Goal: Task Accomplishment & Management: Manage account settings

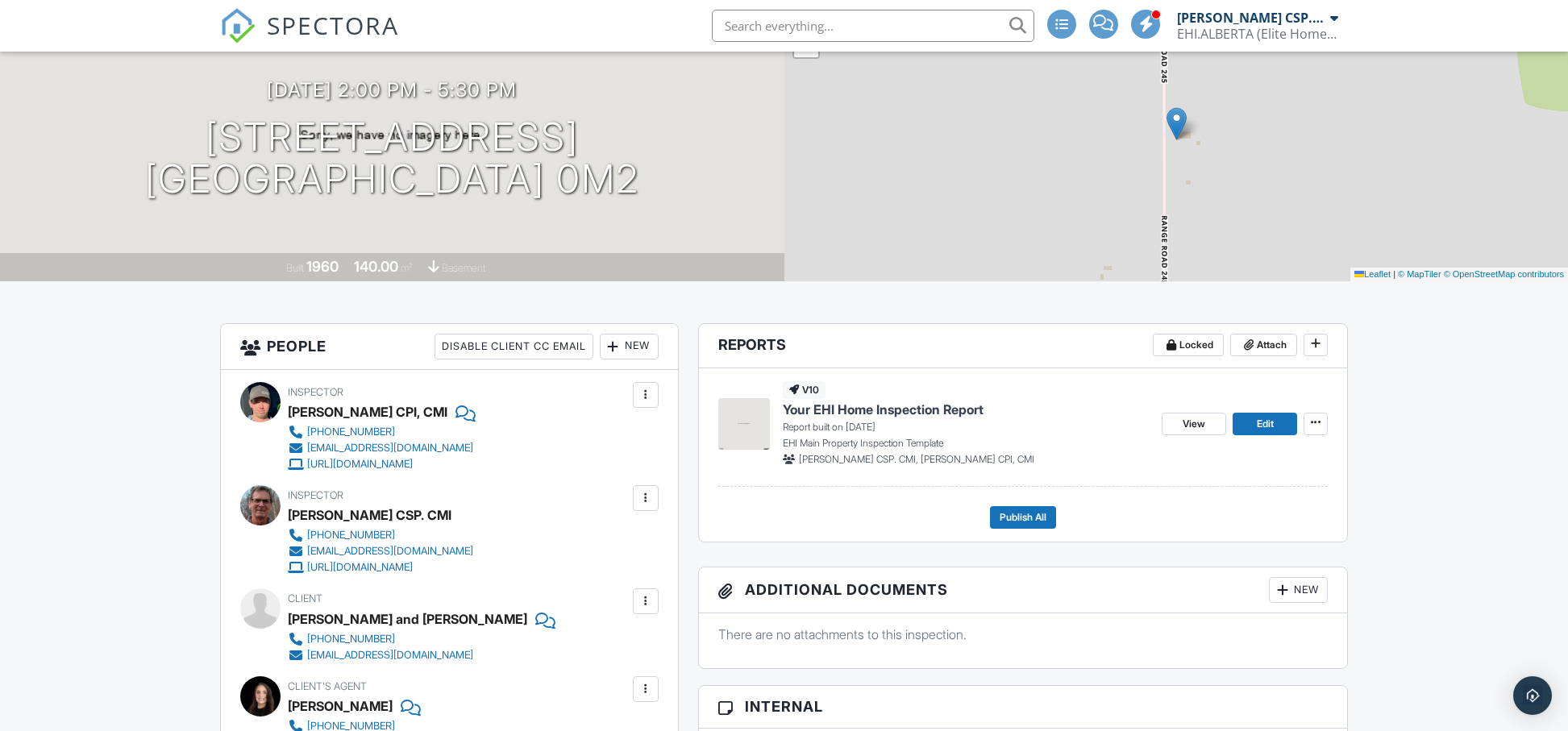
scroll to position [169, 0]
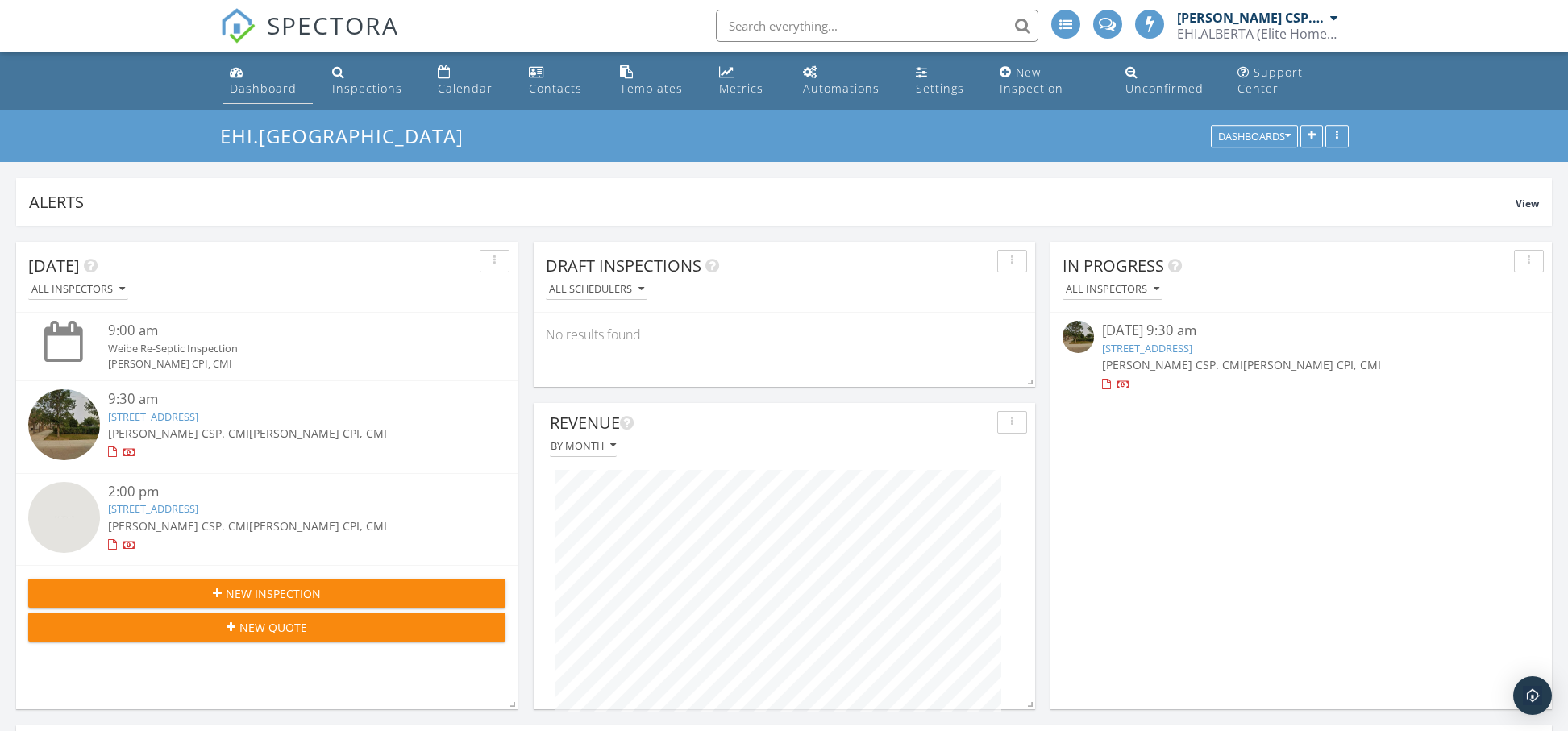
scroll to position [346, 760]
click at [363, 85] on div "Inspections" at bounding box center [368, 88] width 71 height 15
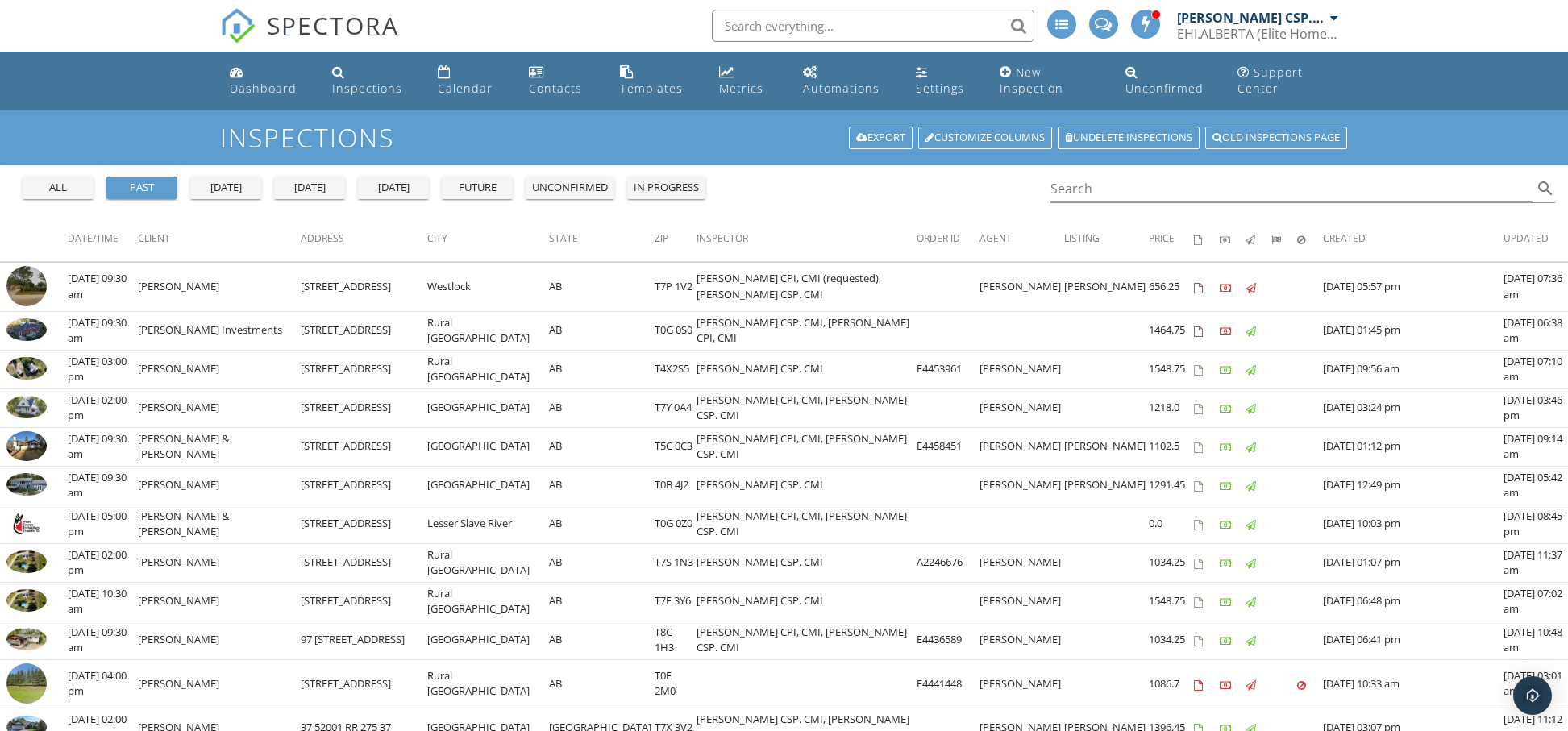
click at [306, 192] on div "today" at bounding box center [309, 188] width 58 height 16
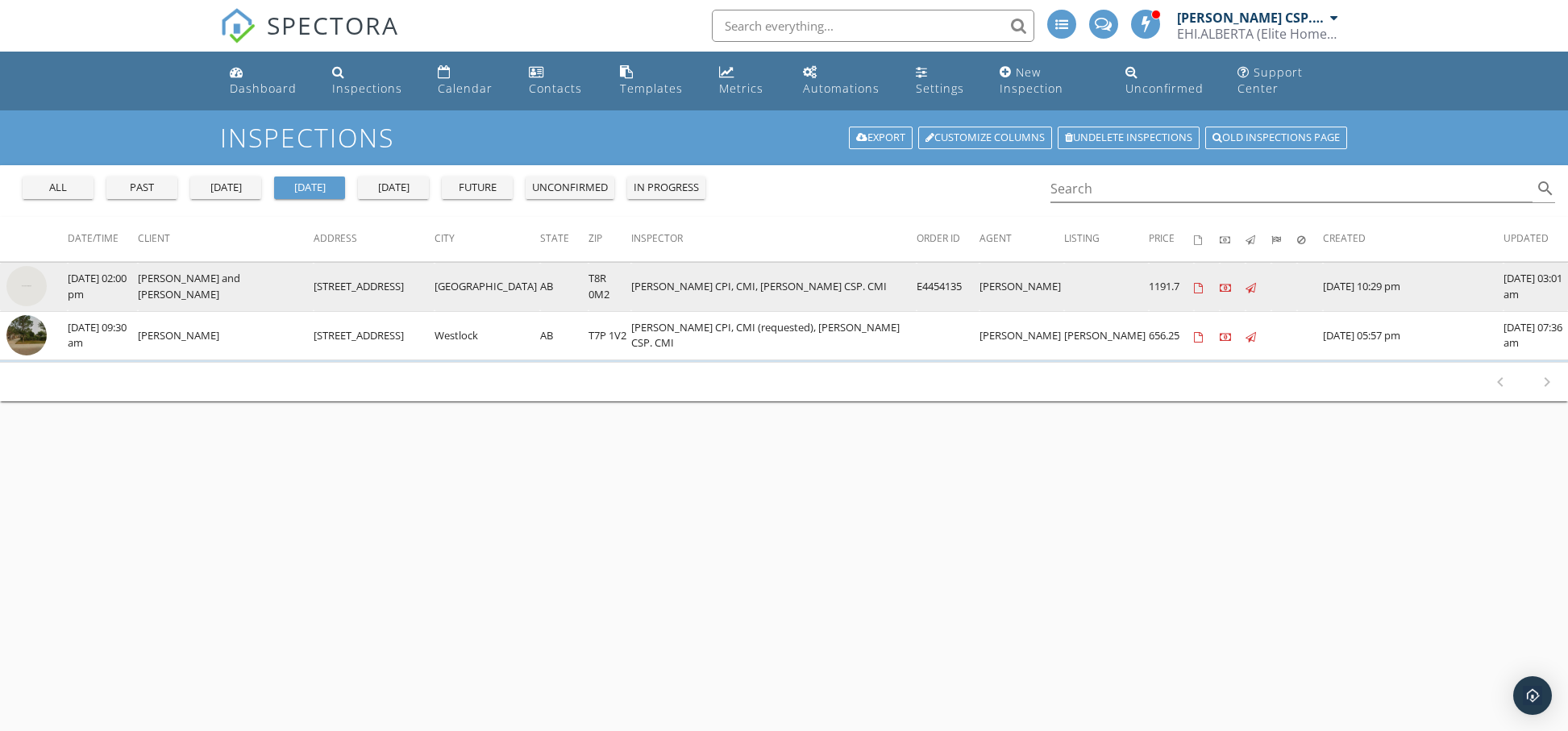
click at [22, 283] on img at bounding box center [26, 285] width 40 height 40
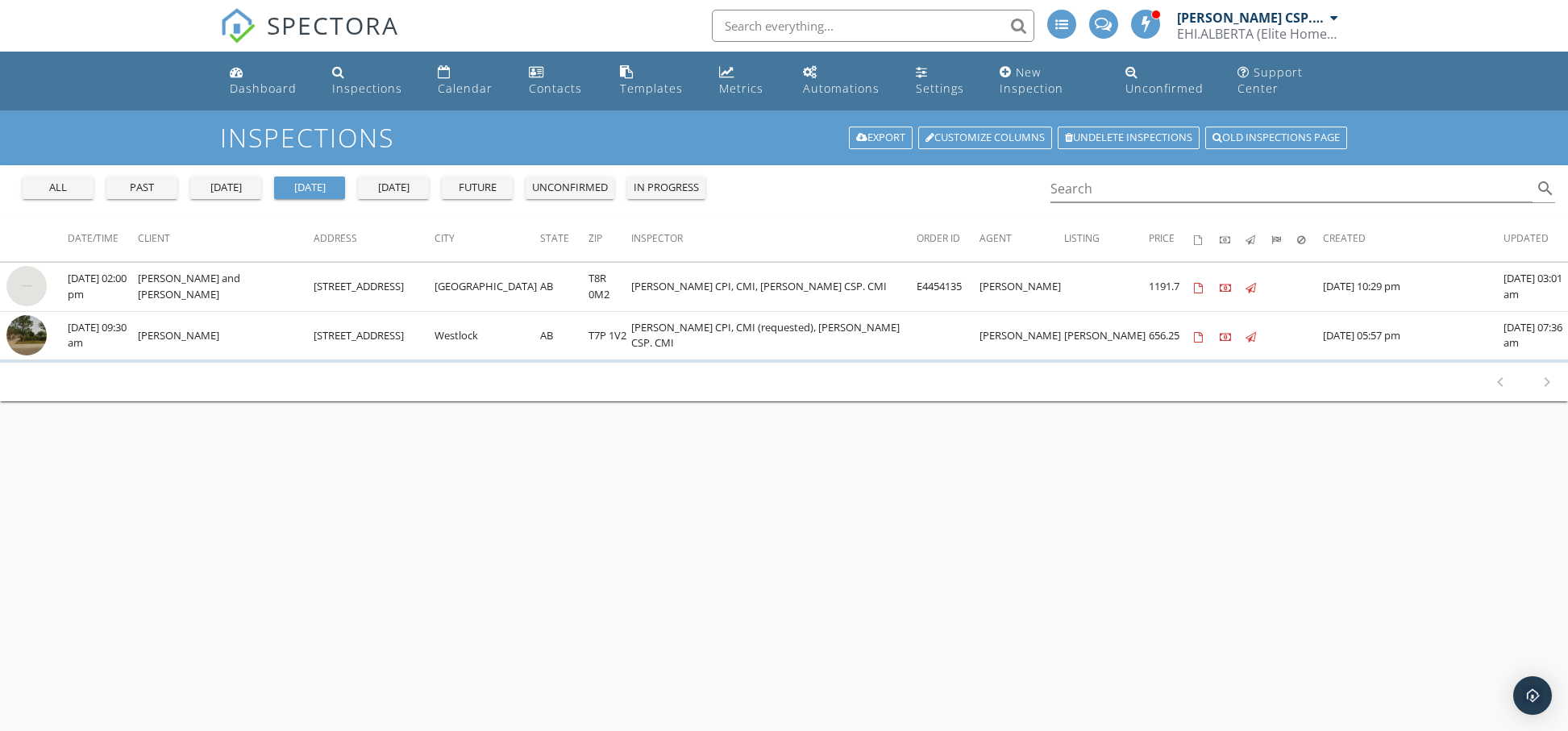
click at [571, 189] on div "unconfirmed" at bounding box center [570, 188] width 76 height 16
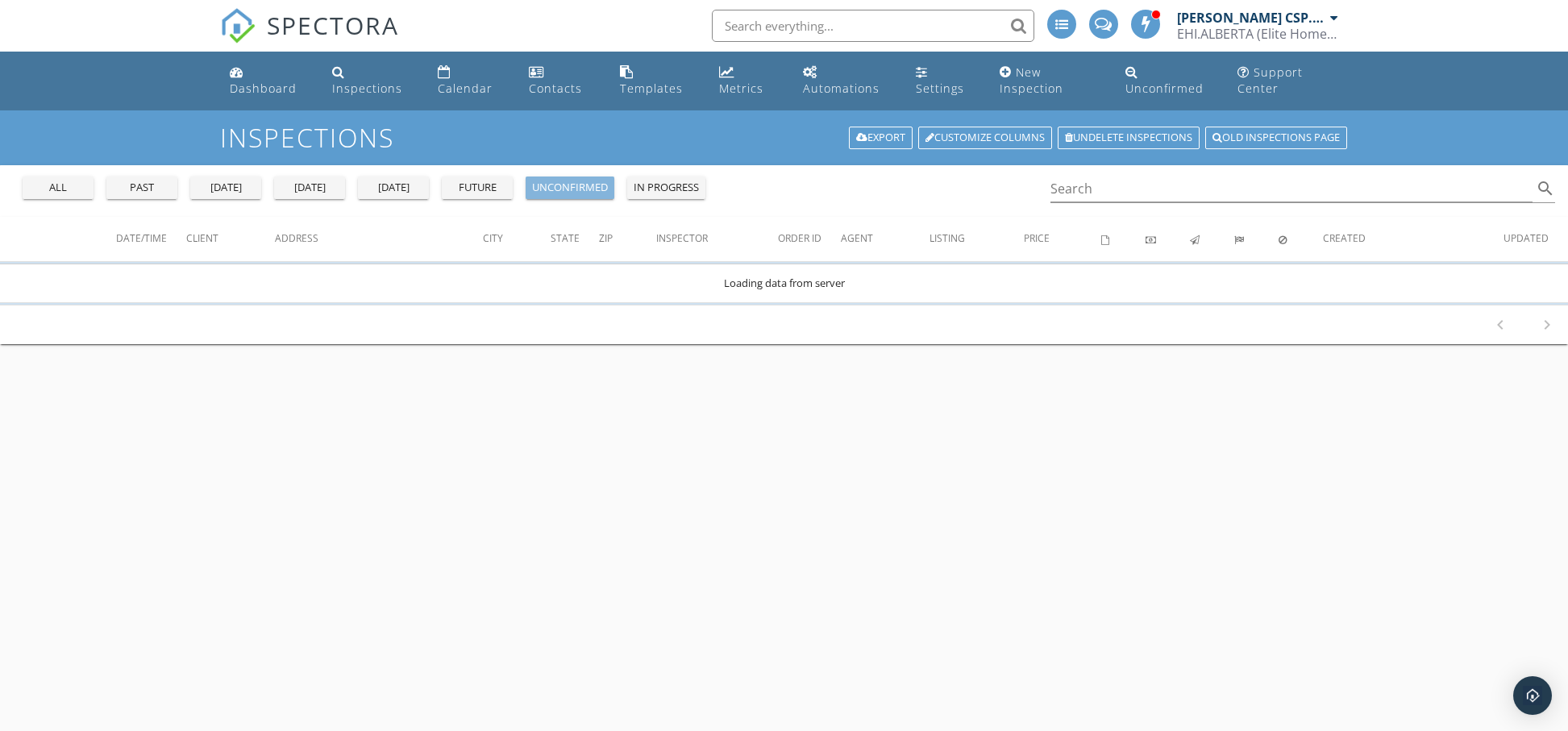
scroll to position [9, 0]
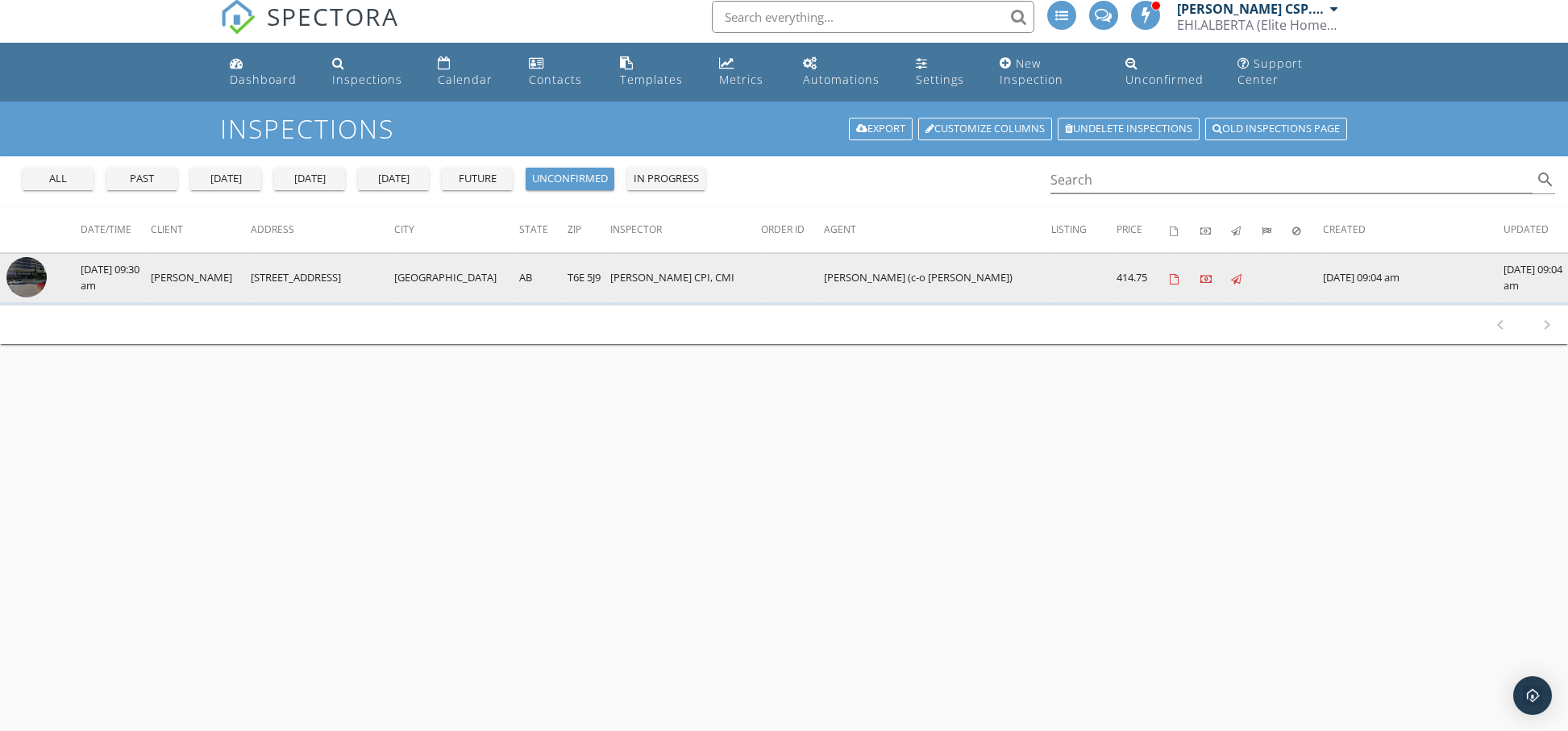
click at [28, 276] on img at bounding box center [26, 277] width 40 height 40
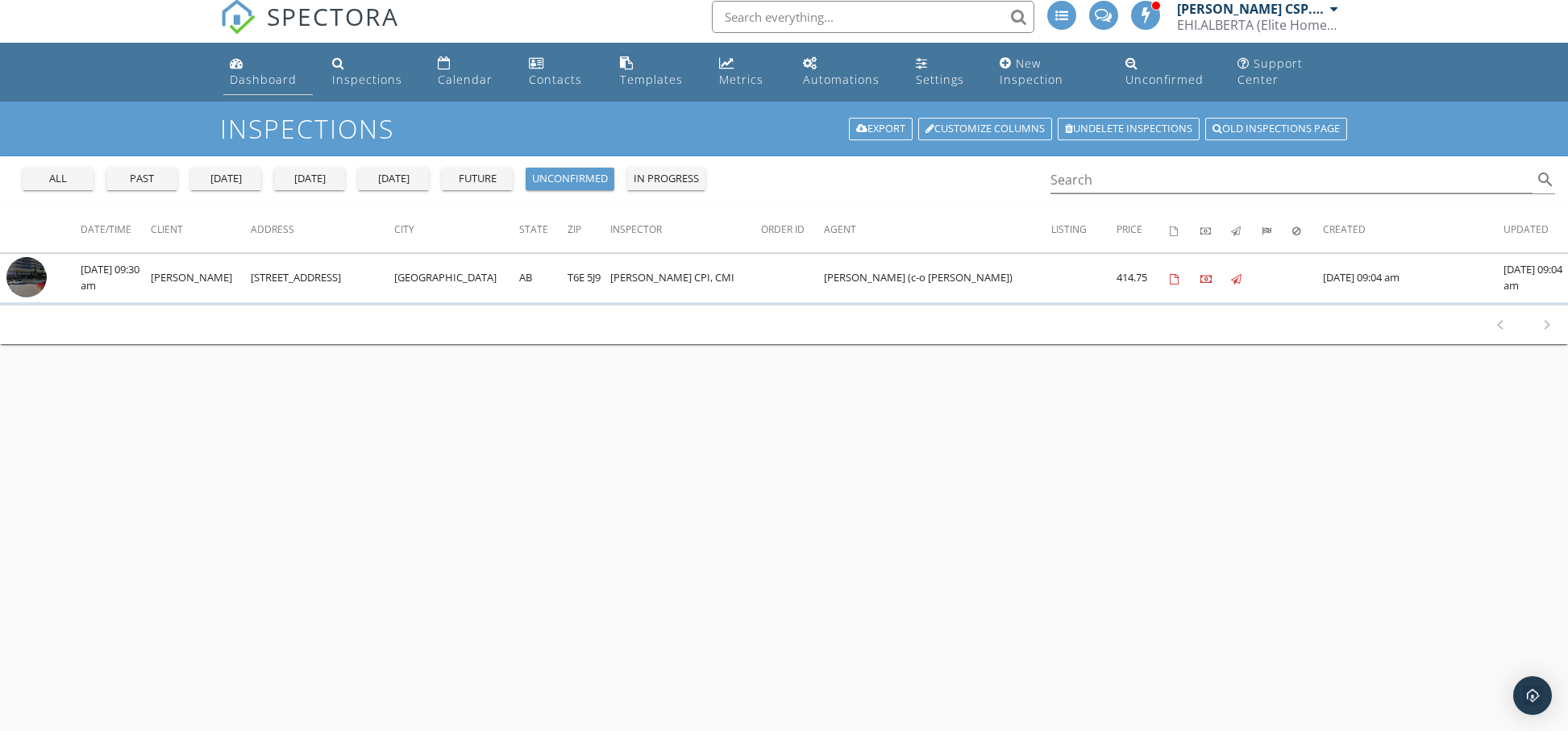
click at [276, 79] on div "Dashboard" at bounding box center [263, 79] width 67 height 15
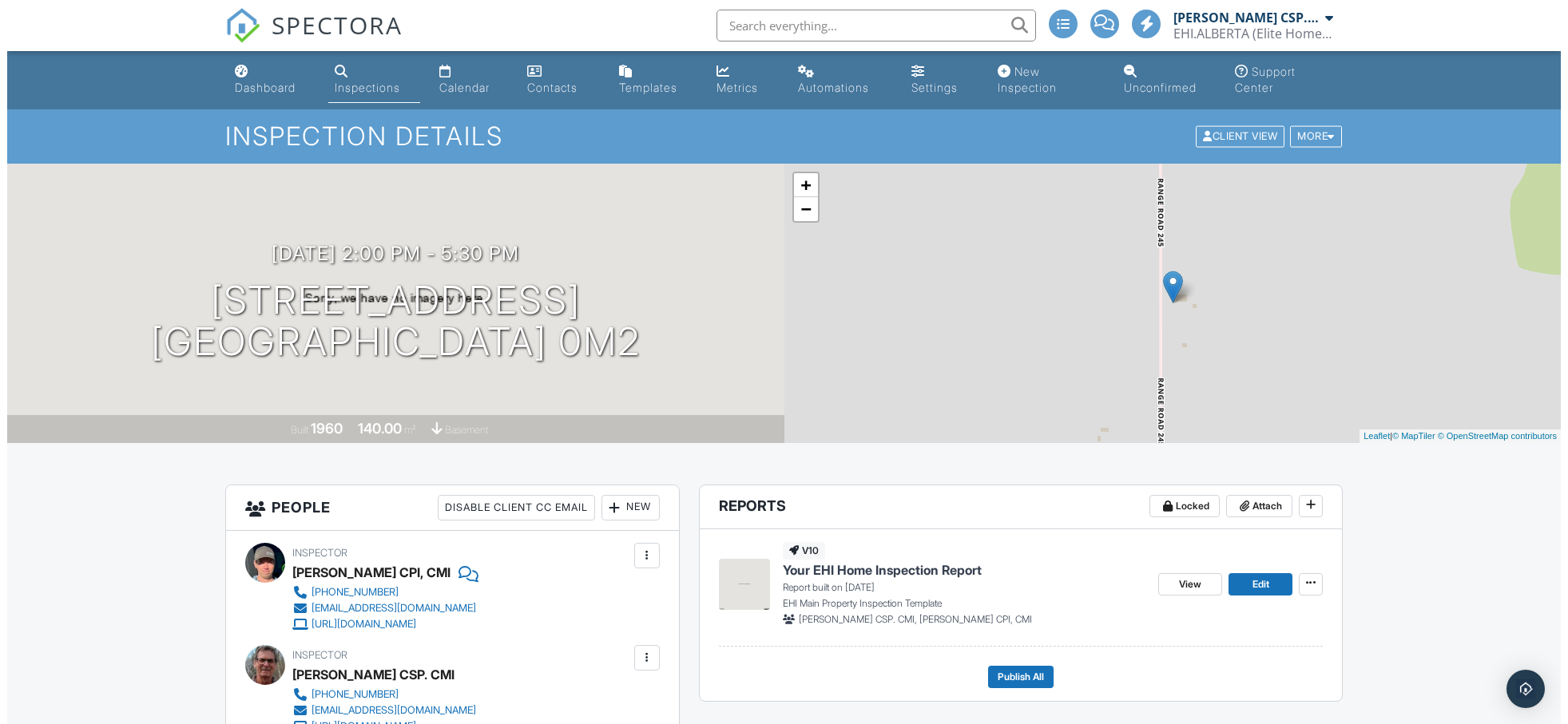
scroll to position [8, 0]
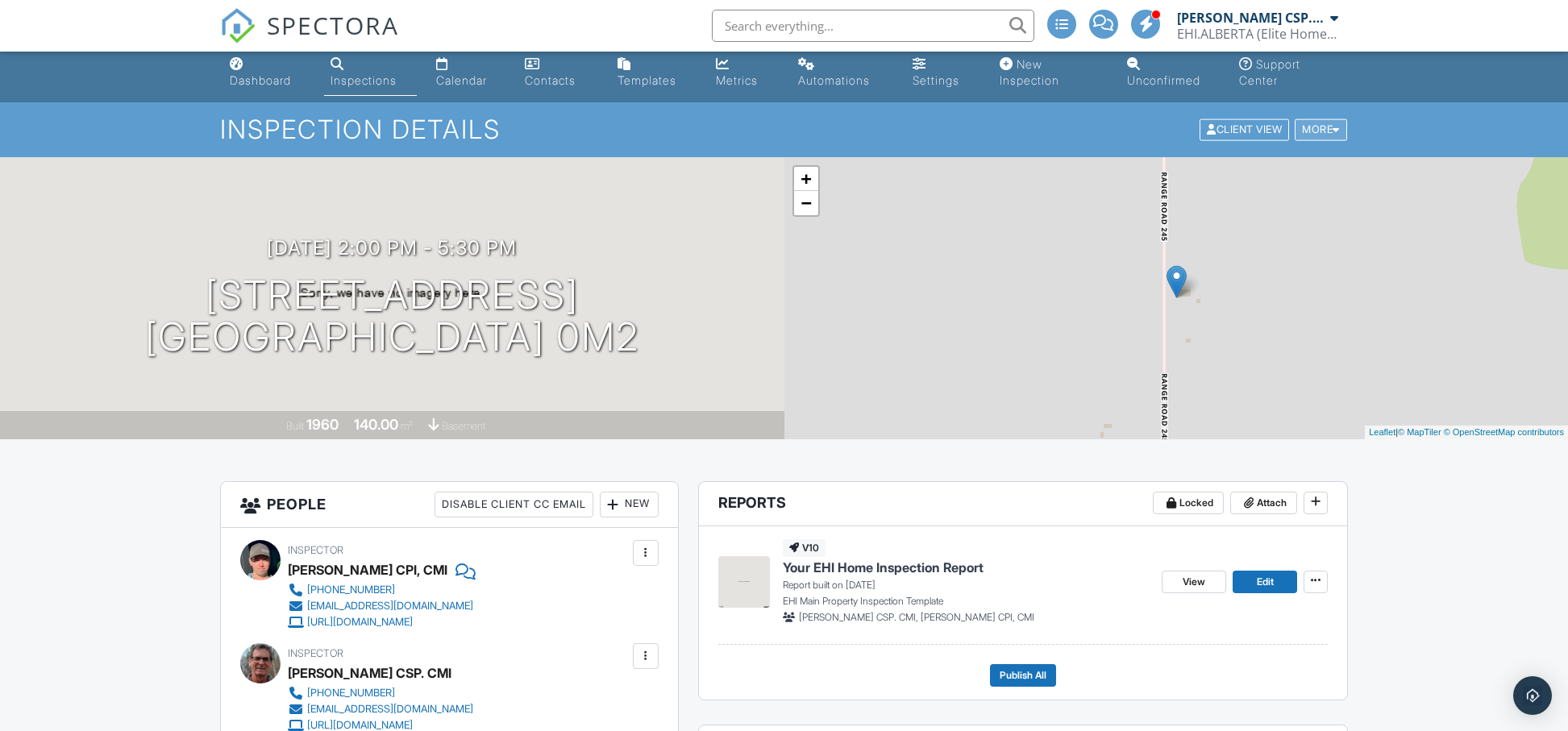
click at [1320, 125] on div "More" at bounding box center [1320, 129] width 52 height 21
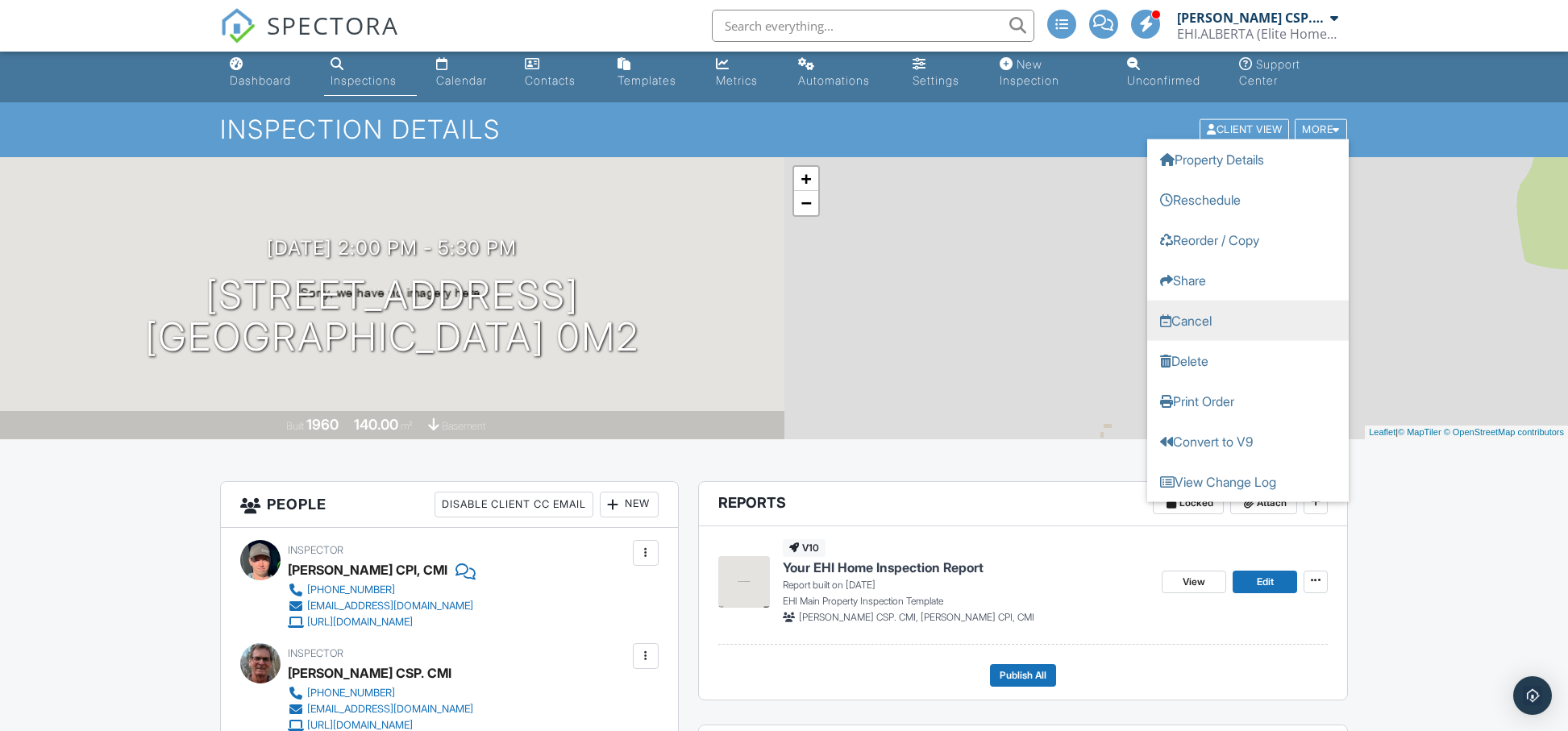
click at [1227, 318] on link "Cancel" at bounding box center [1247, 320] width 201 height 40
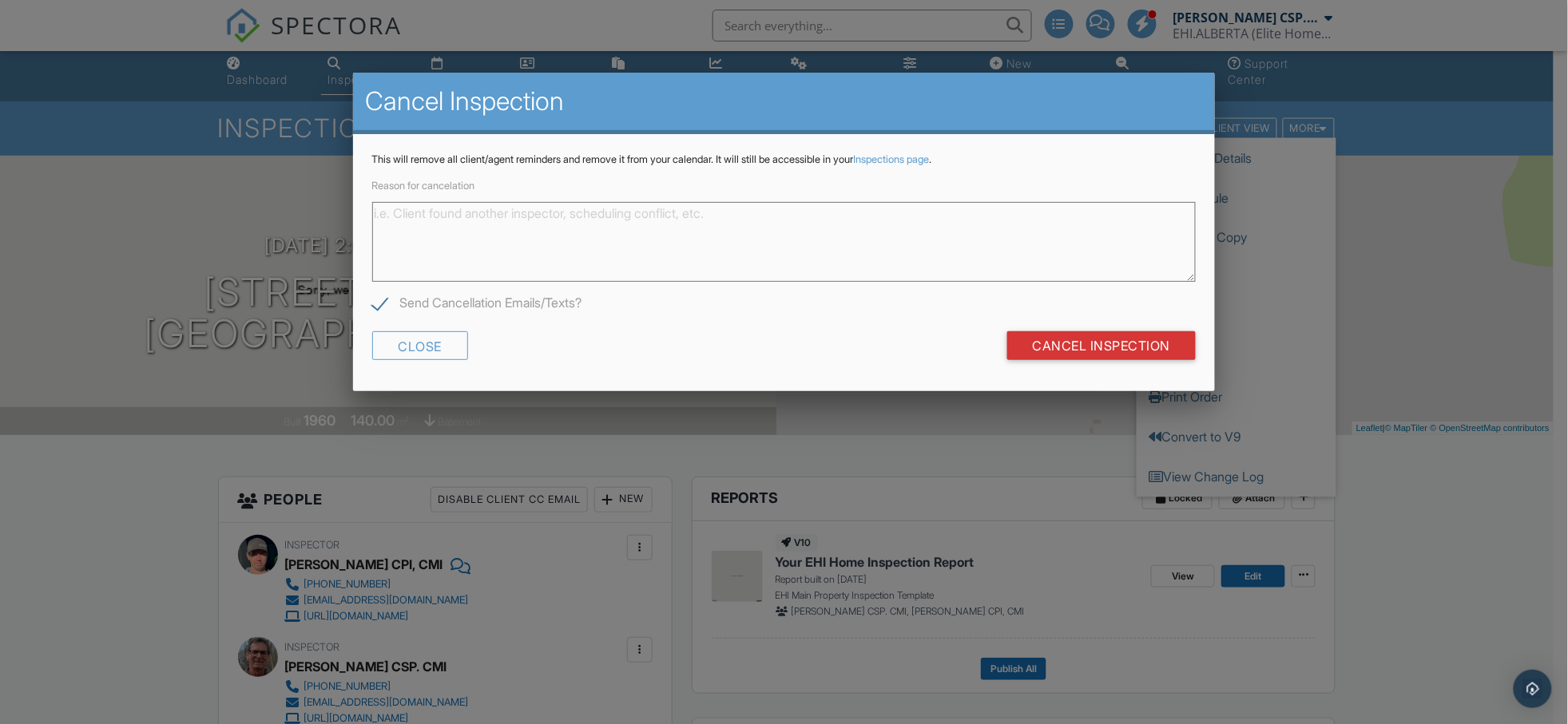
click at [427, 227] on textarea "Reason for cancelation" at bounding box center [785, 242] width 824 height 80
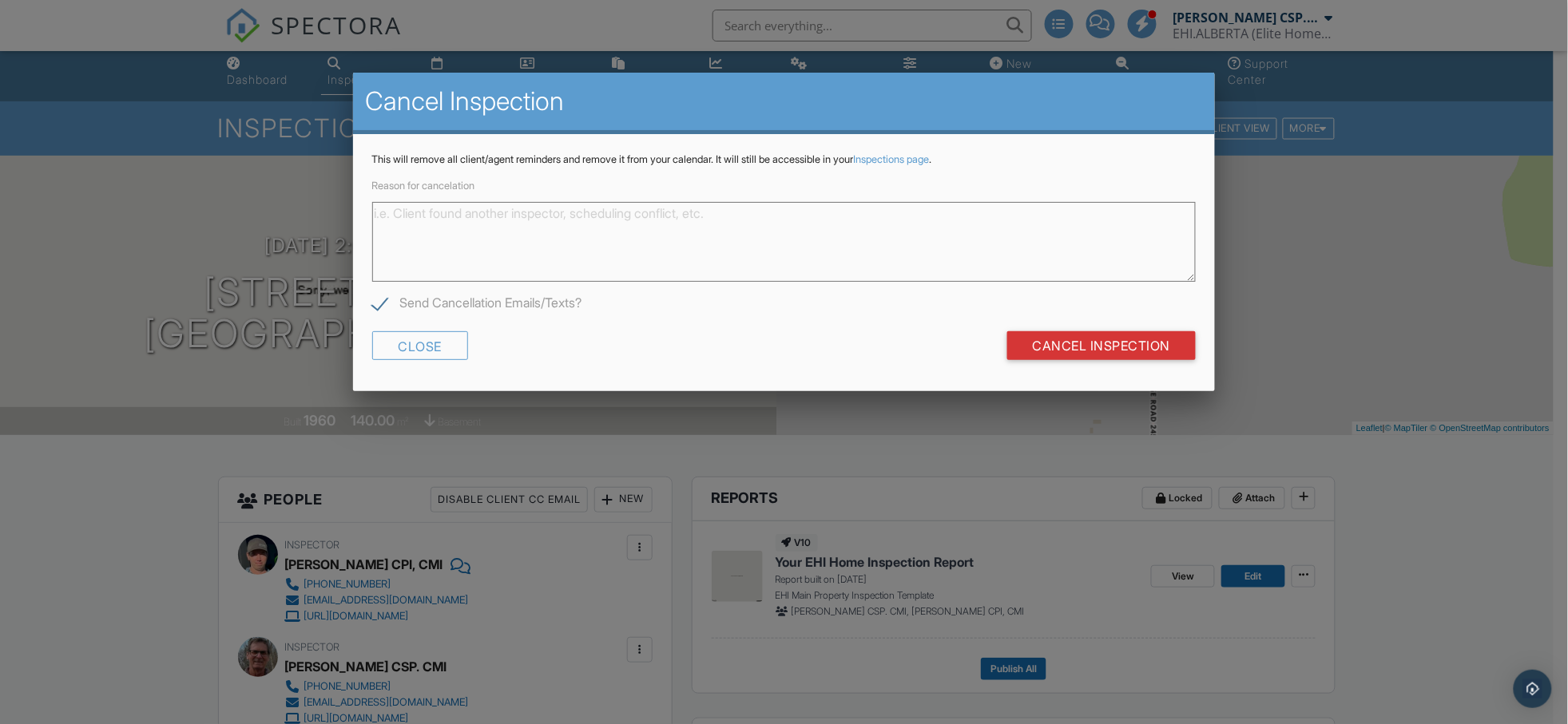
paste textarea "Hi, We definitely want to have you inspect this pending property. But Im not su…"
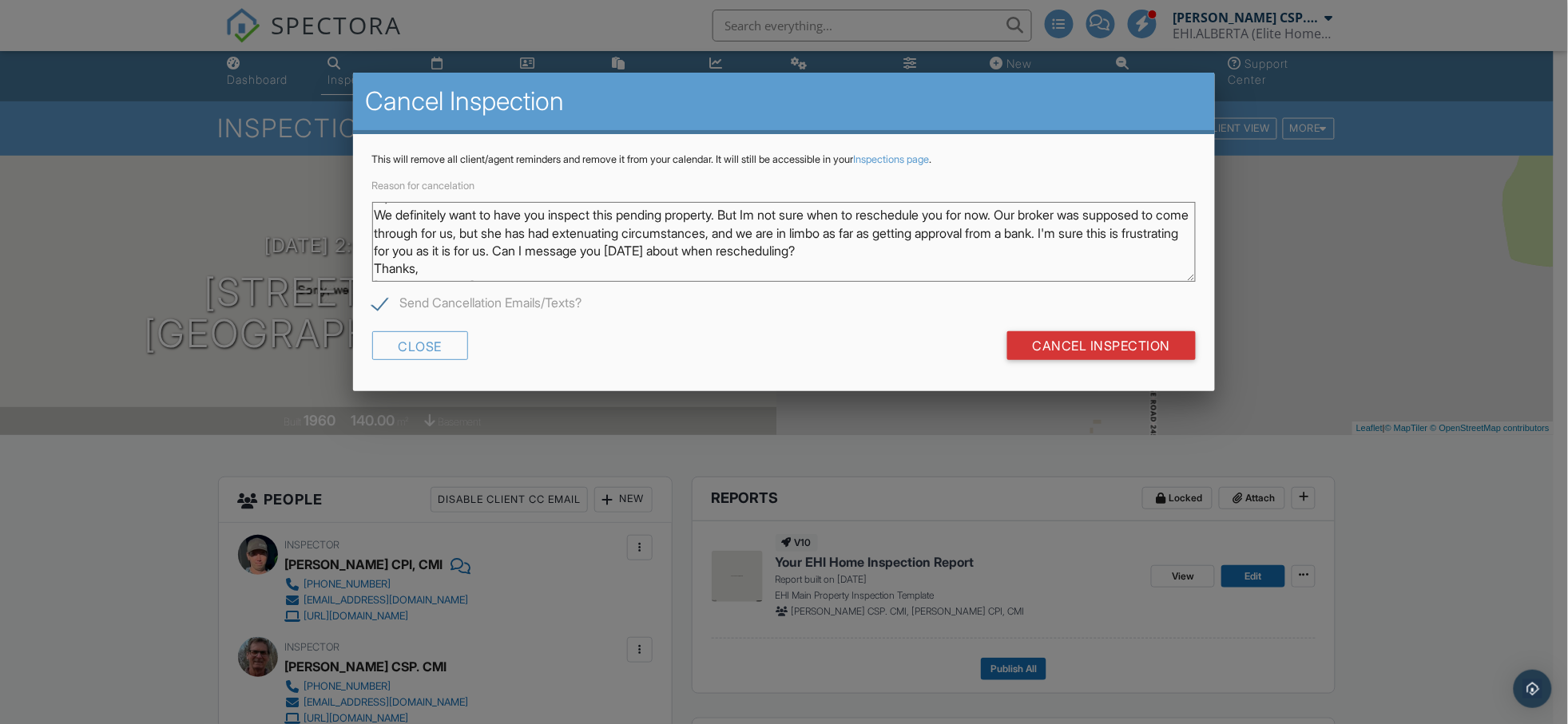
scroll to position [33, 0]
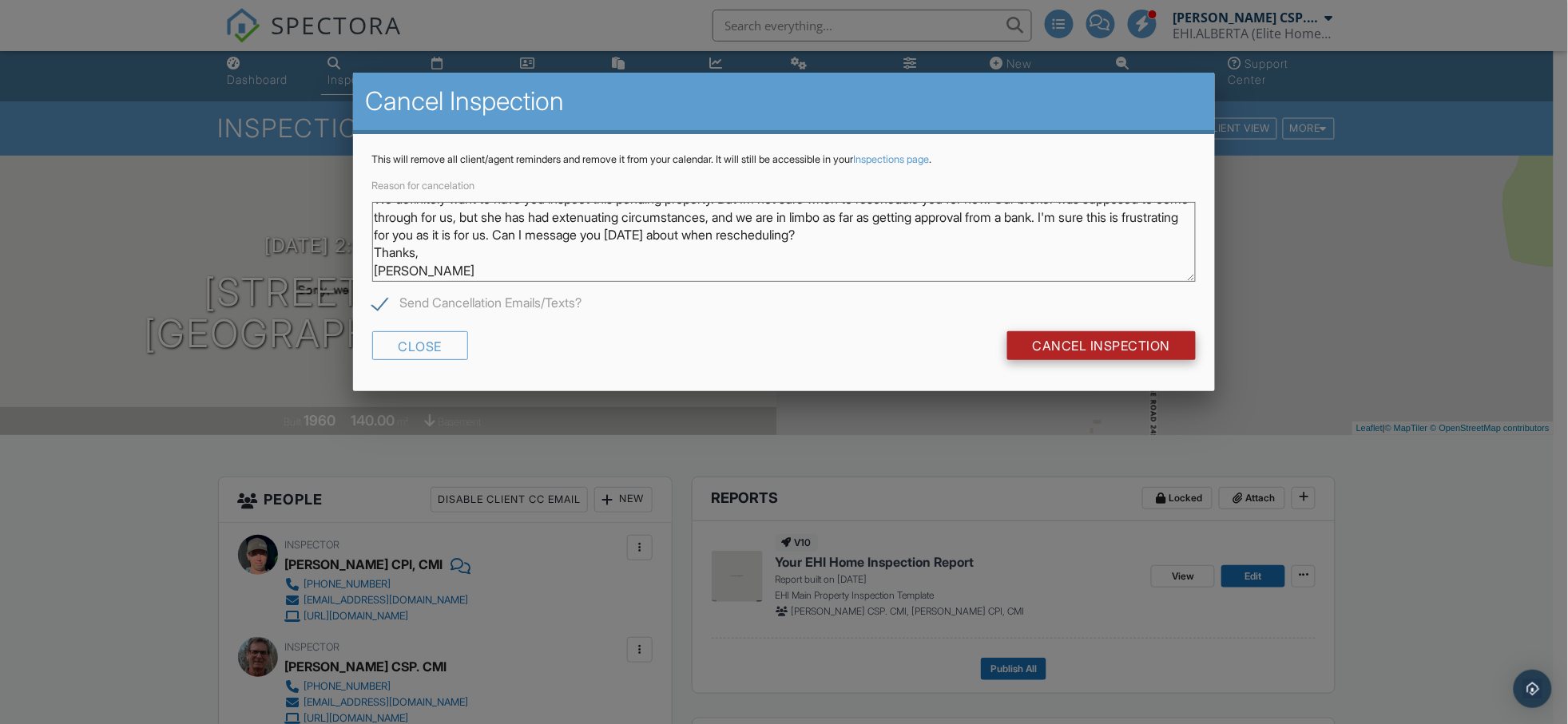
type textarea "Hi, We definitely want to have you inspect this pending property. But Im not su…"
click at [1114, 339] on input "Cancel Inspection" at bounding box center [1102, 345] width 190 height 29
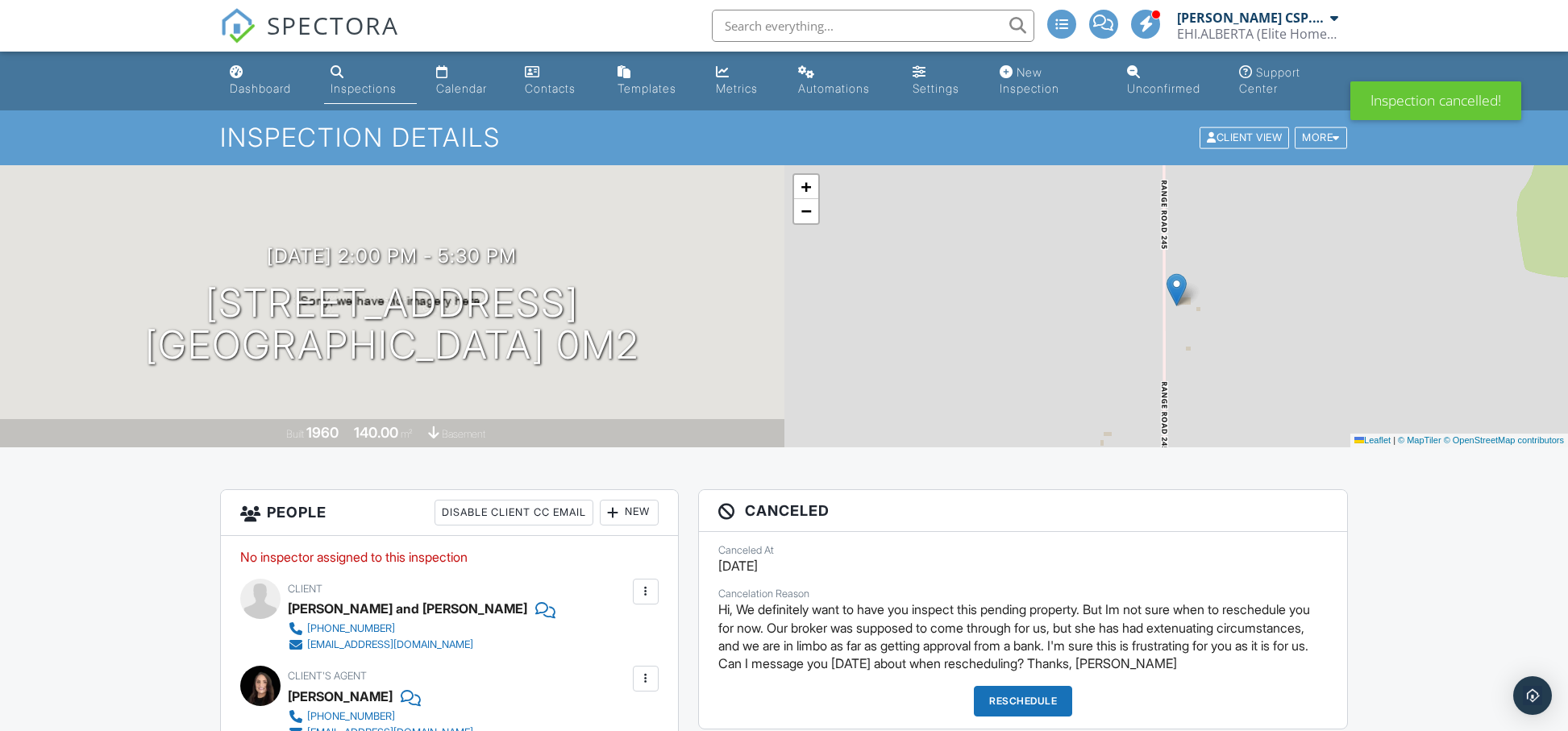
scroll to position [1, 0]
click at [365, 90] on div "Inspections" at bounding box center [363, 87] width 66 height 14
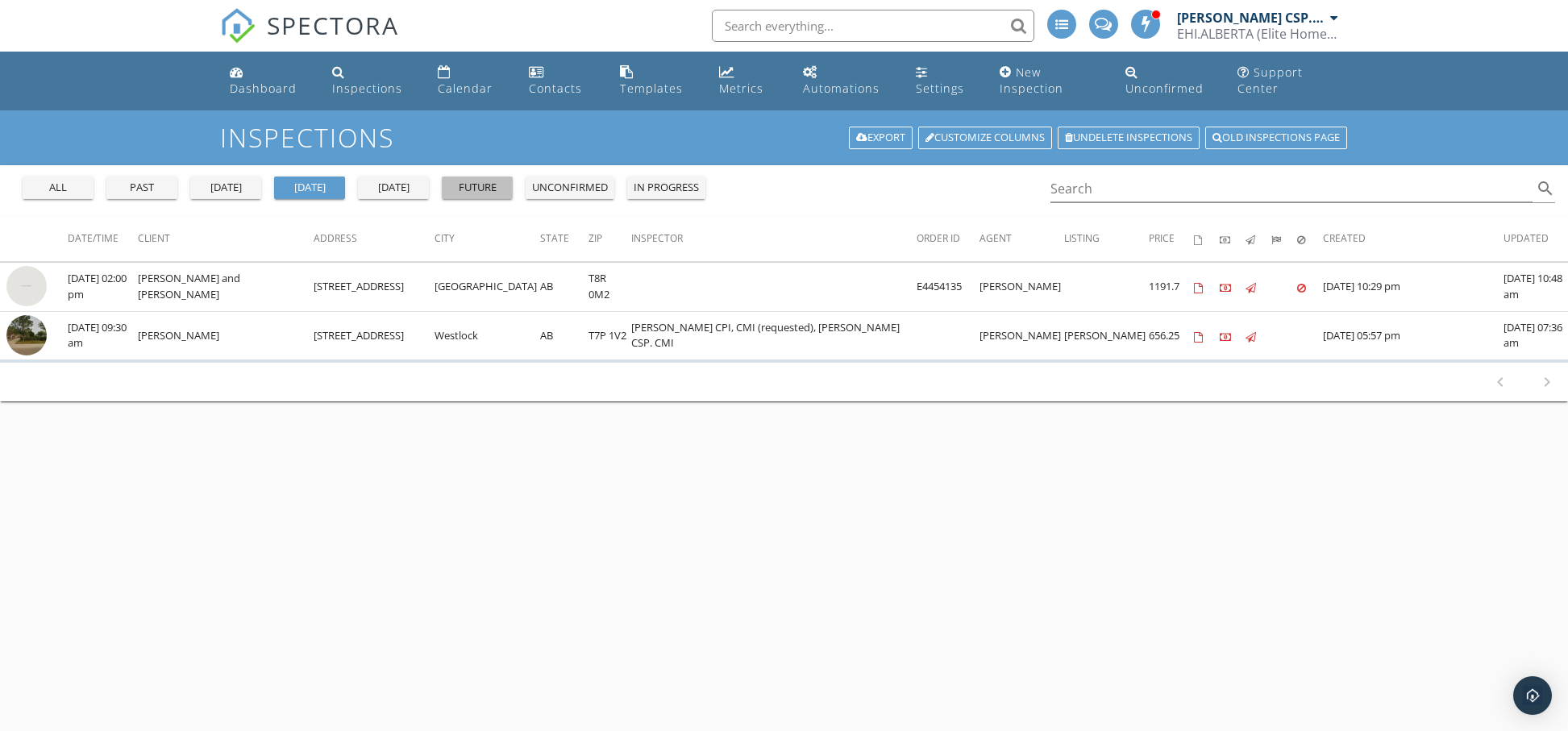
click at [482, 187] on div "future" at bounding box center [477, 188] width 58 height 16
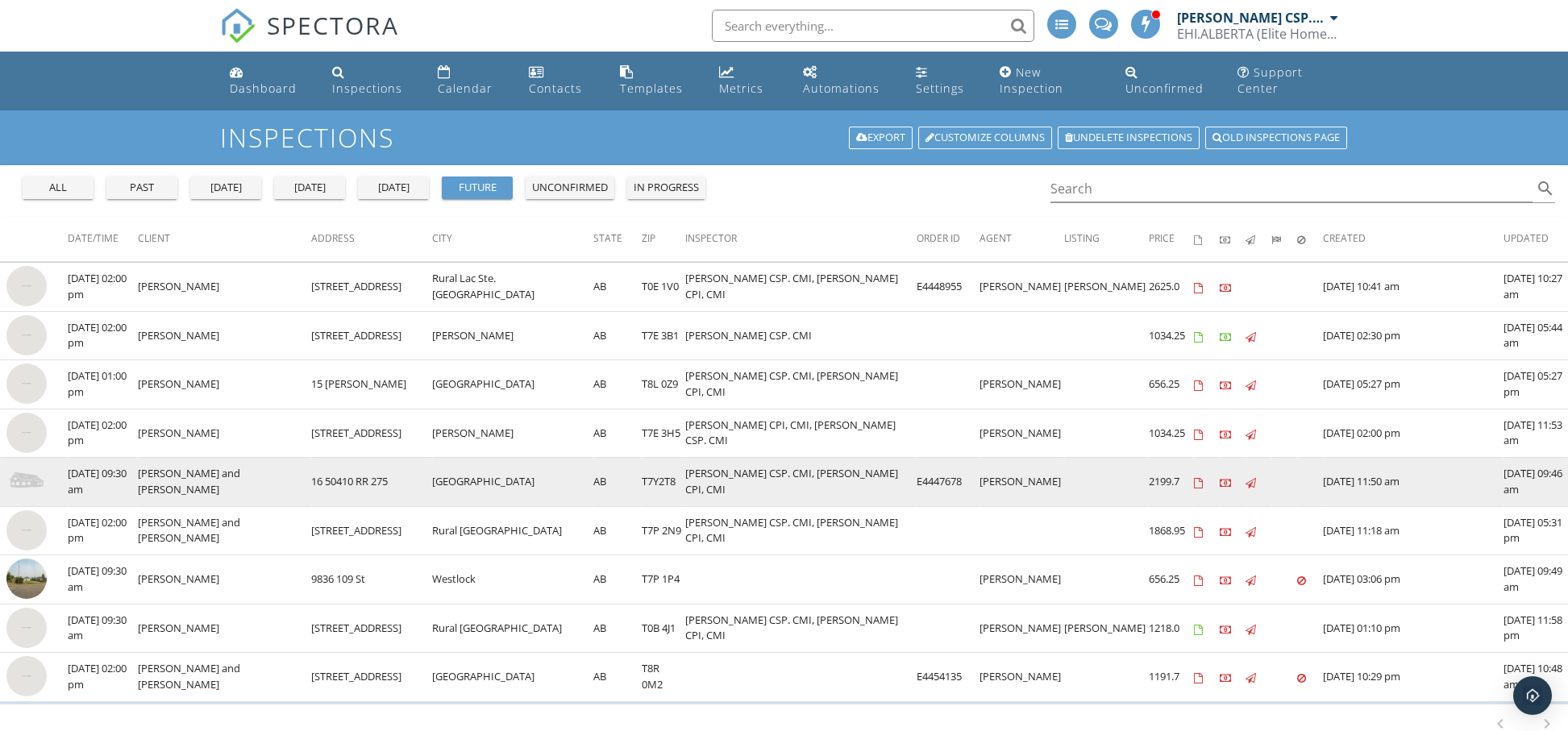
click at [18, 483] on img at bounding box center [26, 481] width 40 height 40
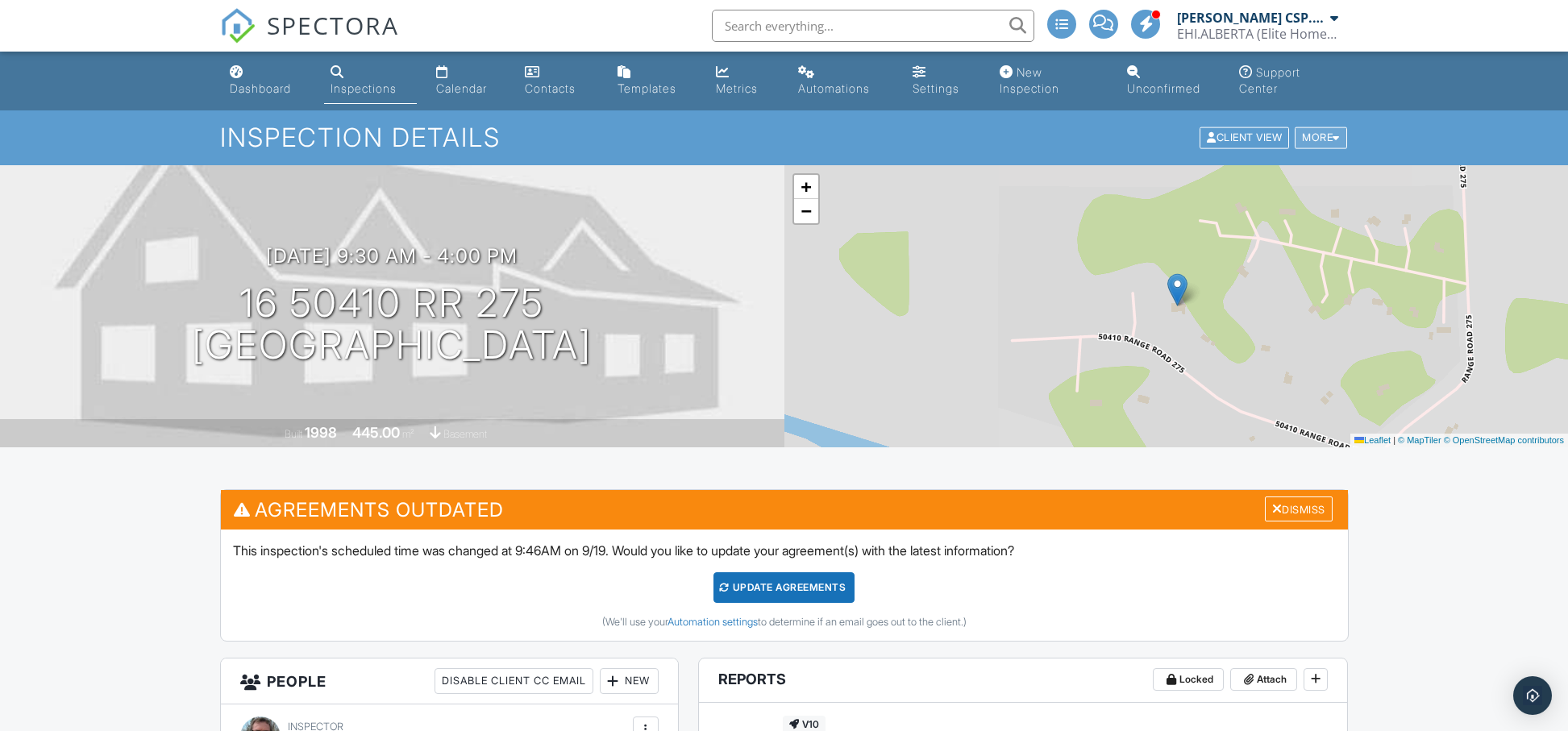
click at [1308, 139] on div "More" at bounding box center [1320, 137] width 52 height 21
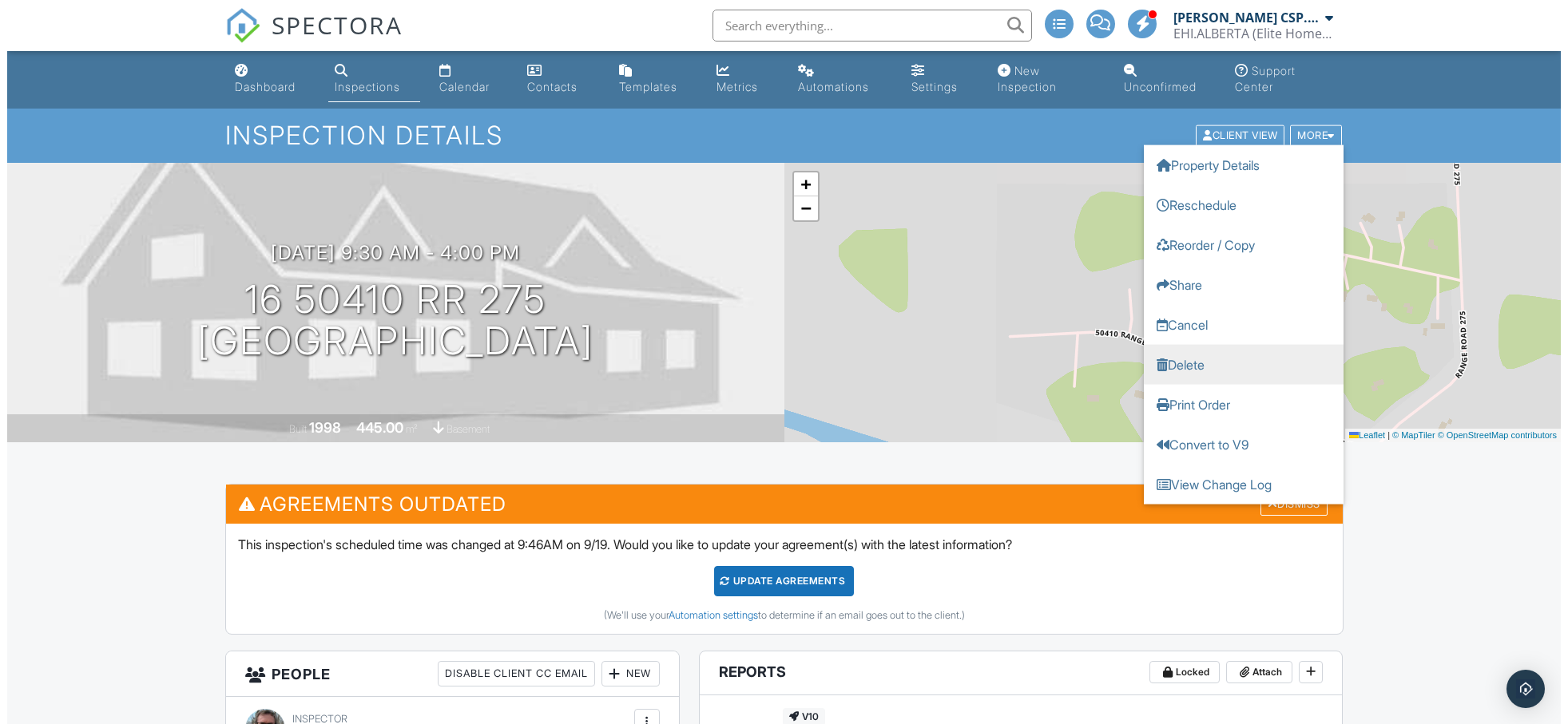
scroll to position [2, 0]
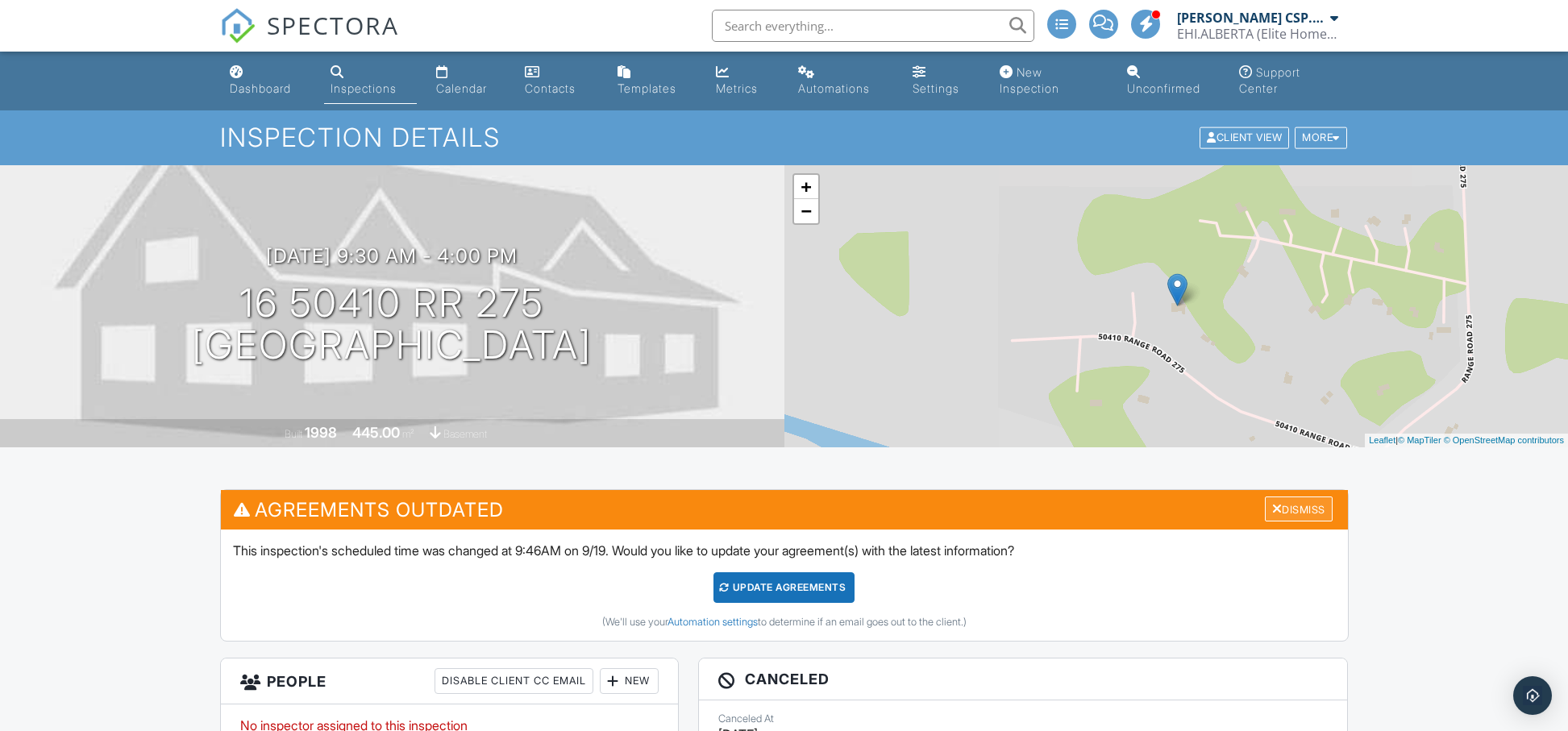
click at [1299, 507] on div "Dismiss" at bounding box center [1298, 509] width 68 height 25
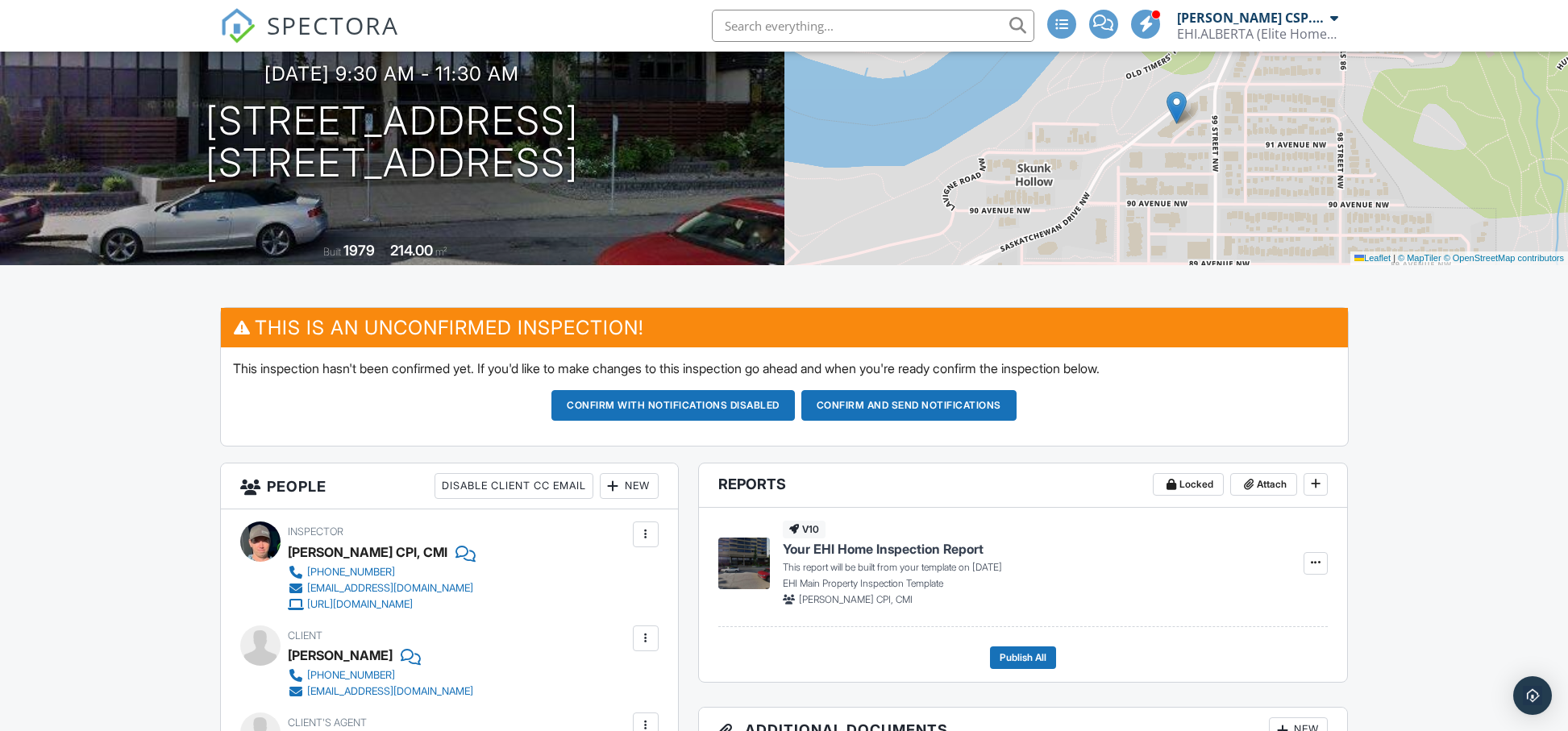
scroll to position [203, 0]
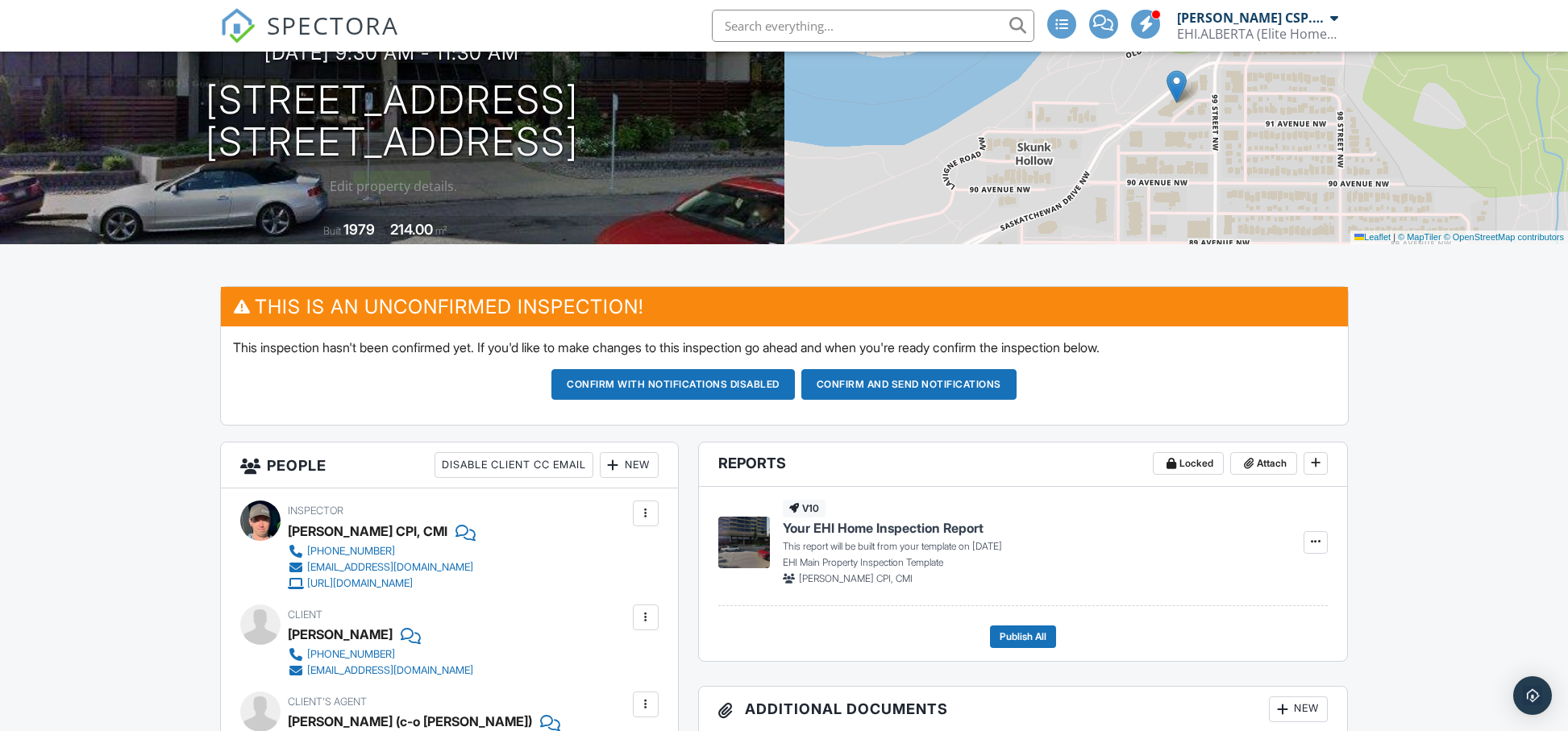
drag, startPoint x: 570, startPoint y: 144, endPoint x: 106, endPoint y: 104, distance: 465.7
click at [106, 104] on div "10/02/2025 9:30 am - 11:30 am 9929 Saskatchewan Dr NW Edmonton, AB T6E 5J9" at bounding box center [392, 102] width 784 height 122
click at [698, 212] on div "10/02/2025 9:30 am - 11:30 am 9929 Saskatchewan Dr NW Edmonton, AB T6E 5J9 Buil…" at bounding box center [392, 103] width 784 height 282
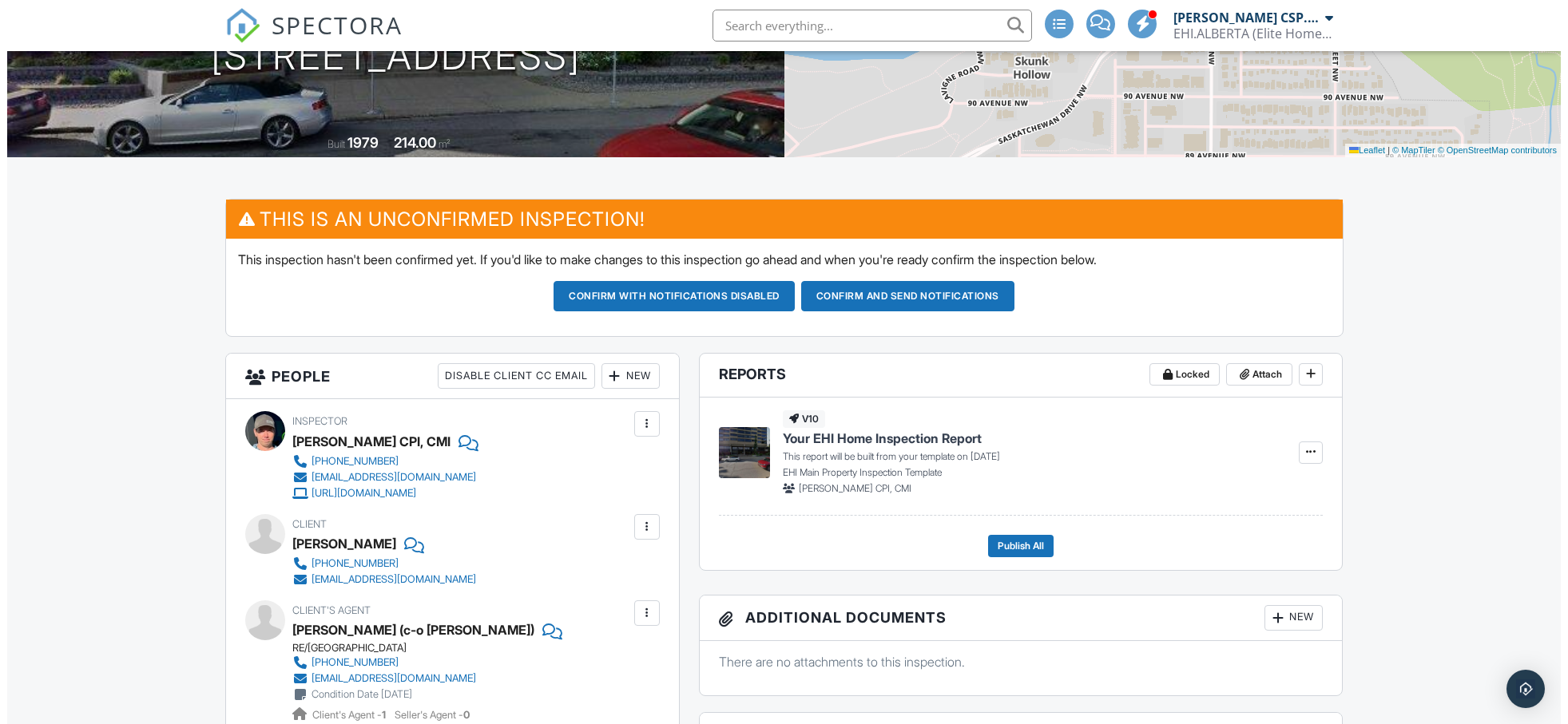
scroll to position [60, 0]
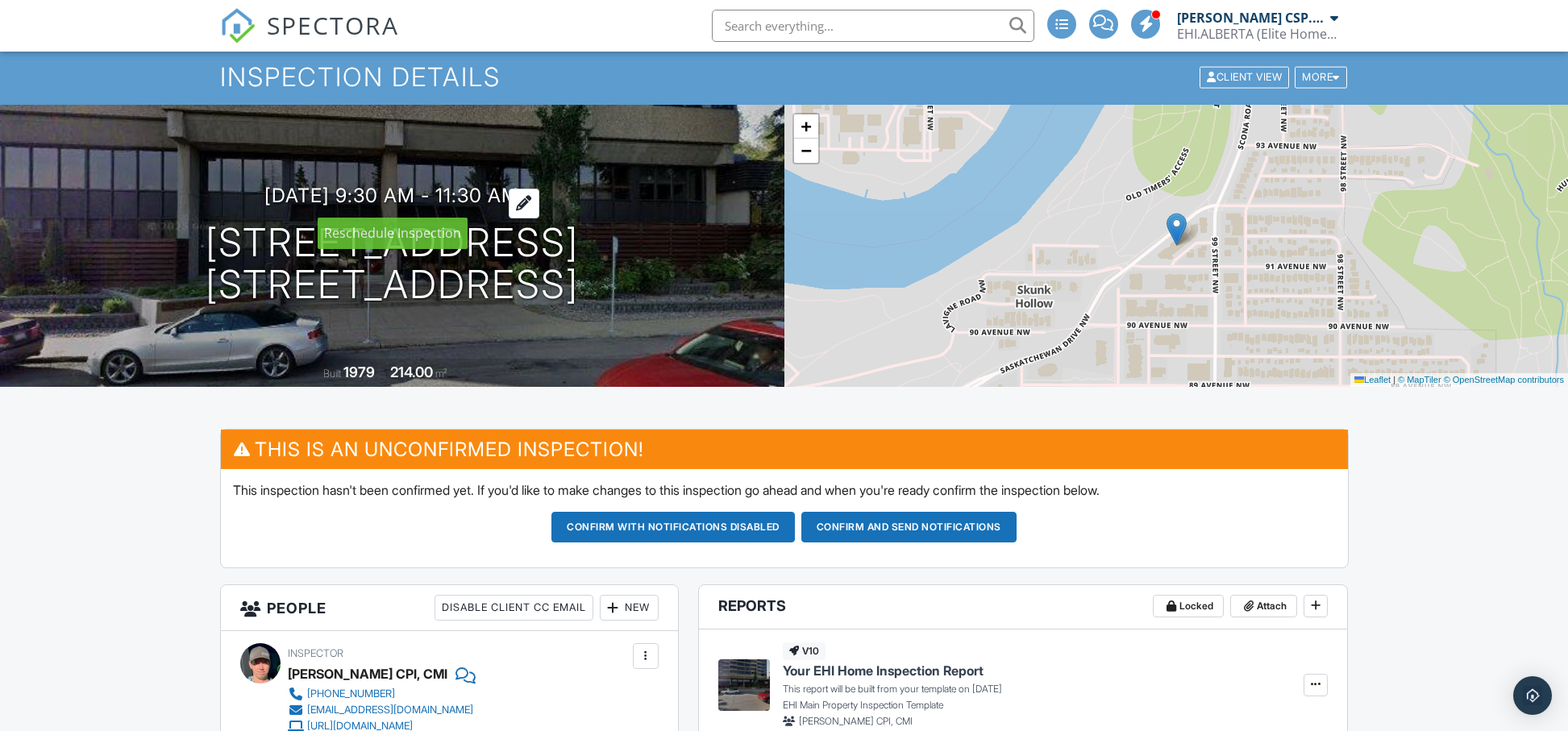
click at [538, 204] on div at bounding box center [524, 203] width 31 height 30
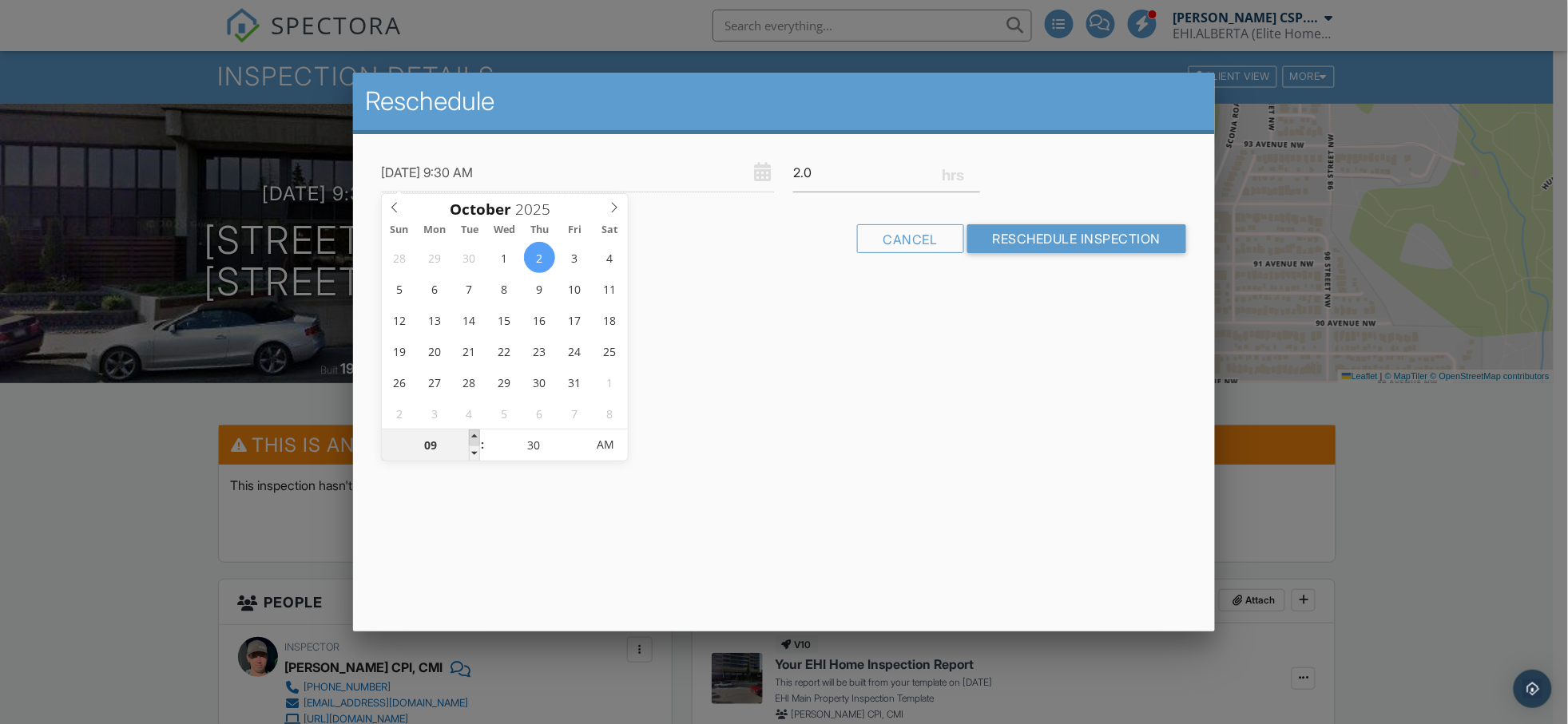
type input "[DATE] 10:30 AM"
type input "10"
click at [472, 431] on span at bounding box center [475, 437] width 11 height 16
type input "10/02/2025 11:30 AM"
type input "11"
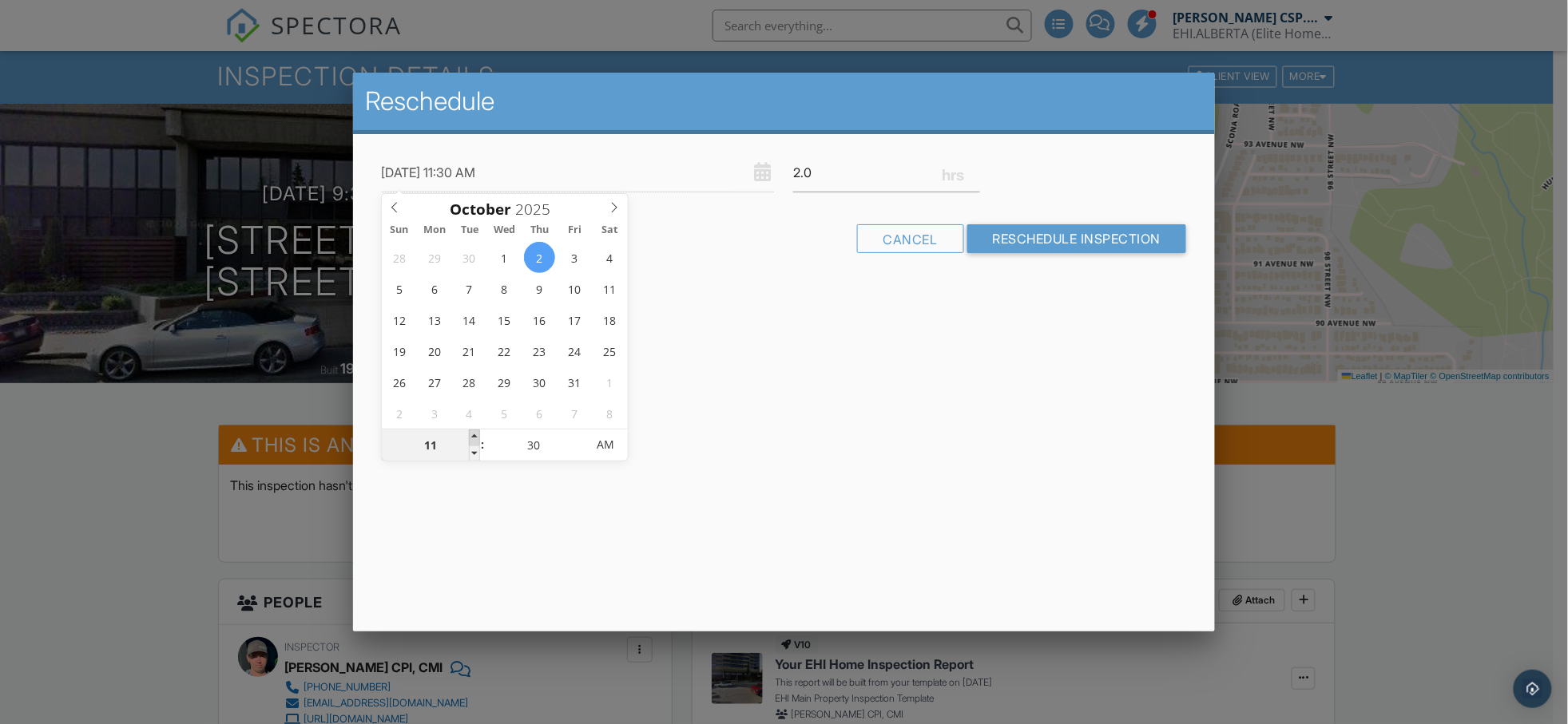
click at [472, 431] on span at bounding box center [475, 437] width 11 height 16
type input "10/02/2025 12:30 PM"
type input "12"
click at [472, 431] on span at bounding box center [475, 437] width 11 height 16
type input "10/02/2025 1:30 PM"
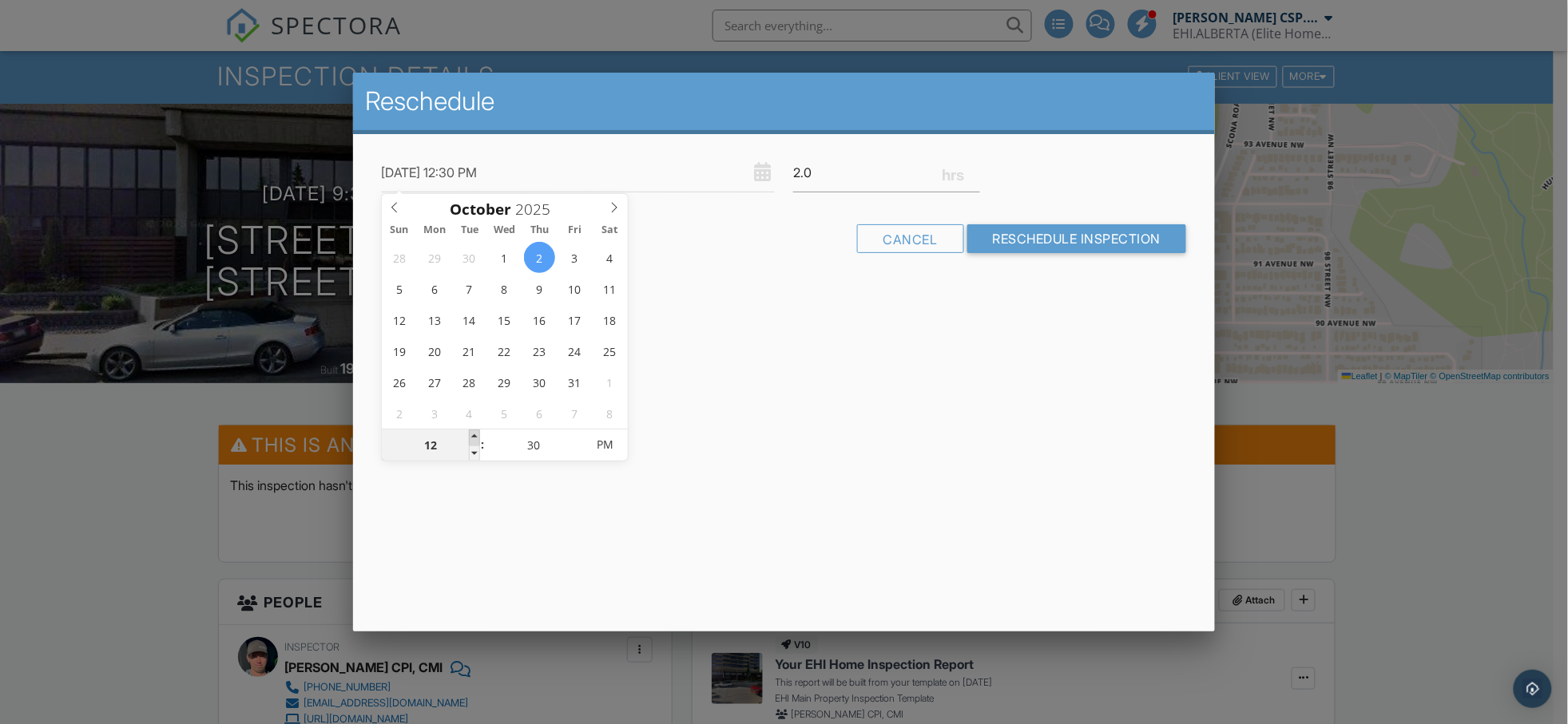
type input "01"
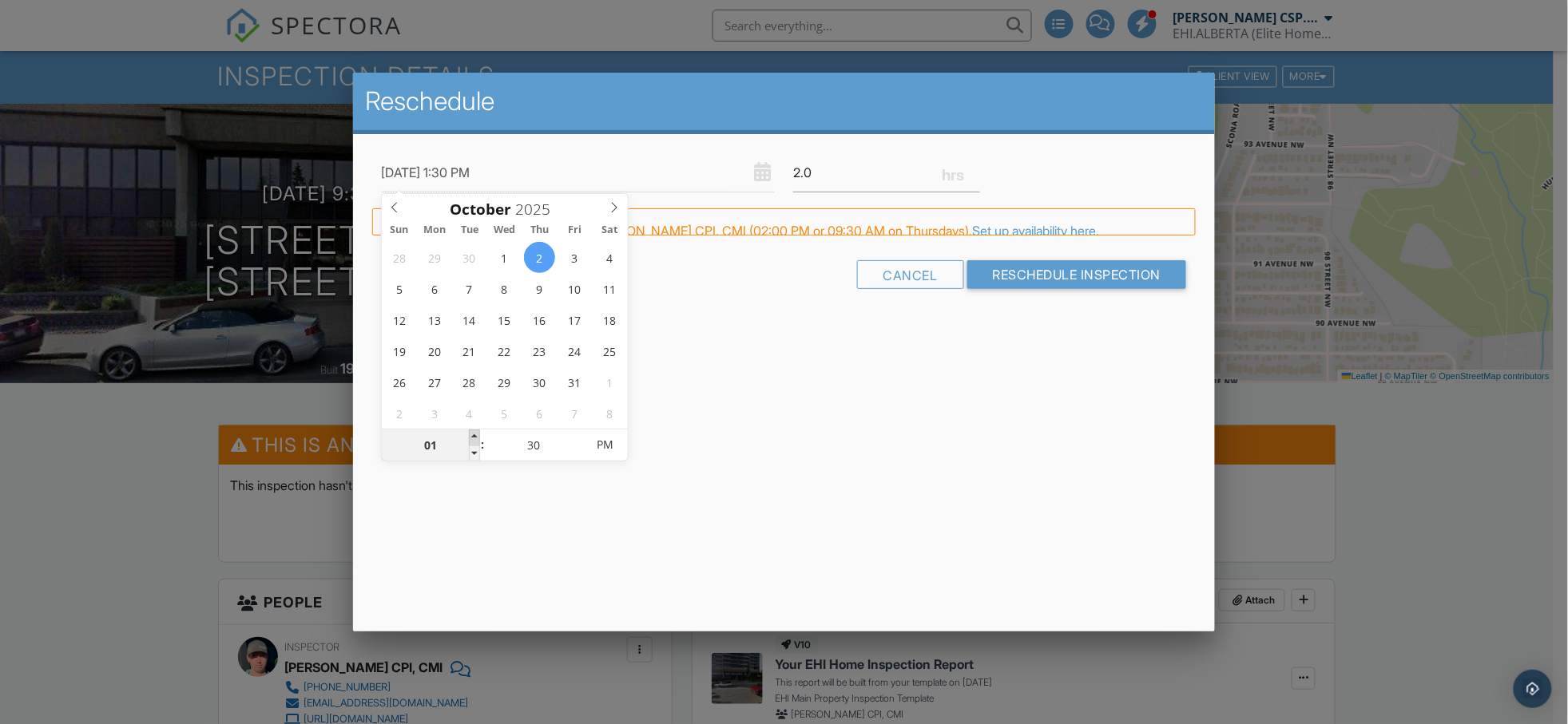
click at [472, 431] on span at bounding box center [475, 437] width 11 height 16
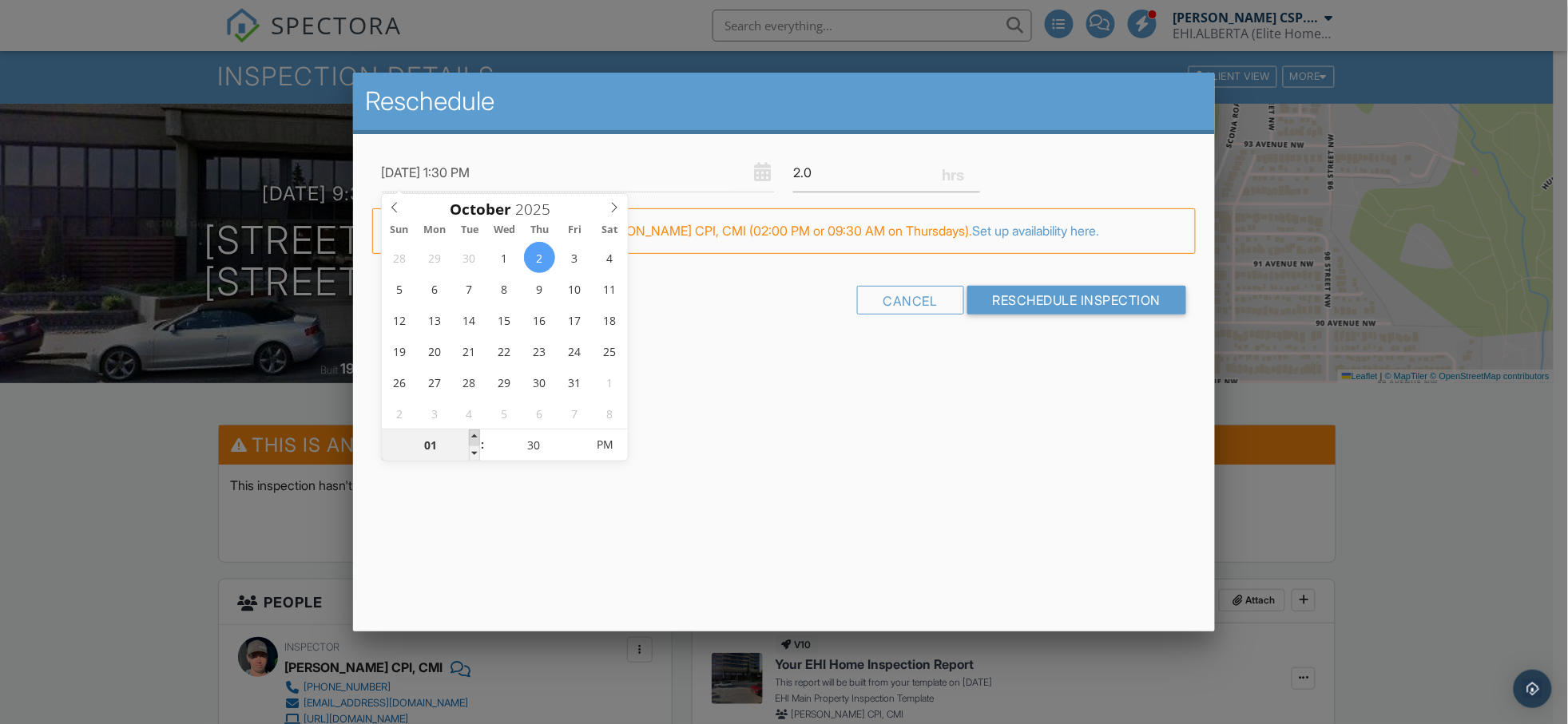
type input "10/02/2025 2:30 PM"
type input "02"
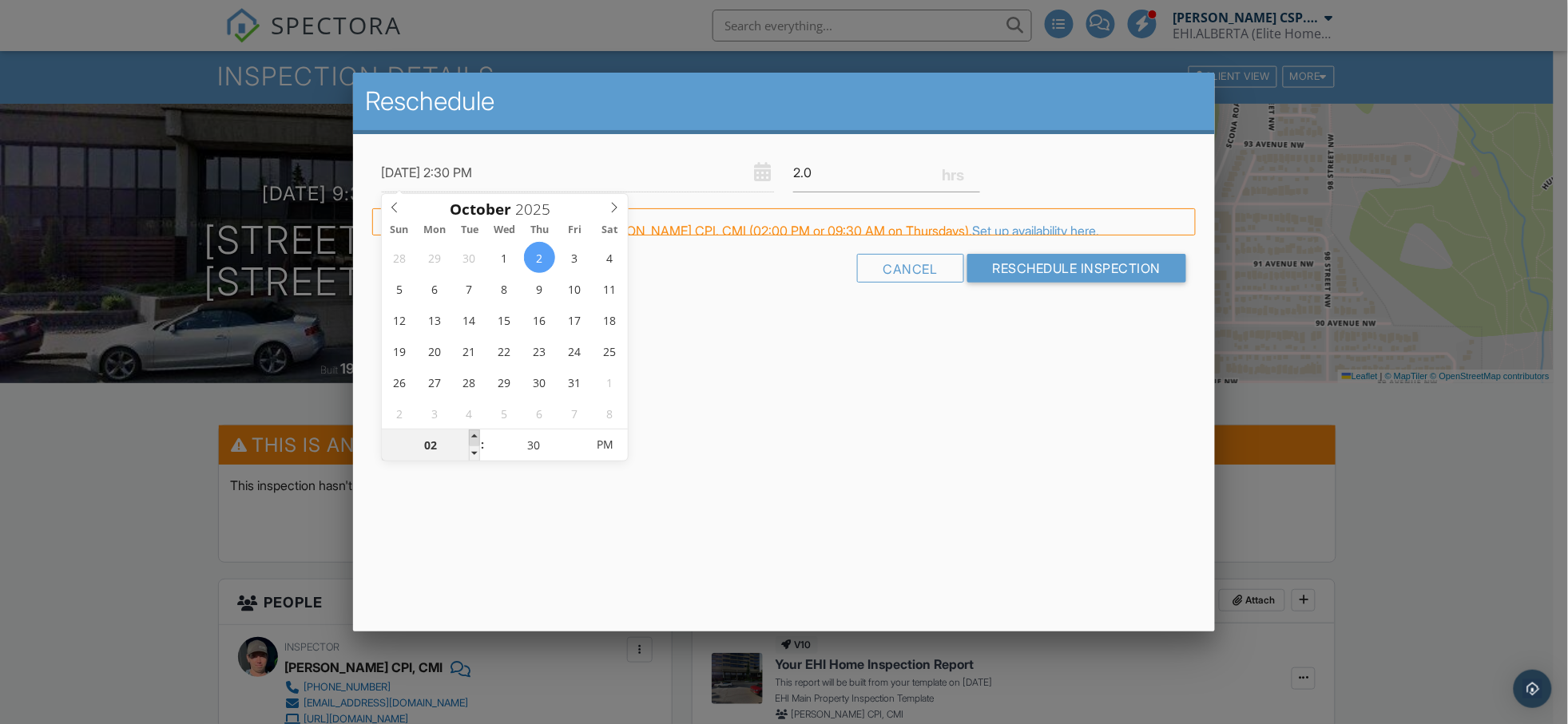
click at [472, 431] on span at bounding box center [475, 437] width 11 height 16
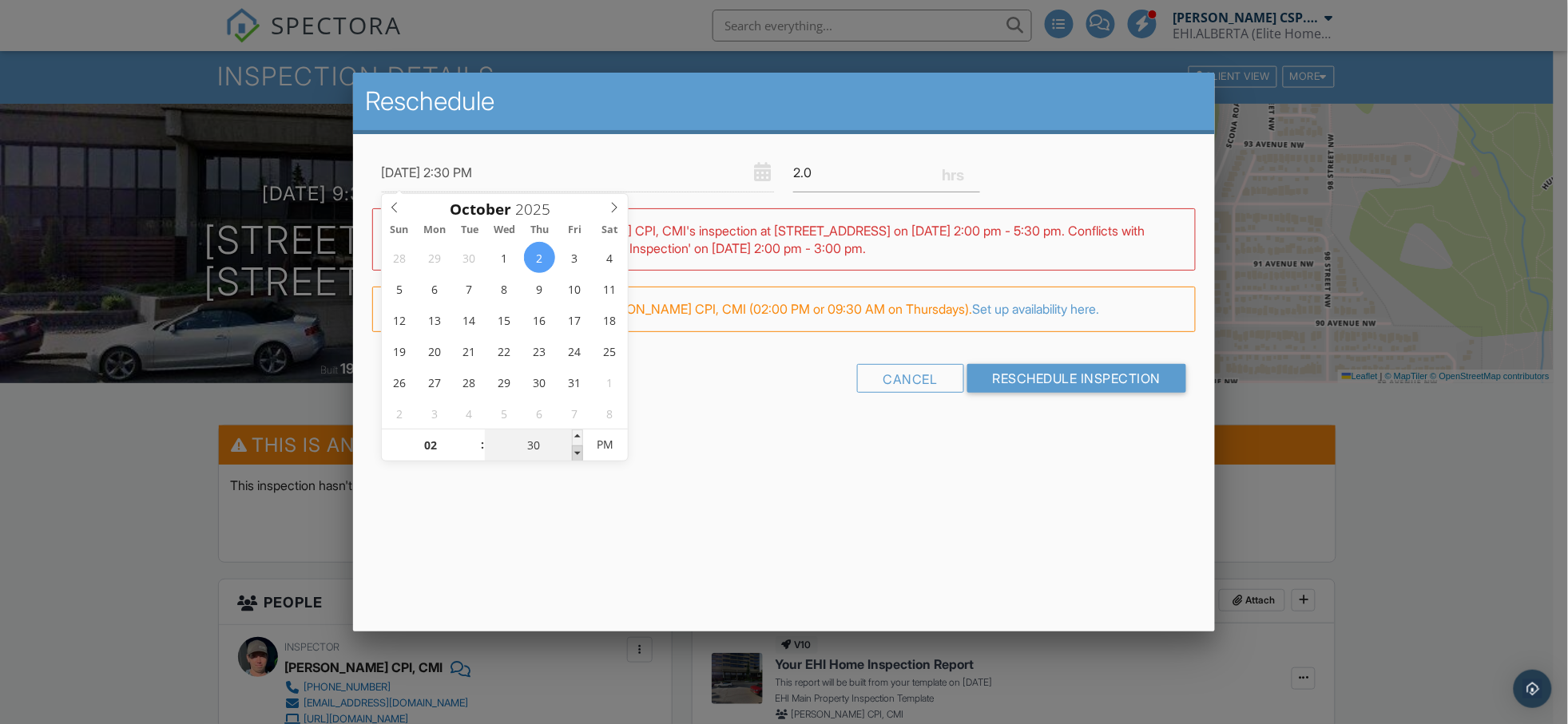
type input "10/02/2025 2:25 PM"
type input "25"
click at [572, 453] on span at bounding box center [578, 453] width 11 height 16
type input "10/02/2025 2:20 PM"
type input "20"
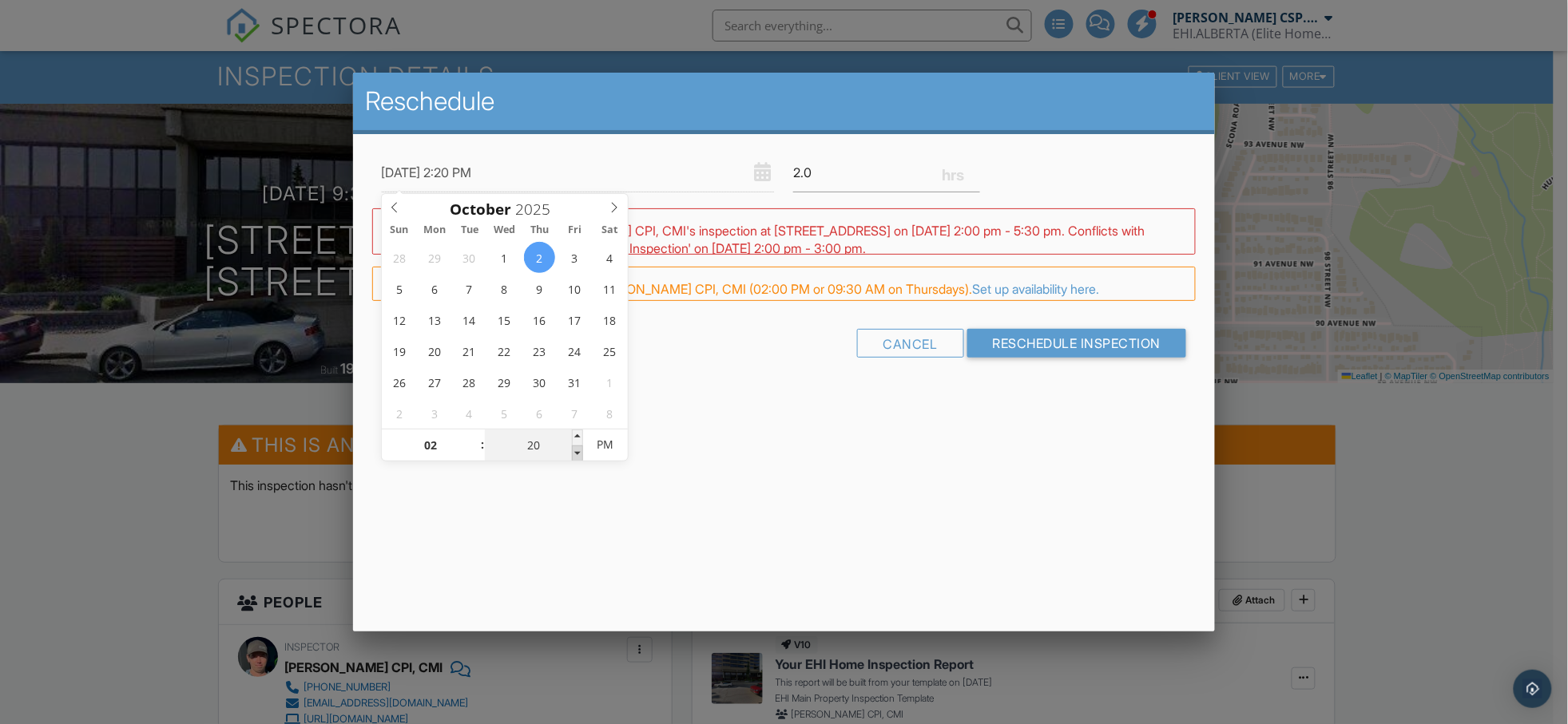
click at [572, 453] on span at bounding box center [578, 453] width 11 height 16
type input "10/02/2025 2:15 PM"
type input "15"
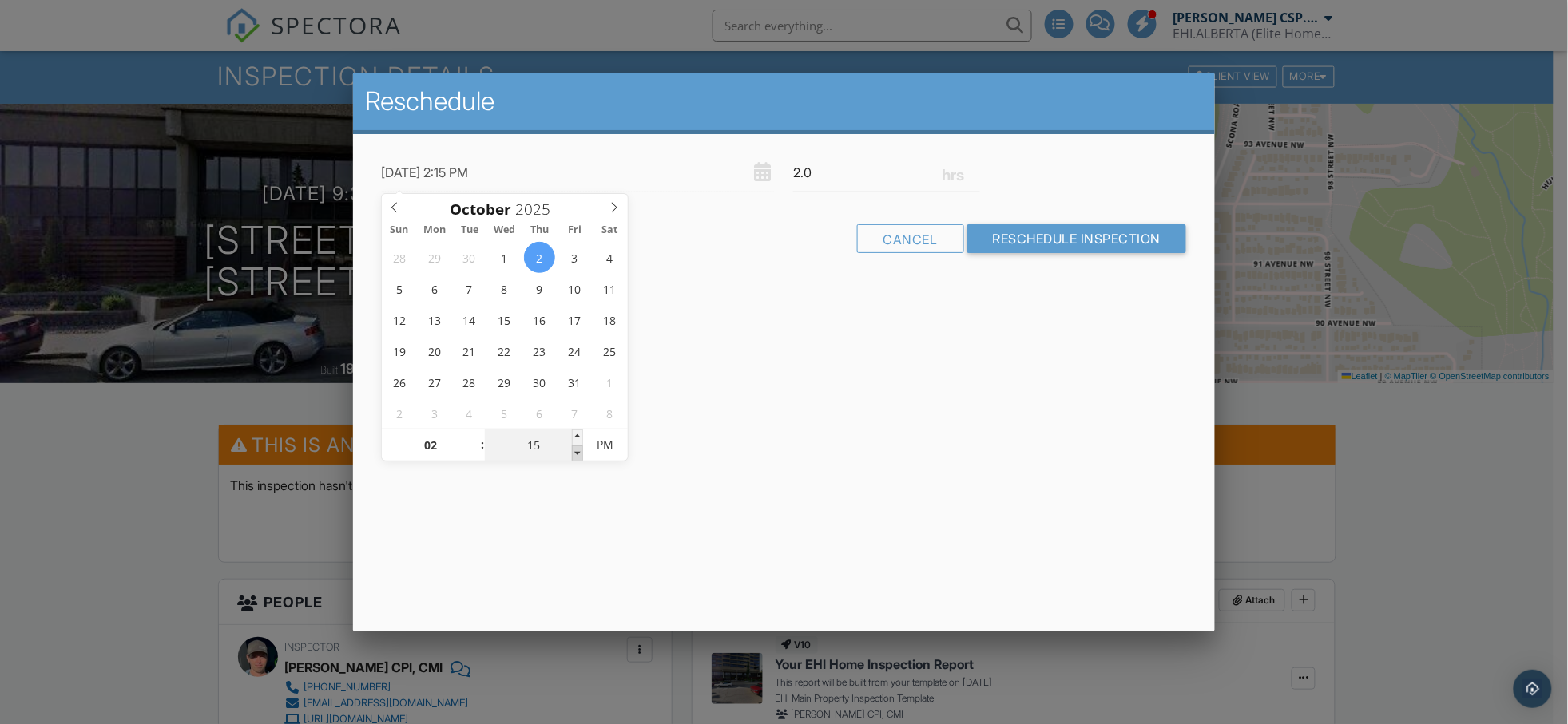
click at [572, 453] on span at bounding box center [578, 453] width 11 height 16
type input "10/02/2025 2:10 PM"
type input "10"
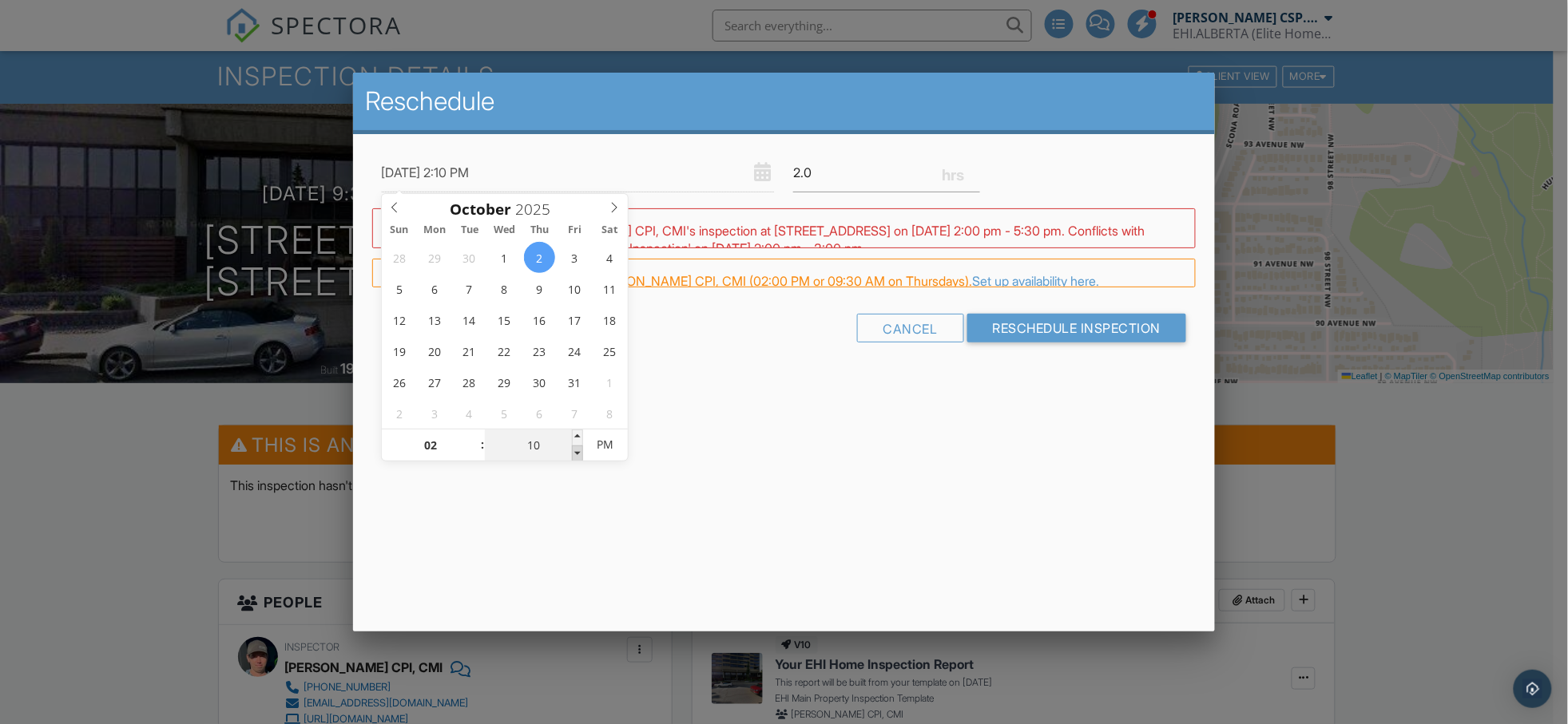
click at [572, 453] on span at bounding box center [578, 453] width 11 height 16
type input "10/02/2025 2:05 PM"
type input "05"
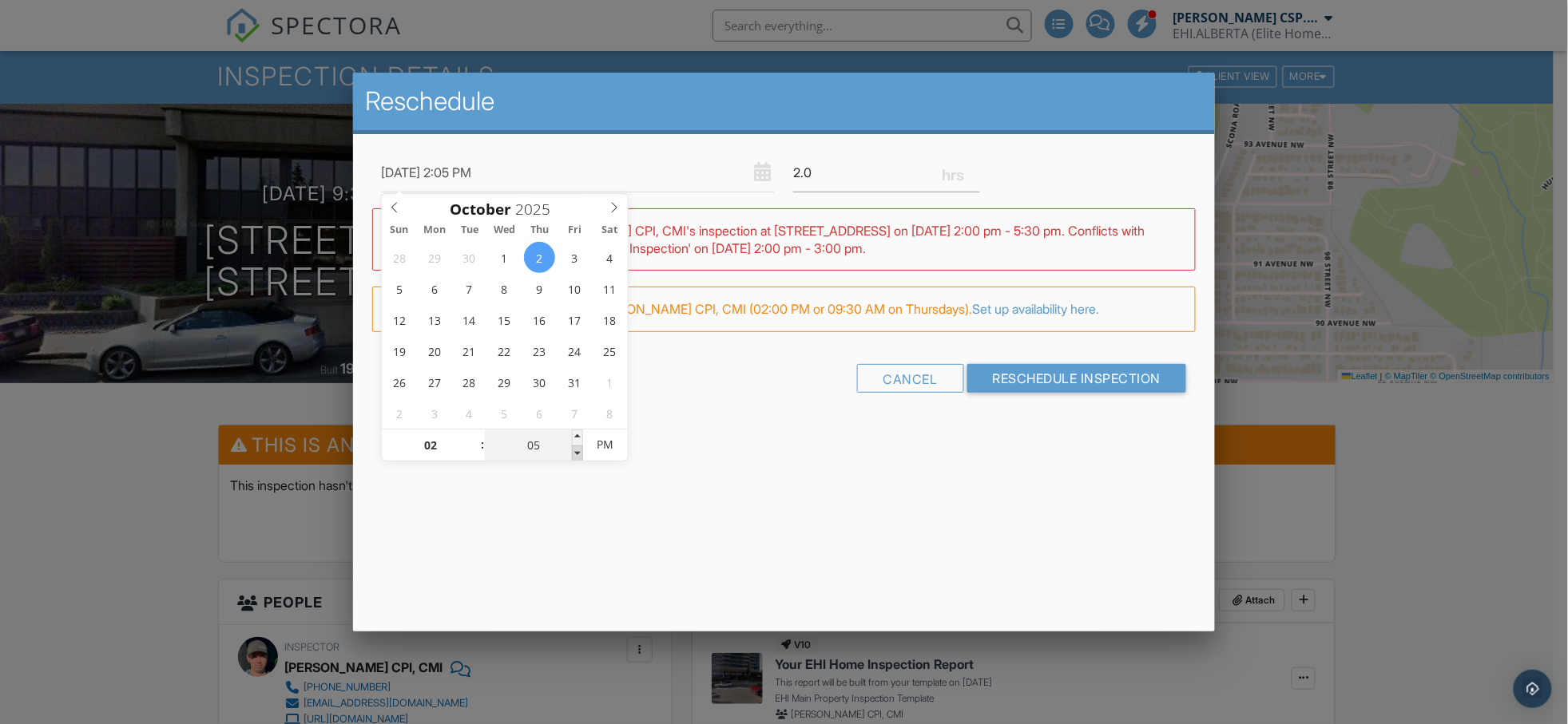
click at [572, 453] on span at bounding box center [578, 453] width 11 height 16
type input "10/02/2025 2:00 PM"
type input "00"
click at [572, 453] on span at bounding box center [578, 453] width 11 height 16
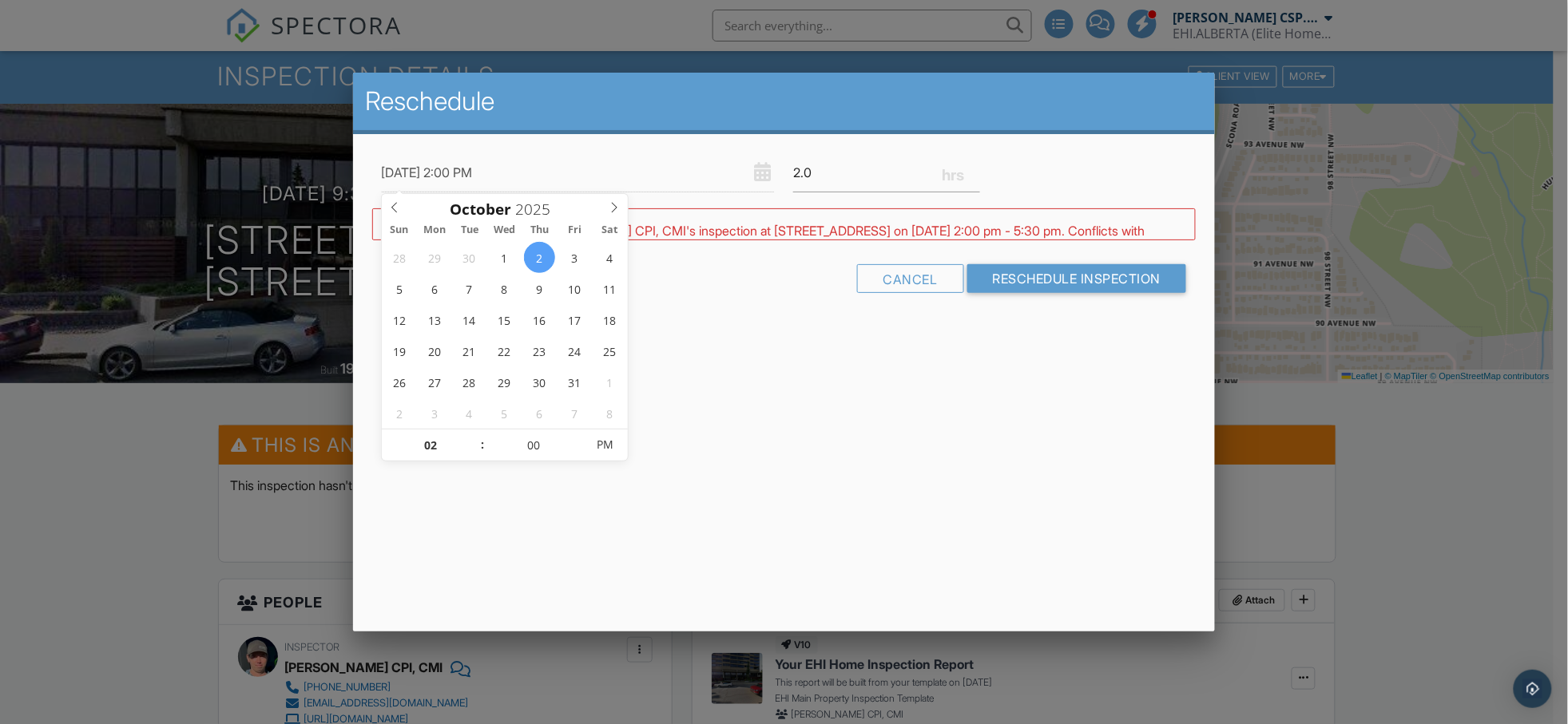
click at [749, 487] on div "Reschedule 10/02/2025 2:00 PM 2.0 Warning: this date/time is in the past. WARNI…" at bounding box center [785, 352] width 863 height 559
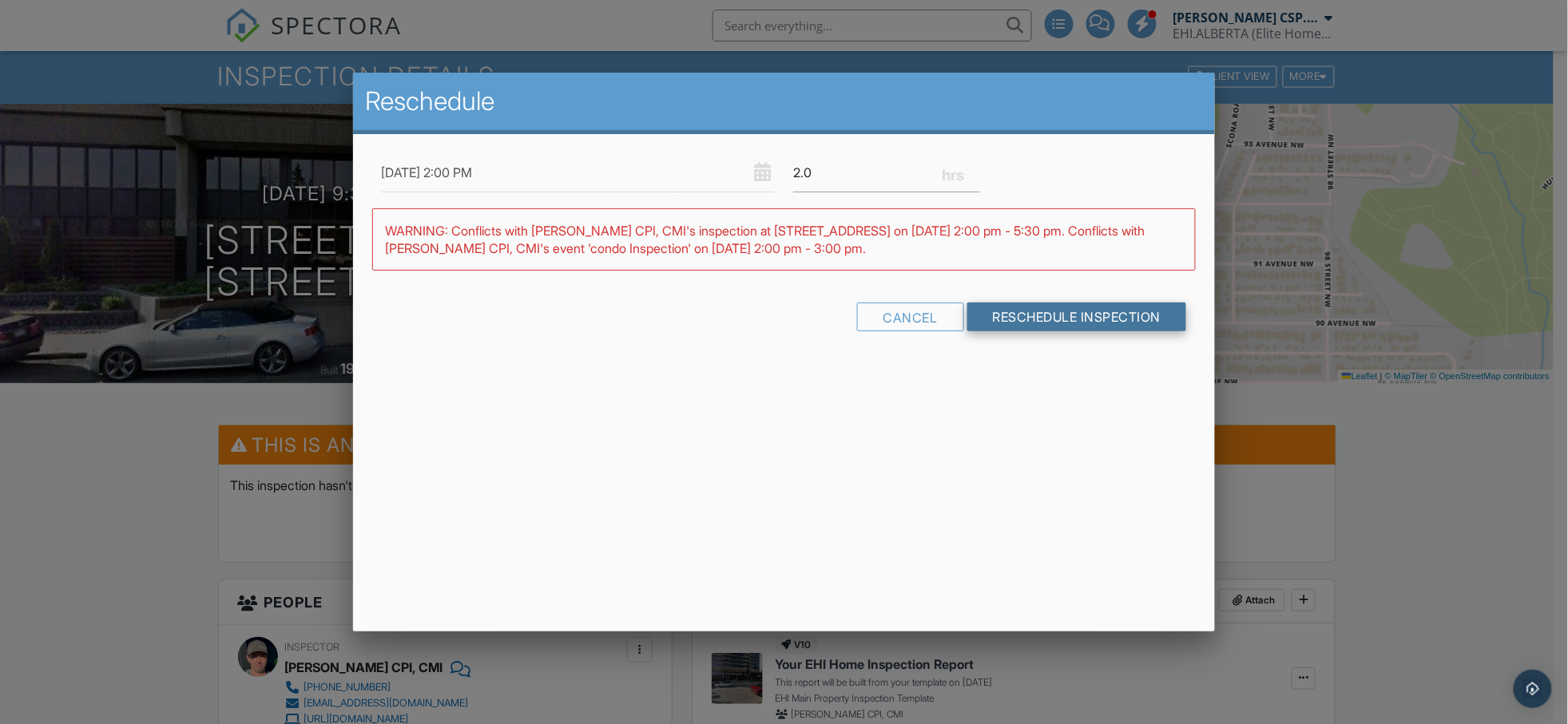
click at [1068, 314] on input "Reschedule Inspection" at bounding box center [1077, 316] width 220 height 29
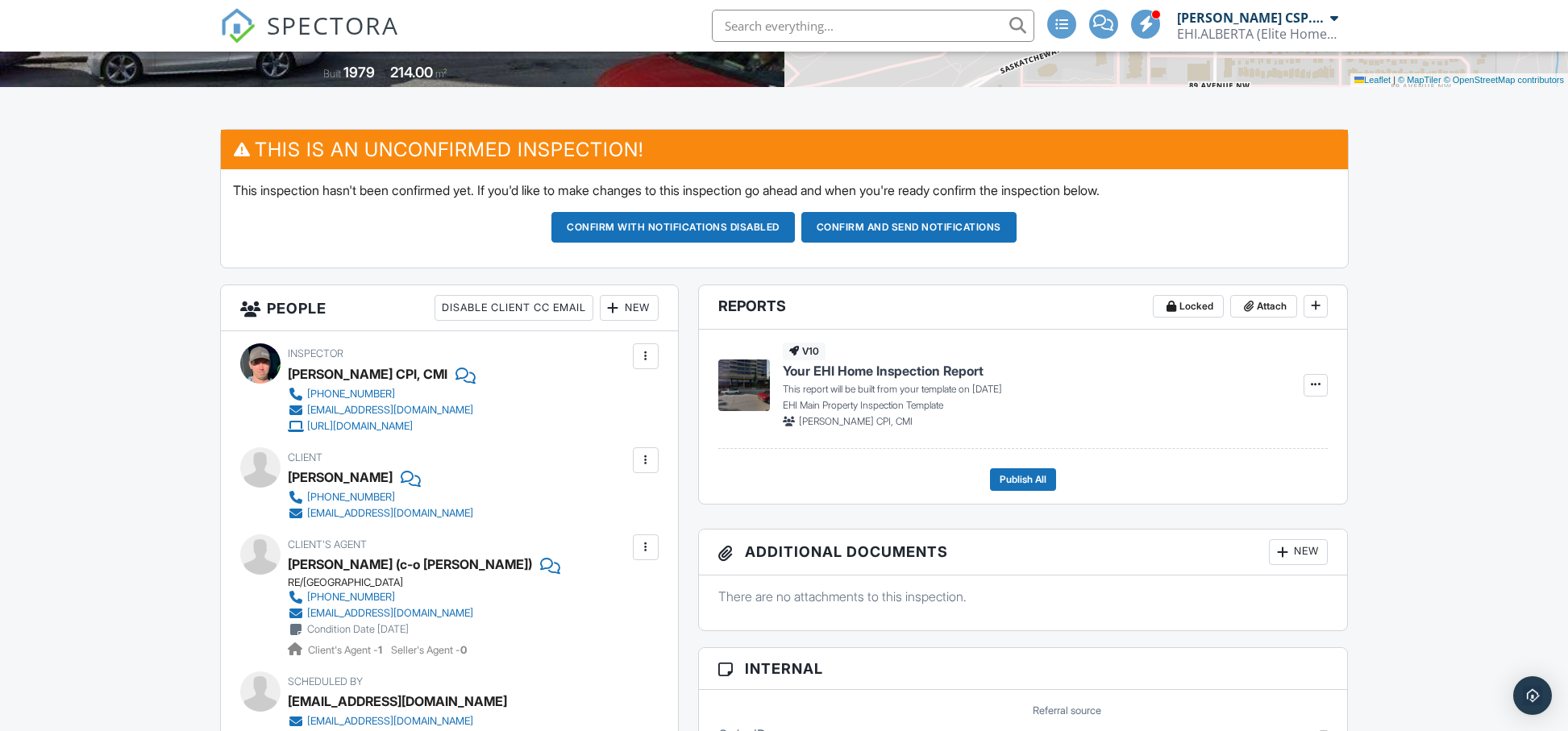
scroll to position [353, 0]
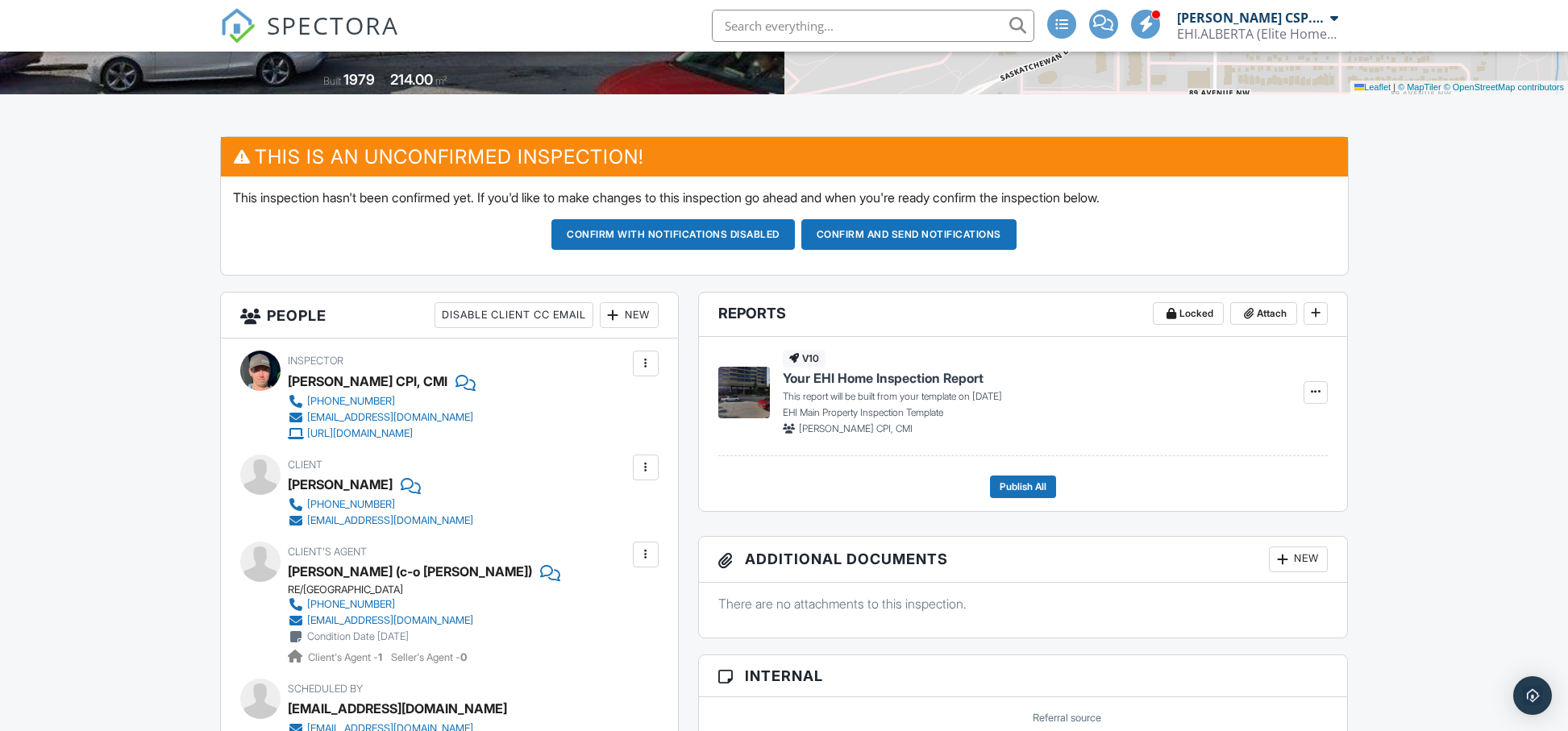
click at [546, 310] on div "Disable Client CC Email" at bounding box center [513, 316] width 159 height 26
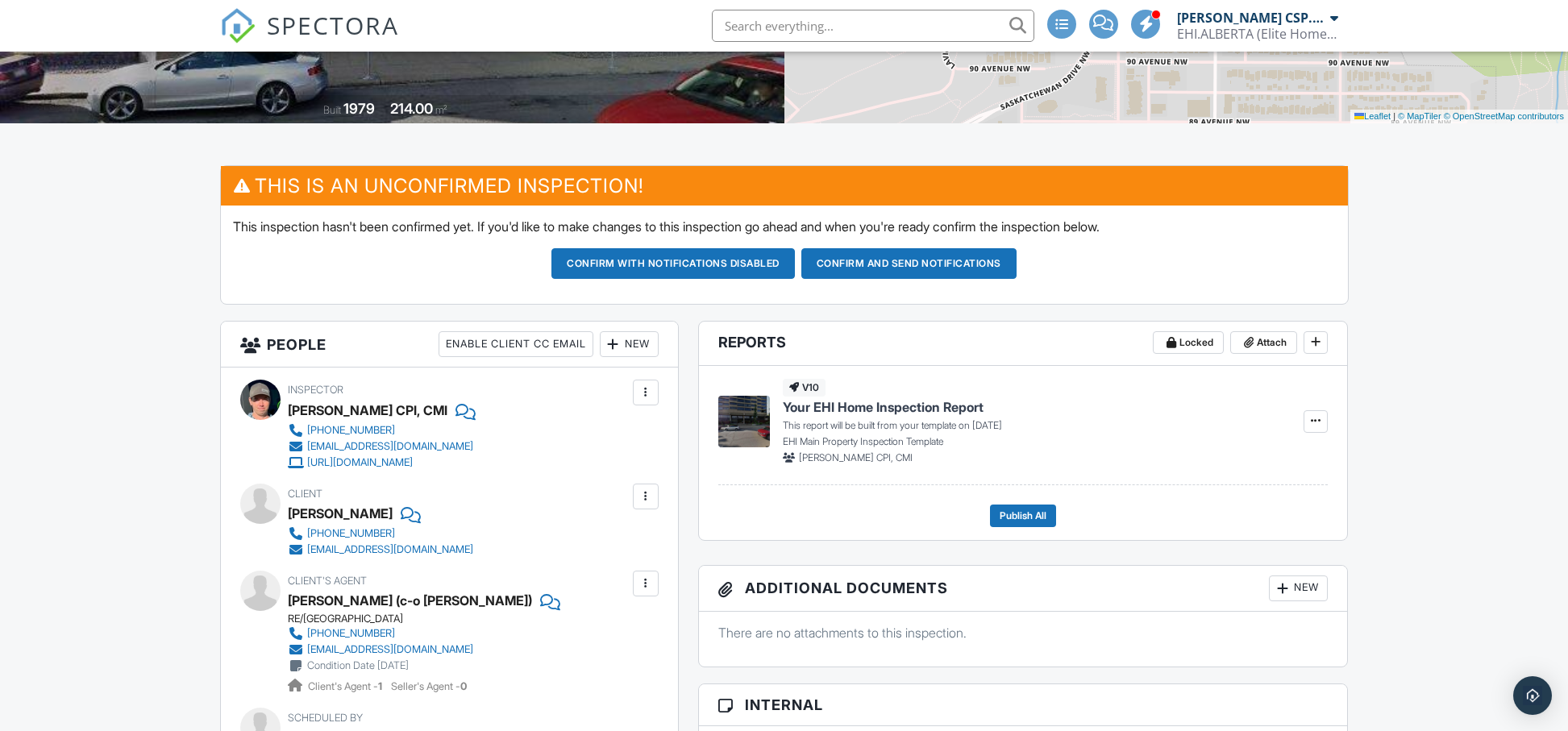
scroll to position [300, 0]
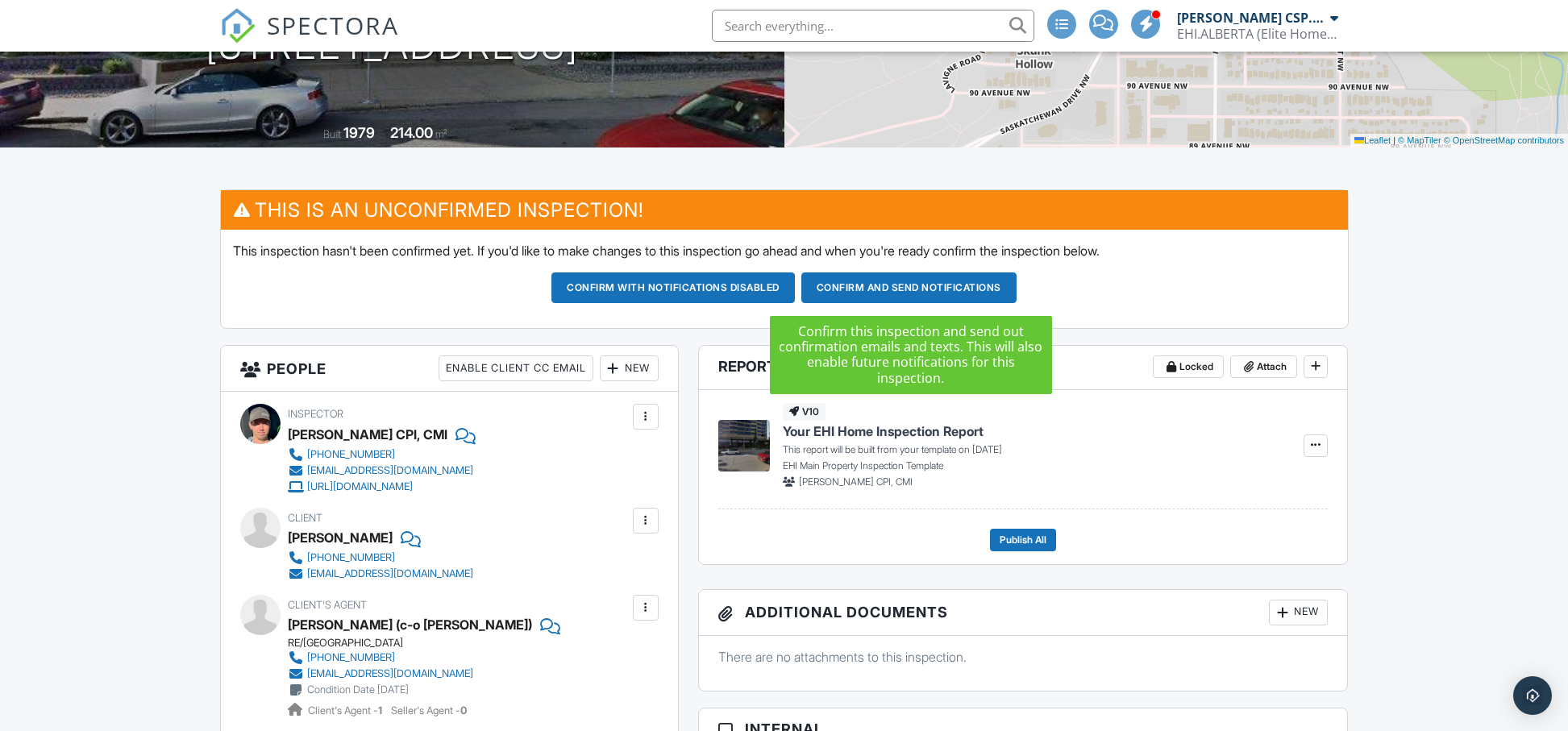
click at [901, 286] on button "Confirm and send notifications" at bounding box center [909, 287] width 215 height 31
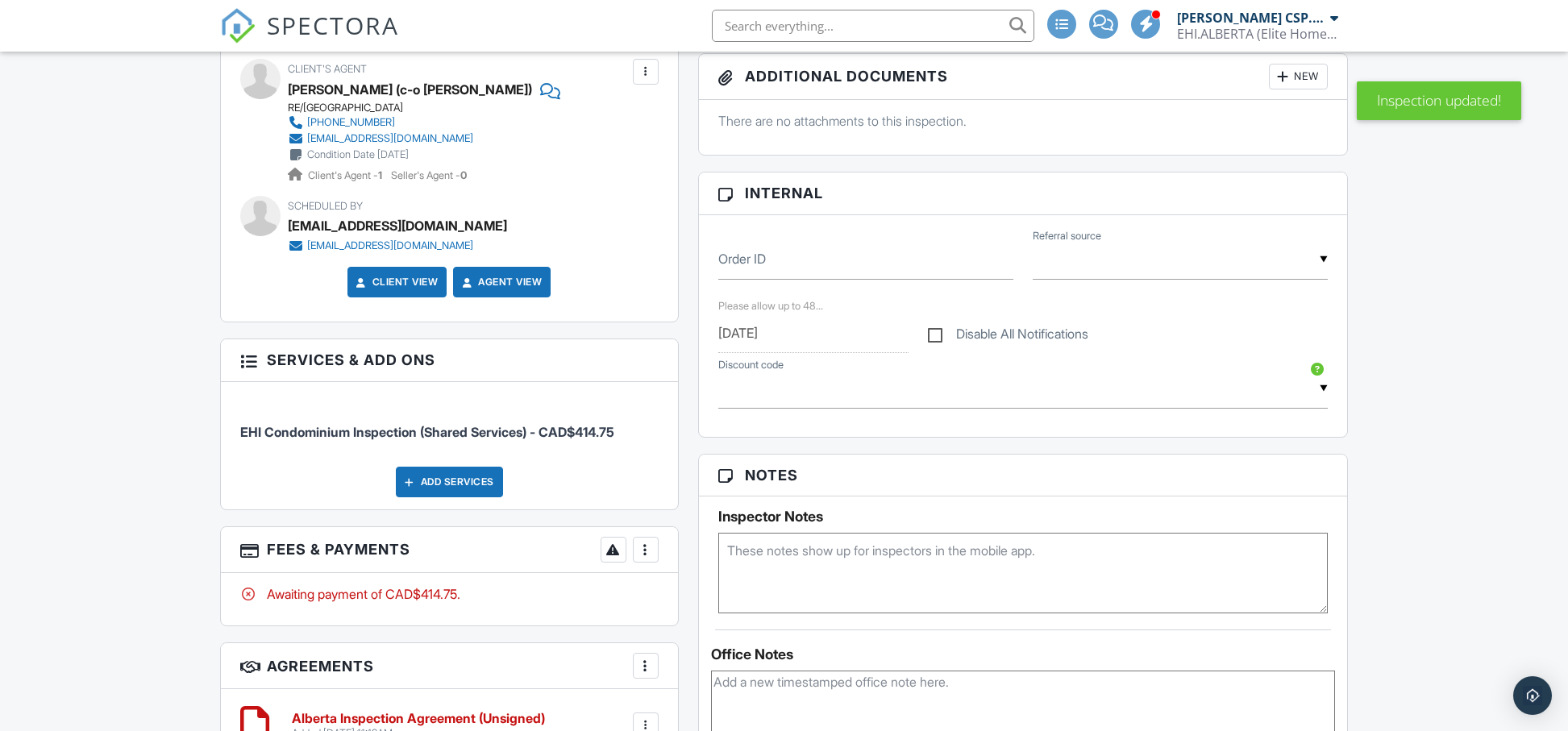
scroll to position [558, 0]
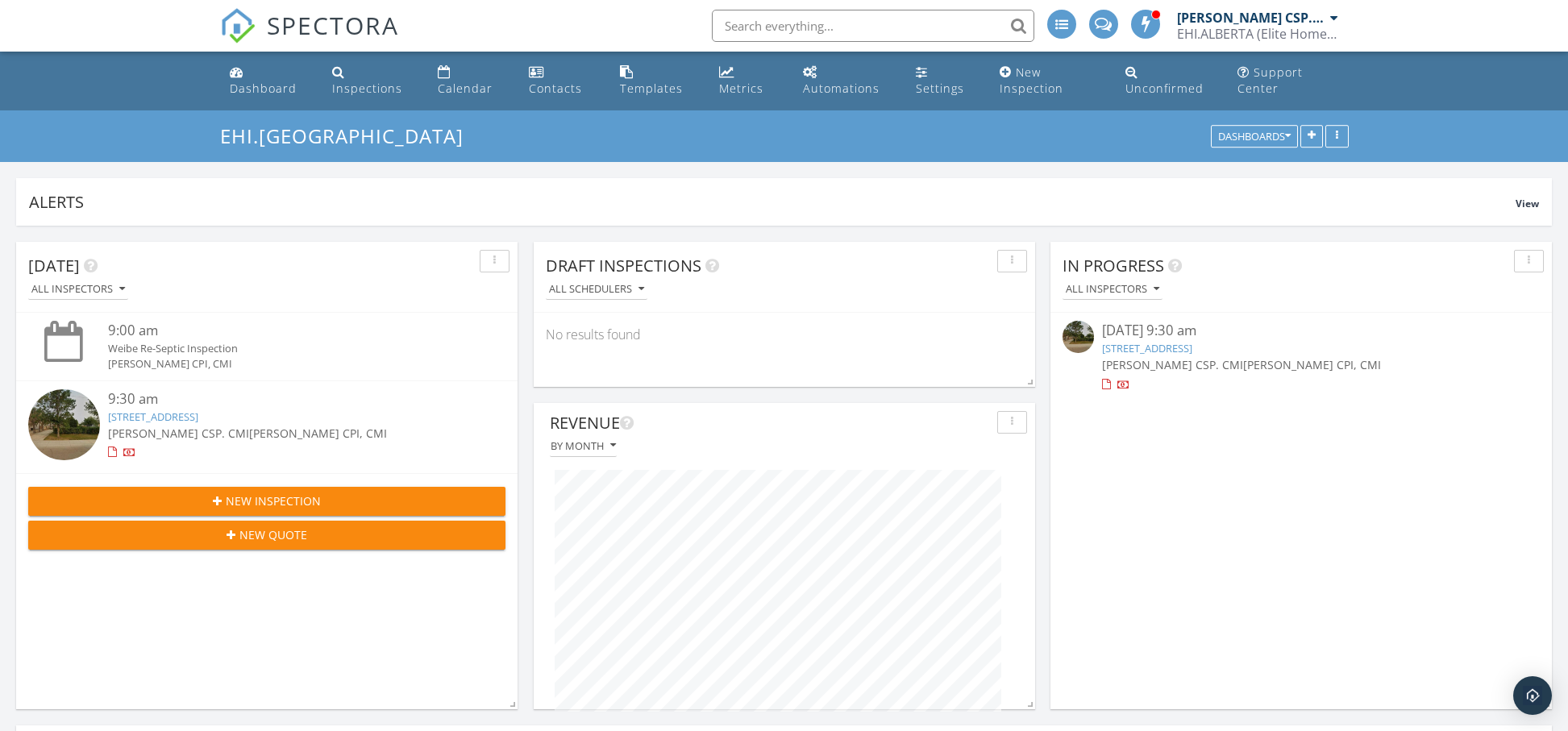
scroll to position [346, 760]
click at [284, 509] on span "New Inspection" at bounding box center [273, 501] width 95 height 17
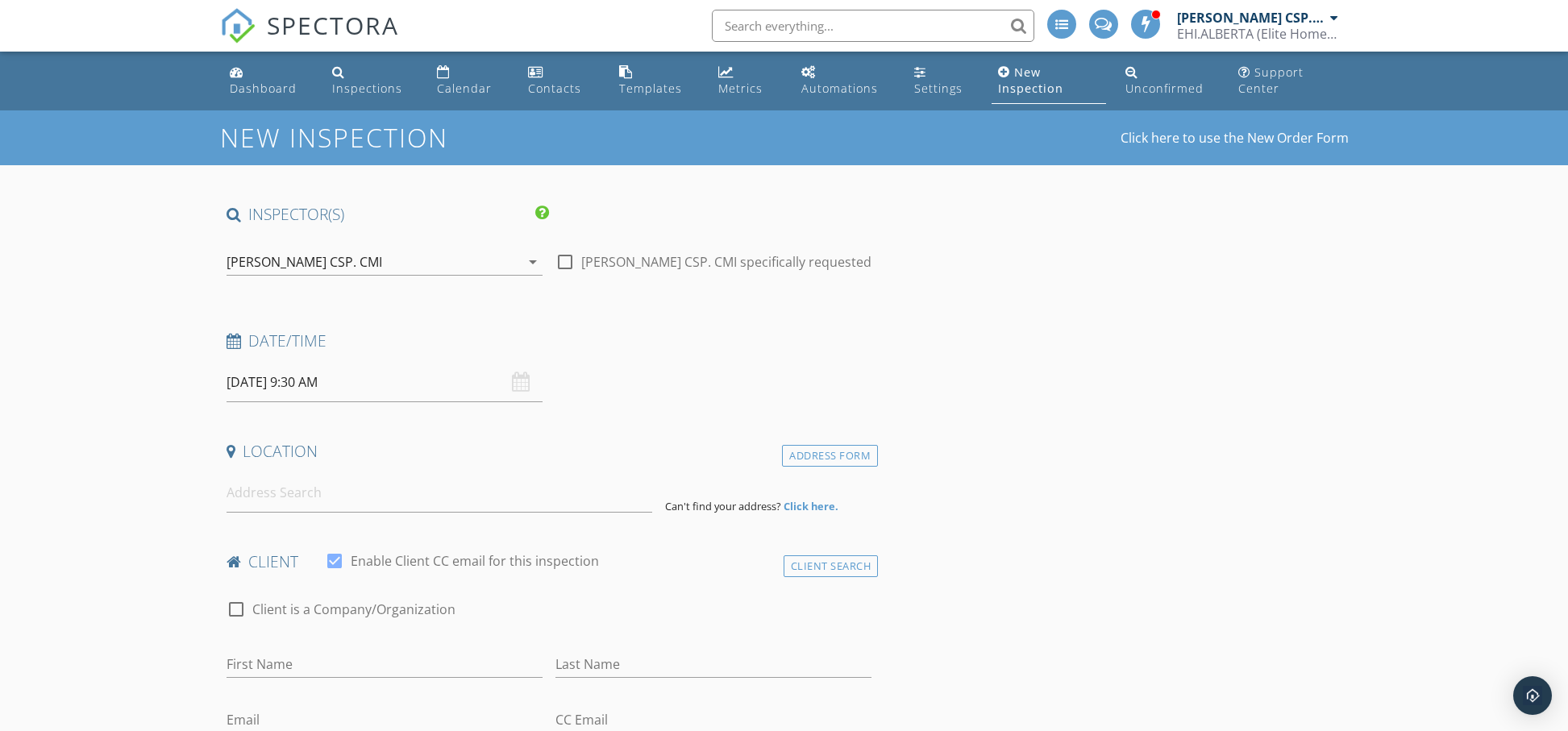
click at [383, 395] on input "[DATE] 9:30 AM" at bounding box center [384, 383] width 316 height 40
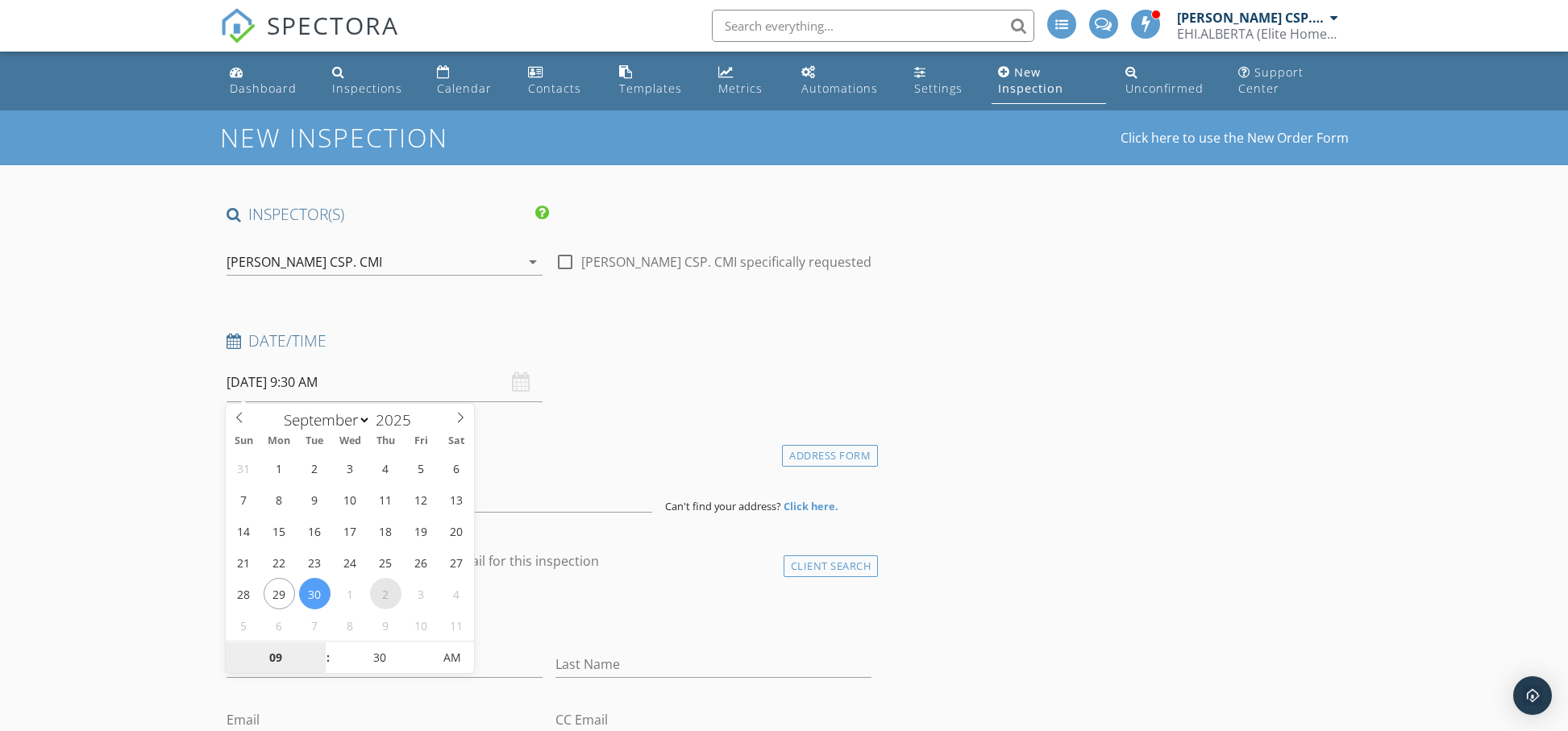
select select "9"
type input "[DATE] 9:30 AM"
click at [705, 378] on div "Date/Time [DATE] 9:30 AM" at bounding box center [549, 366] width 658 height 72
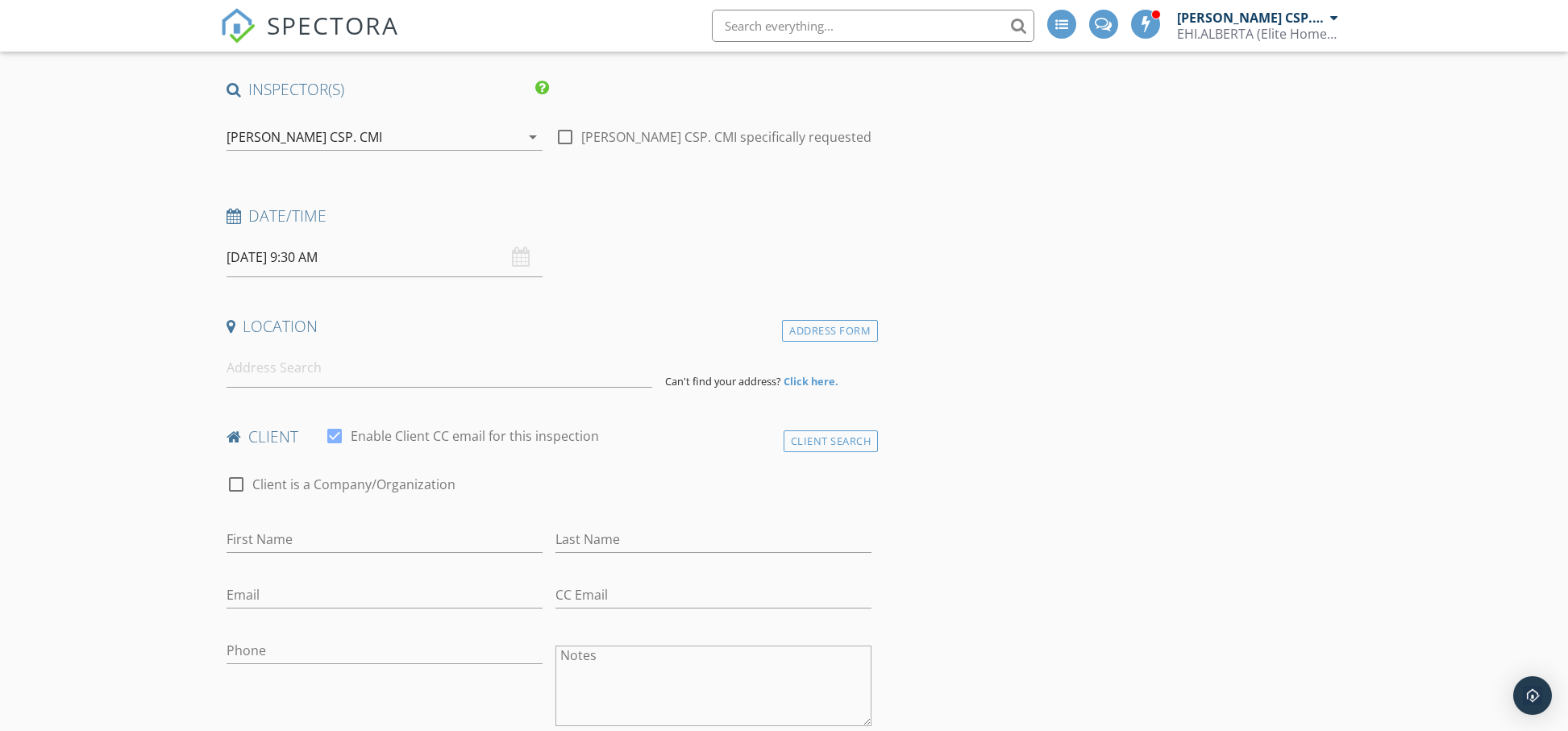
scroll to position [125, 0]
click at [446, 381] on input at bounding box center [439, 367] width 425 height 40
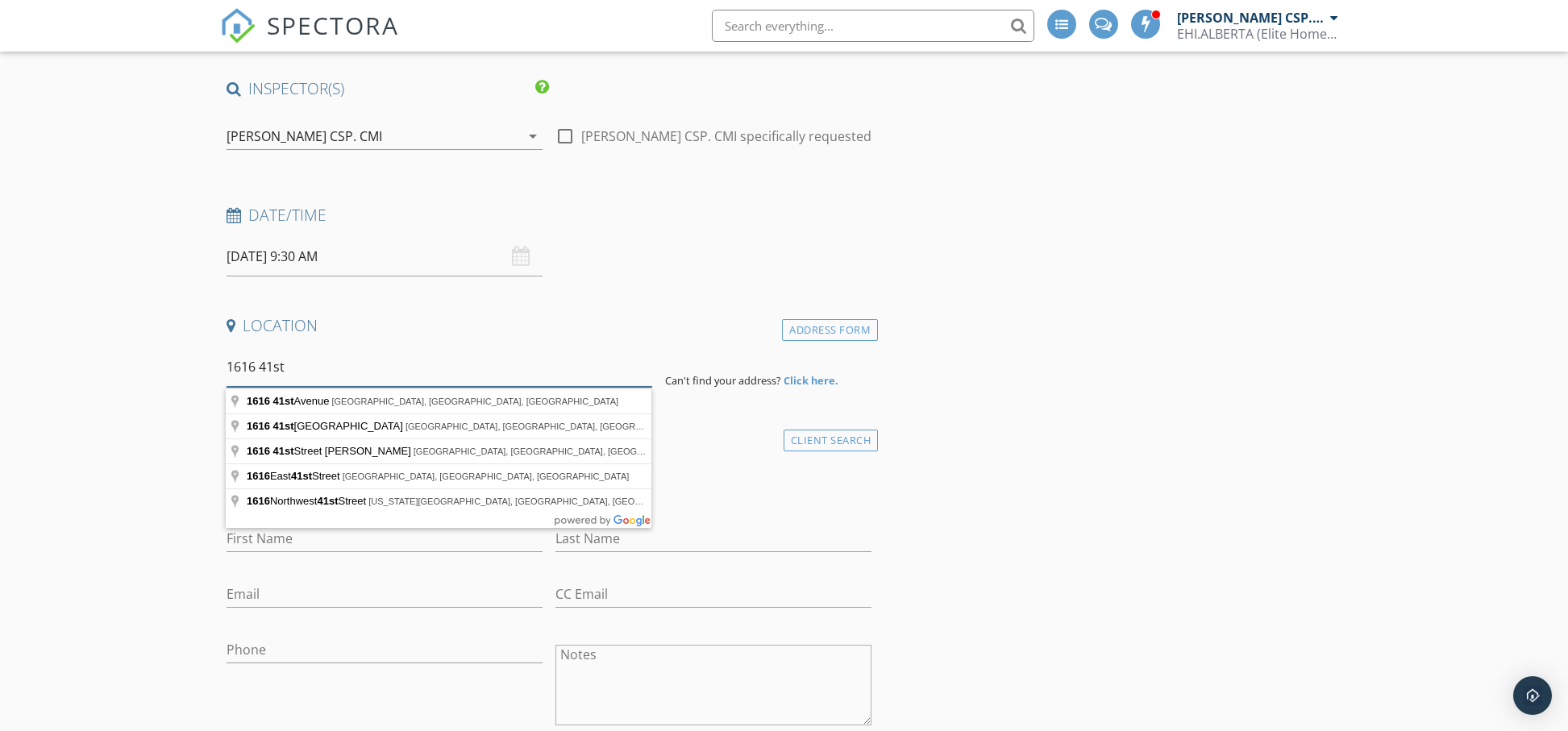
scroll to position [126, 0]
type input "1616 41st"
click at [813, 327] on div "Address Form" at bounding box center [829, 329] width 96 height 21
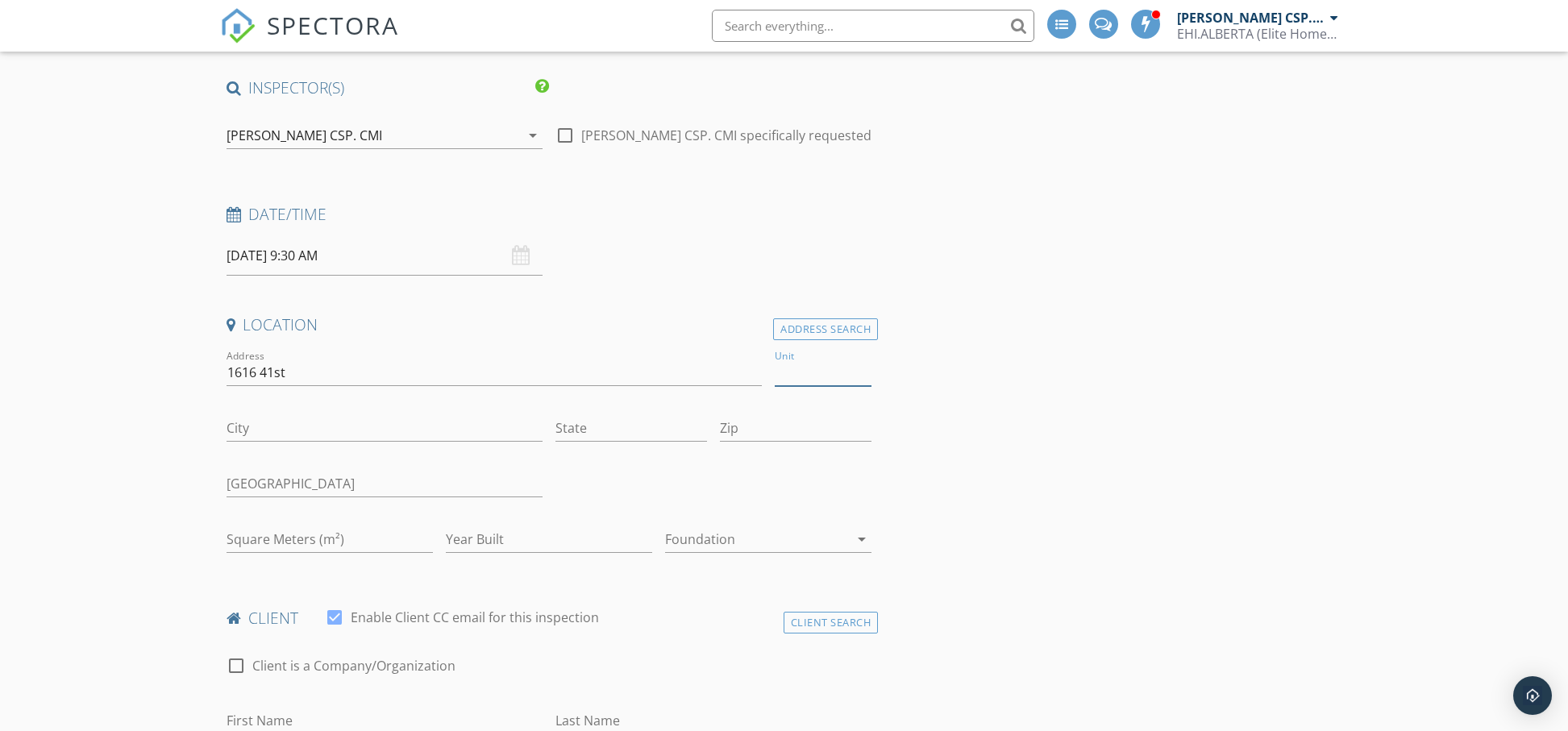
click at [815, 378] on input "Unit" at bounding box center [823, 372] width 97 height 27
type input "5"
click at [310, 425] on input "City" at bounding box center [384, 428] width 316 height 27
type input "[PERSON_NAME]"
type input "Ab"
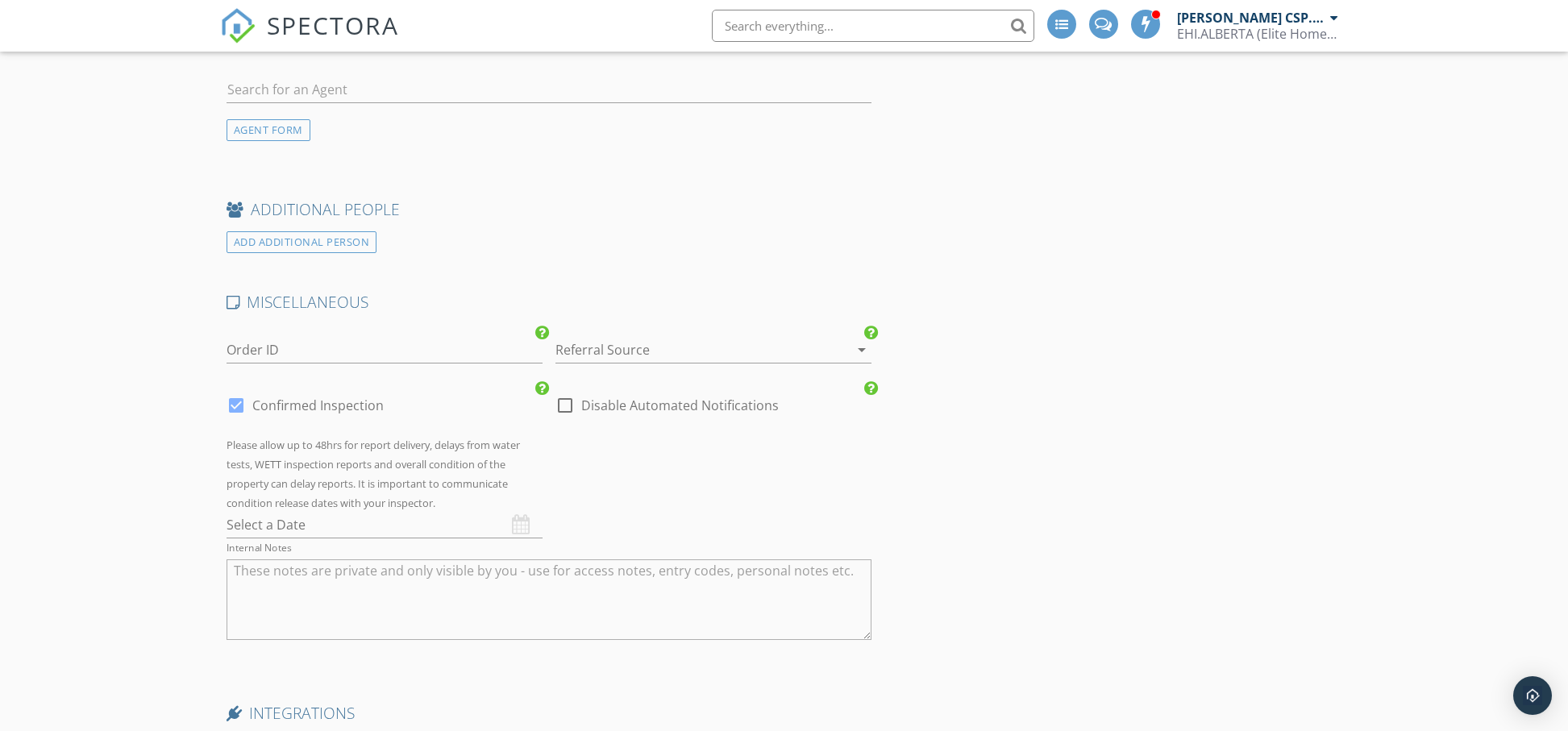
scroll to position [2089, 0]
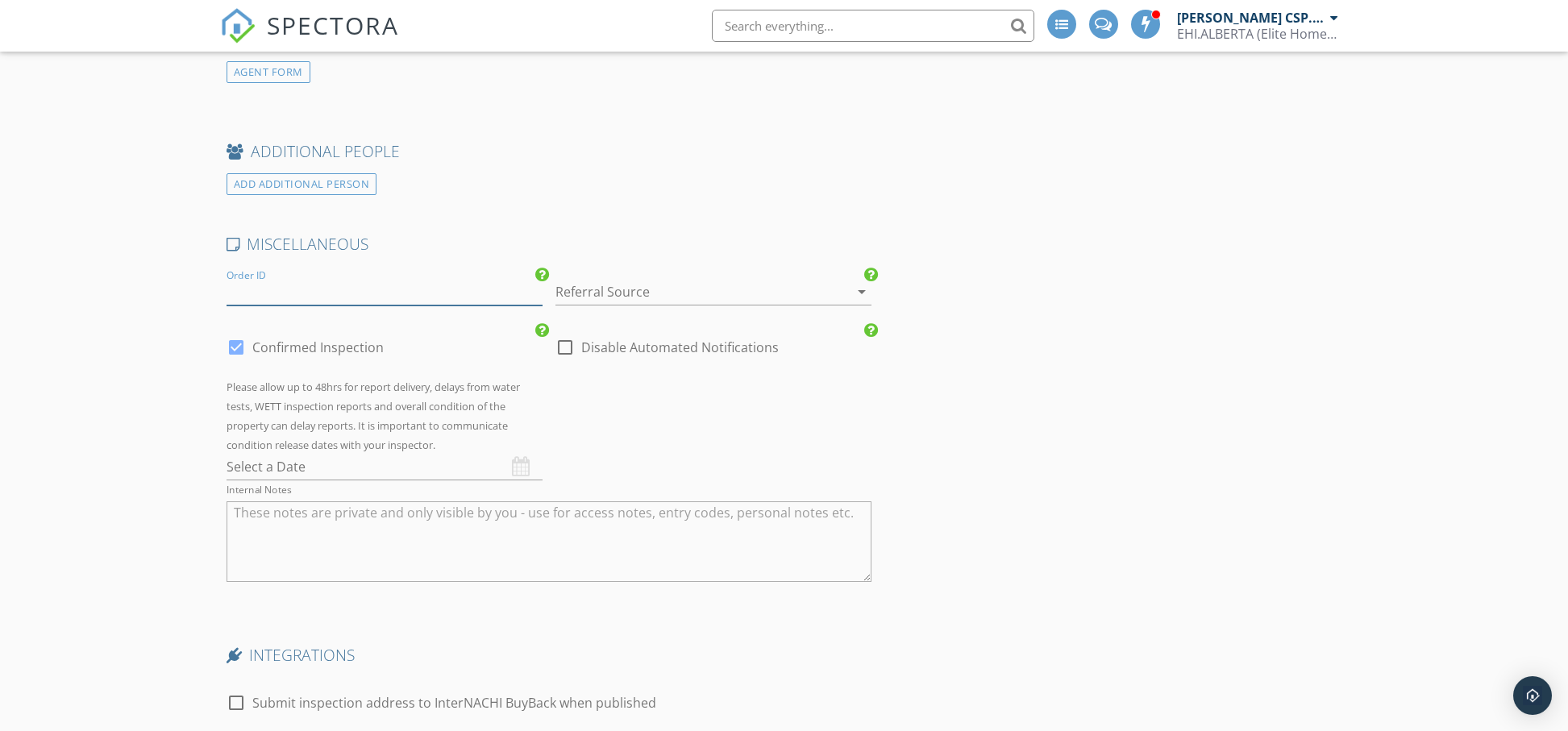
click at [327, 290] on input "Order ID" at bounding box center [384, 292] width 316 height 27
paste input "A2230423"
type input "A2230423"
click at [602, 300] on div at bounding box center [691, 292] width 271 height 26
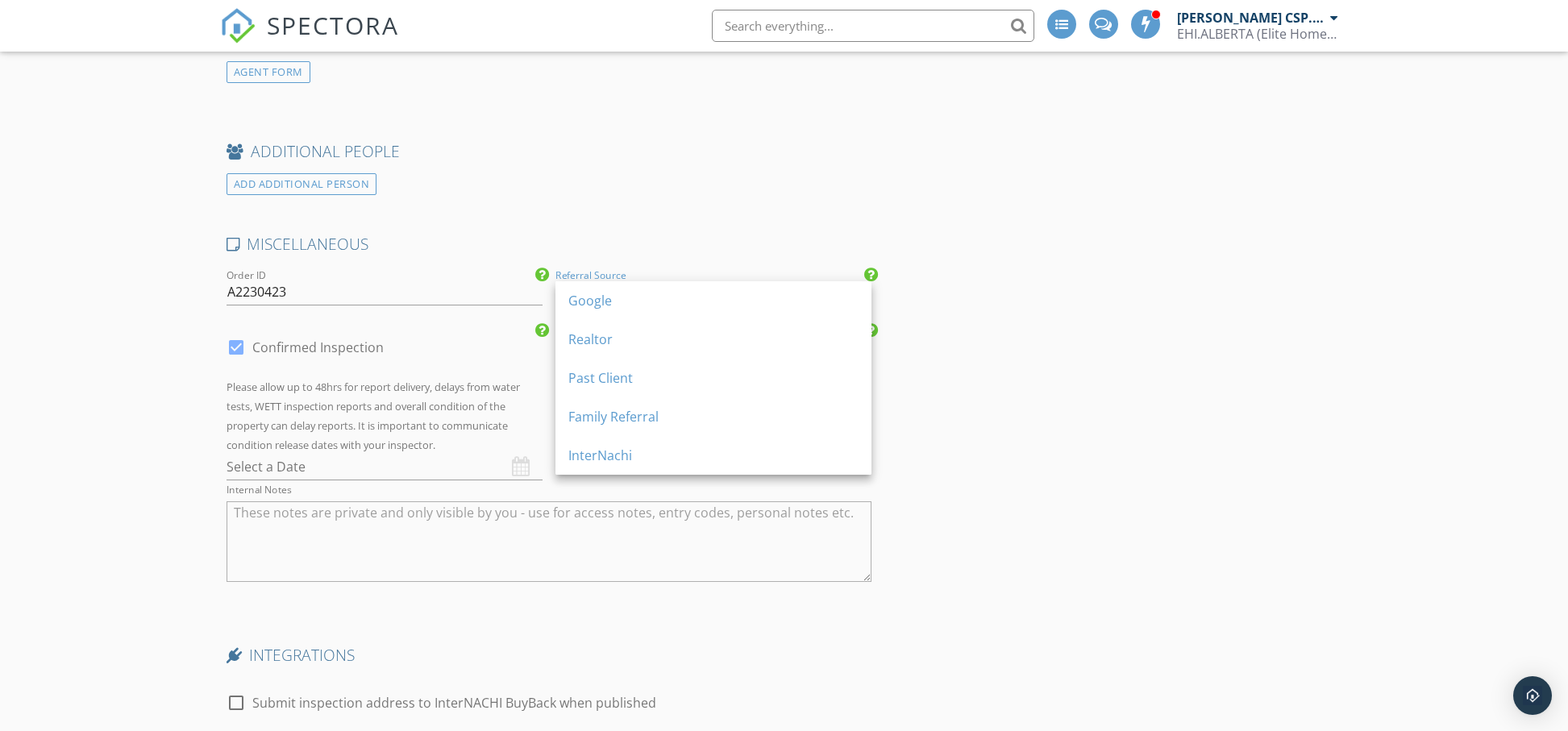
click at [608, 335] on div "Realtor" at bounding box center [713, 339] width 291 height 20
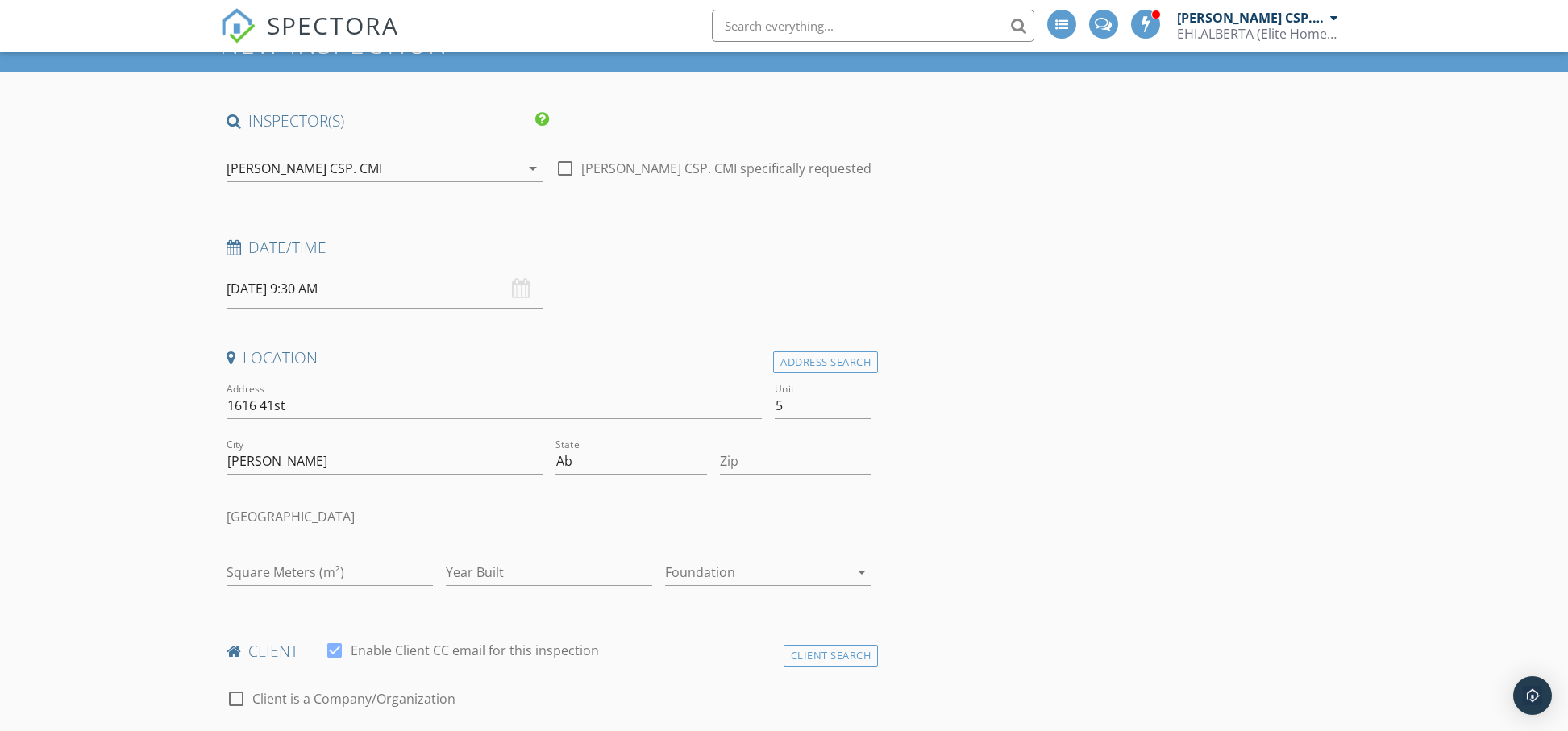
scroll to position [40, 0]
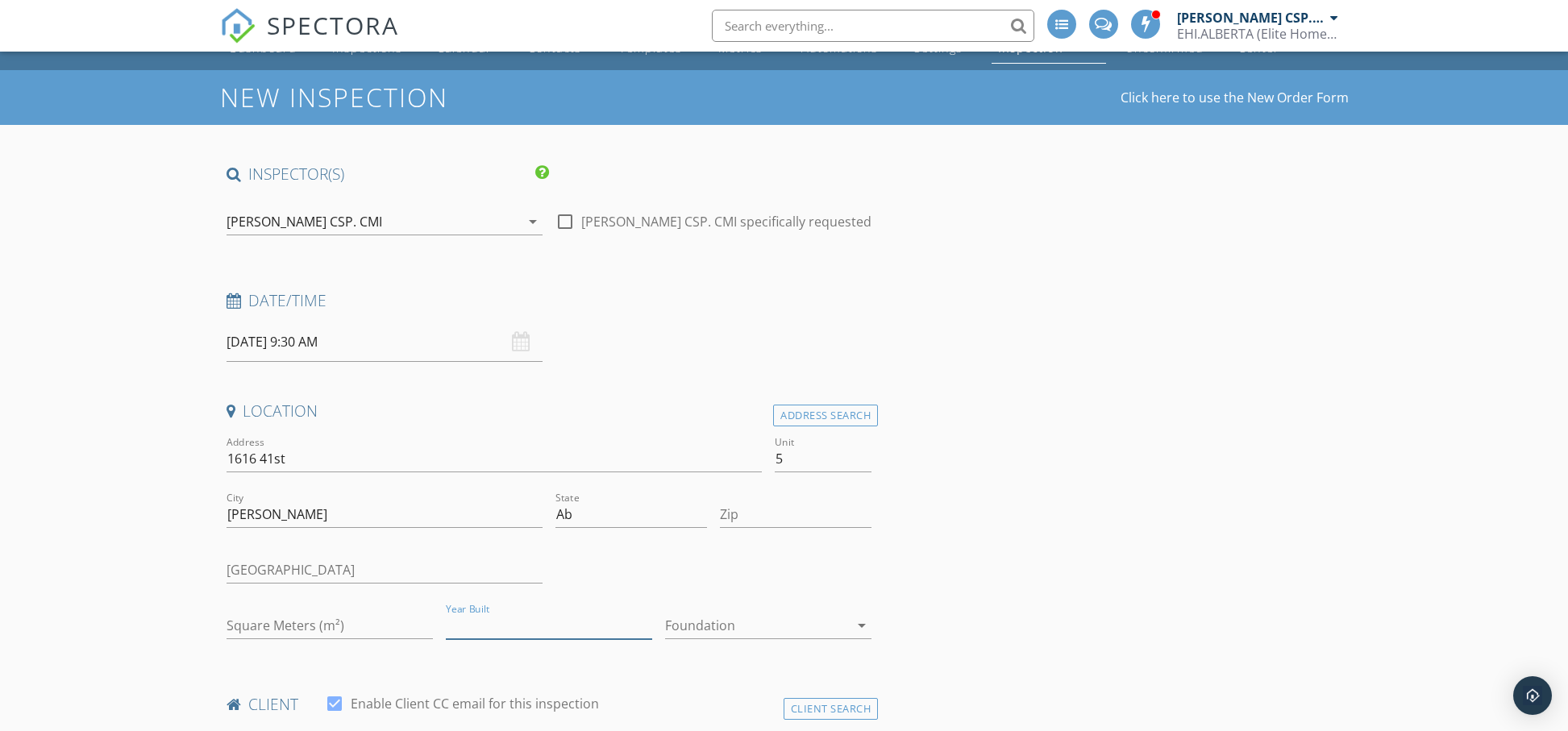
click at [479, 627] on input "Year Built" at bounding box center [549, 626] width 206 height 27
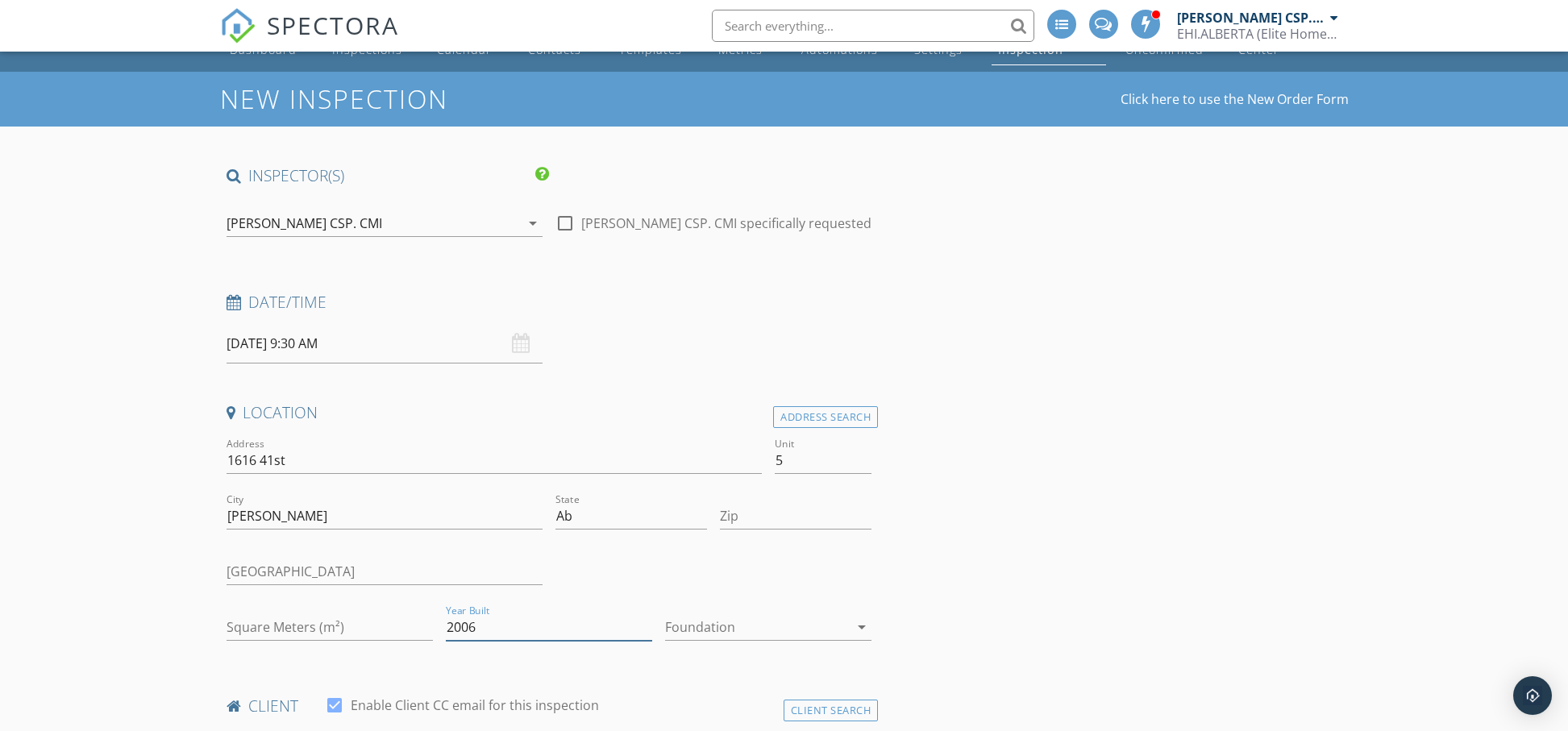
type input "2006"
click at [261, 623] on input "Square Meters (m²)" at bounding box center [330, 628] width 206 height 27
click at [262, 629] on input "Square Meters (m²)" at bounding box center [330, 628] width 206 height 27
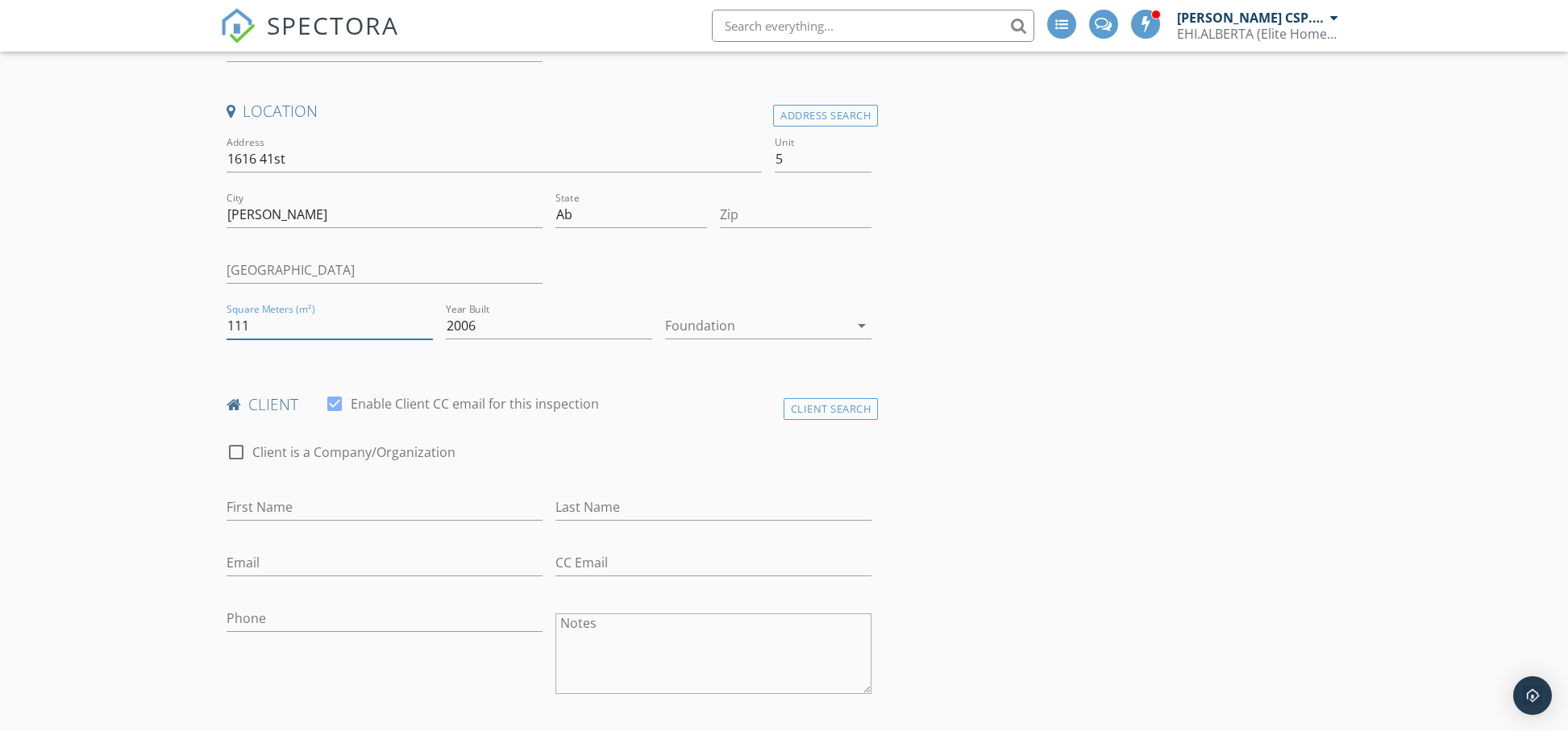
scroll to position [395, 0]
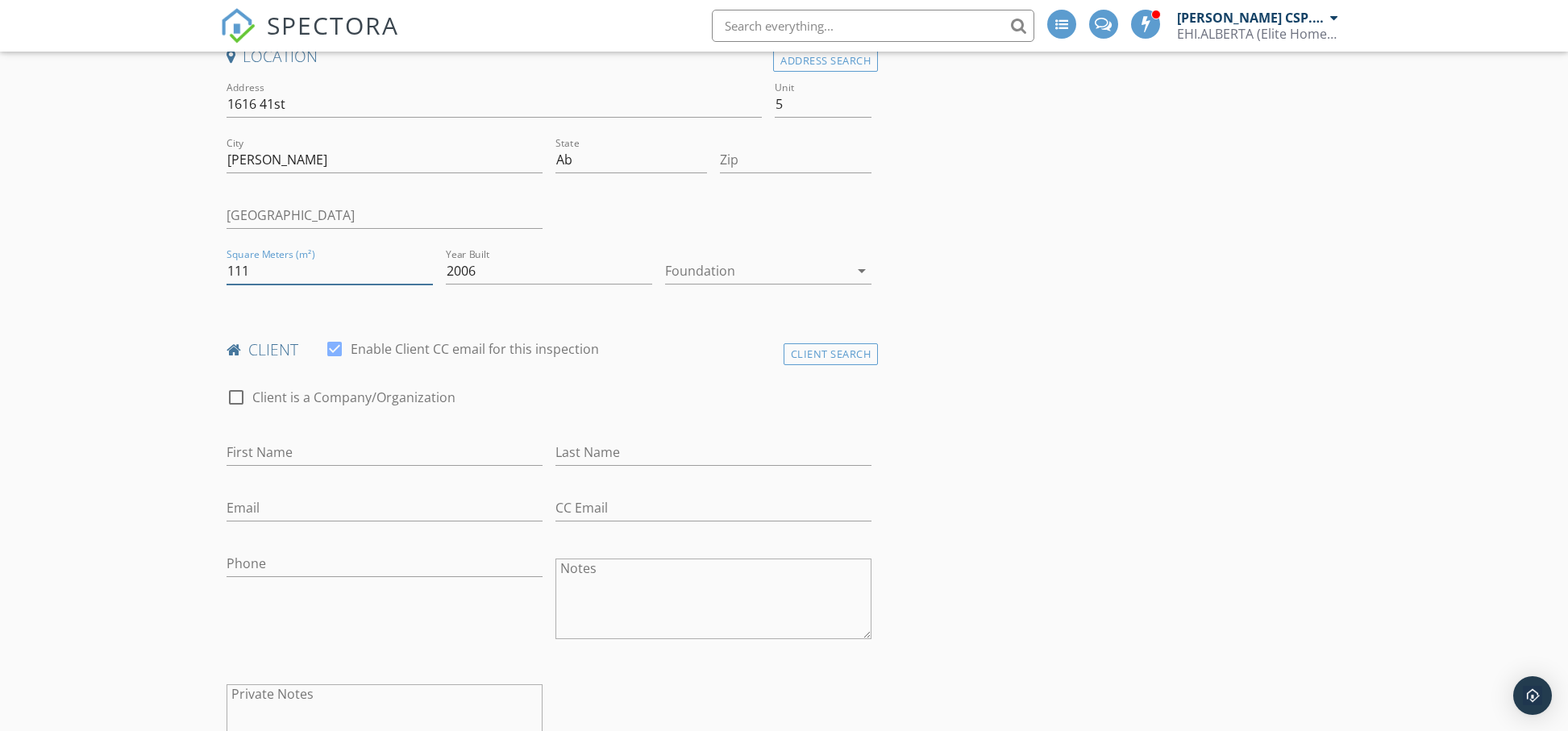
type input "111"
click at [340, 457] on input "First Name" at bounding box center [384, 452] width 316 height 27
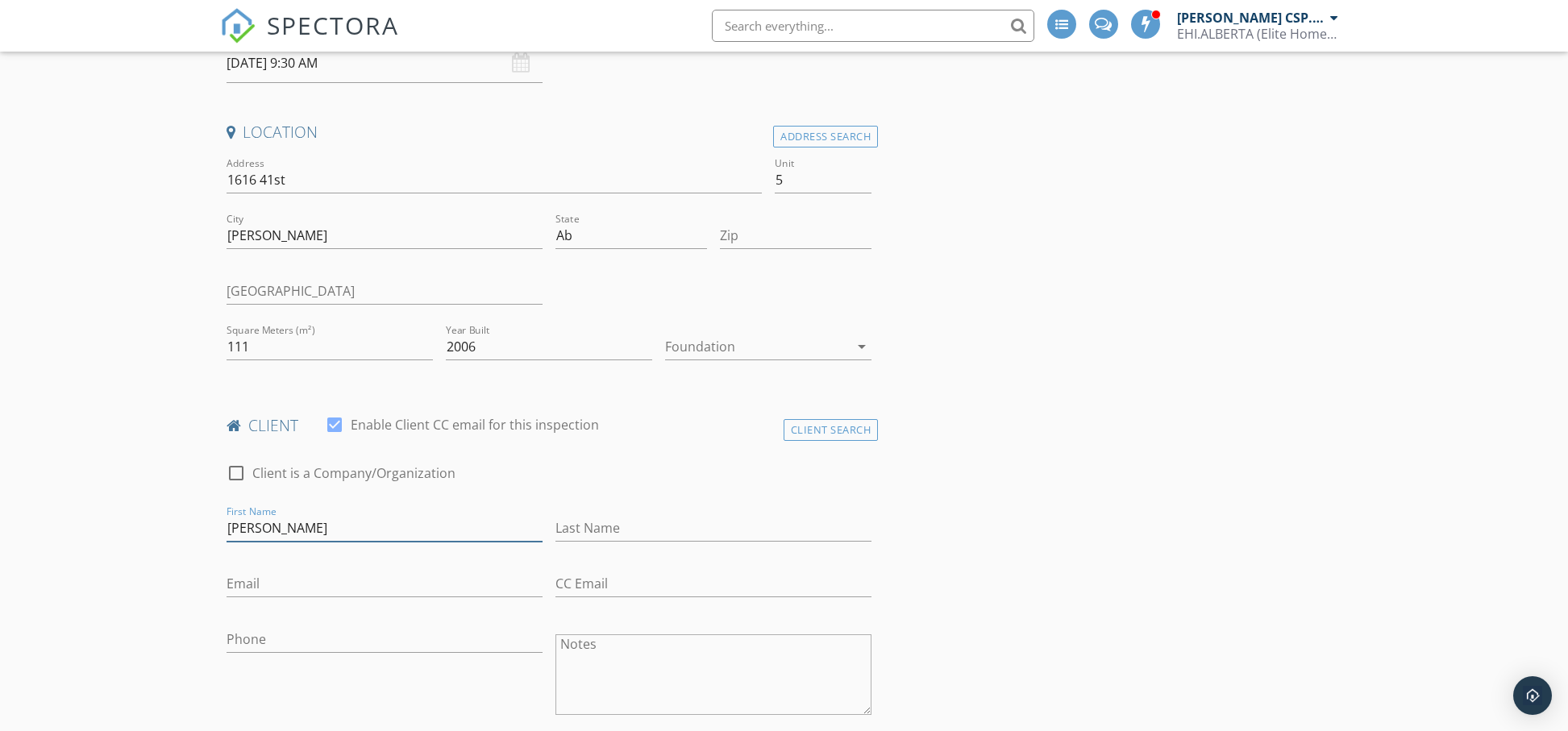
click at [284, 533] on input "[PERSON_NAME]" at bounding box center [384, 529] width 316 height 27
type input "[PERSON_NAME] and"
type input "[PERSON_NAME]"
click at [291, 578] on input "Email" at bounding box center [384, 584] width 316 height 27
type input "[EMAIL_ADDRESS][DOMAIN_NAME]"
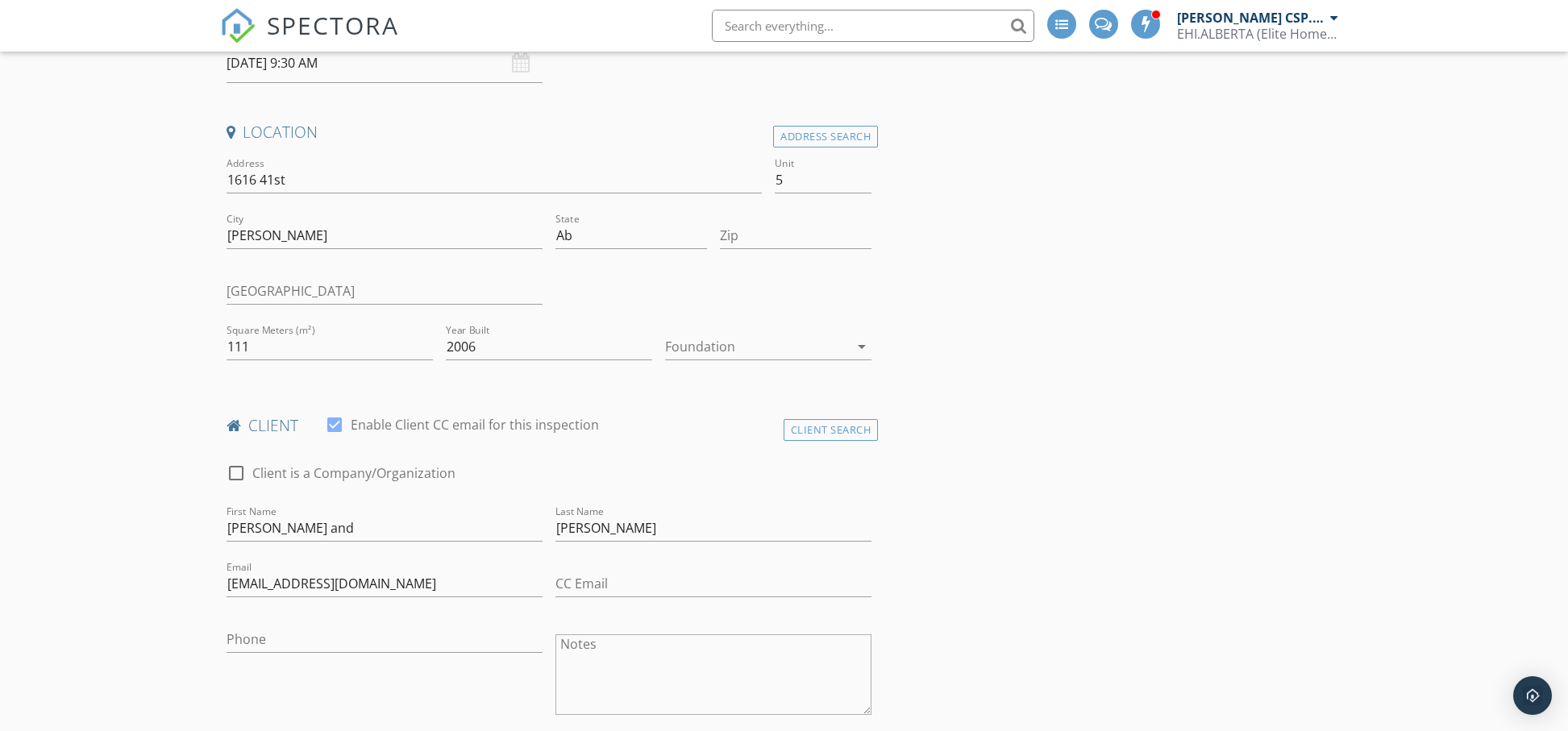
click at [329, 619] on div "Phone" at bounding box center [384, 643] width 316 height 52
click at [313, 642] on input "Phone" at bounding box center [384, 640] width 316 height 27
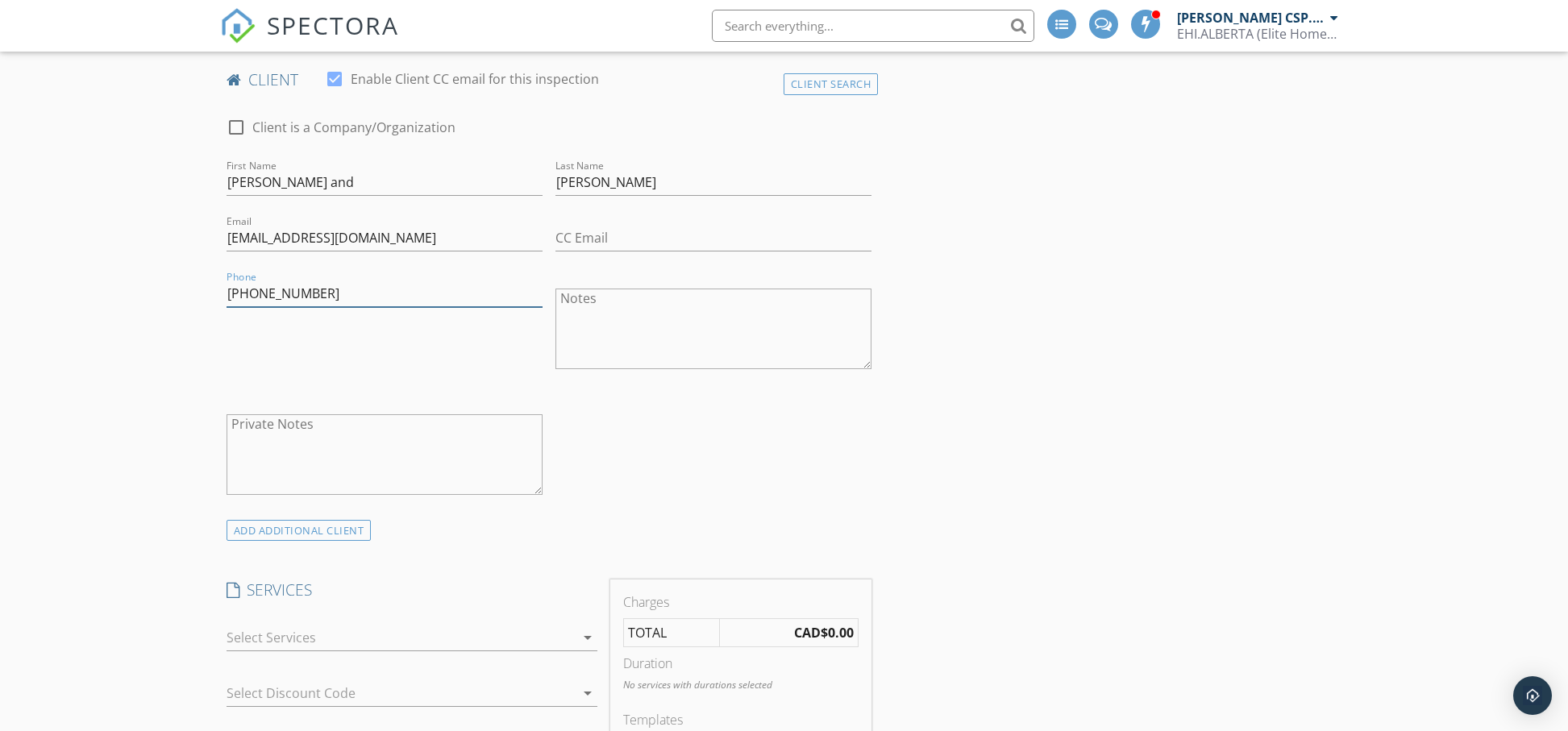
scroll to position [885, 0]
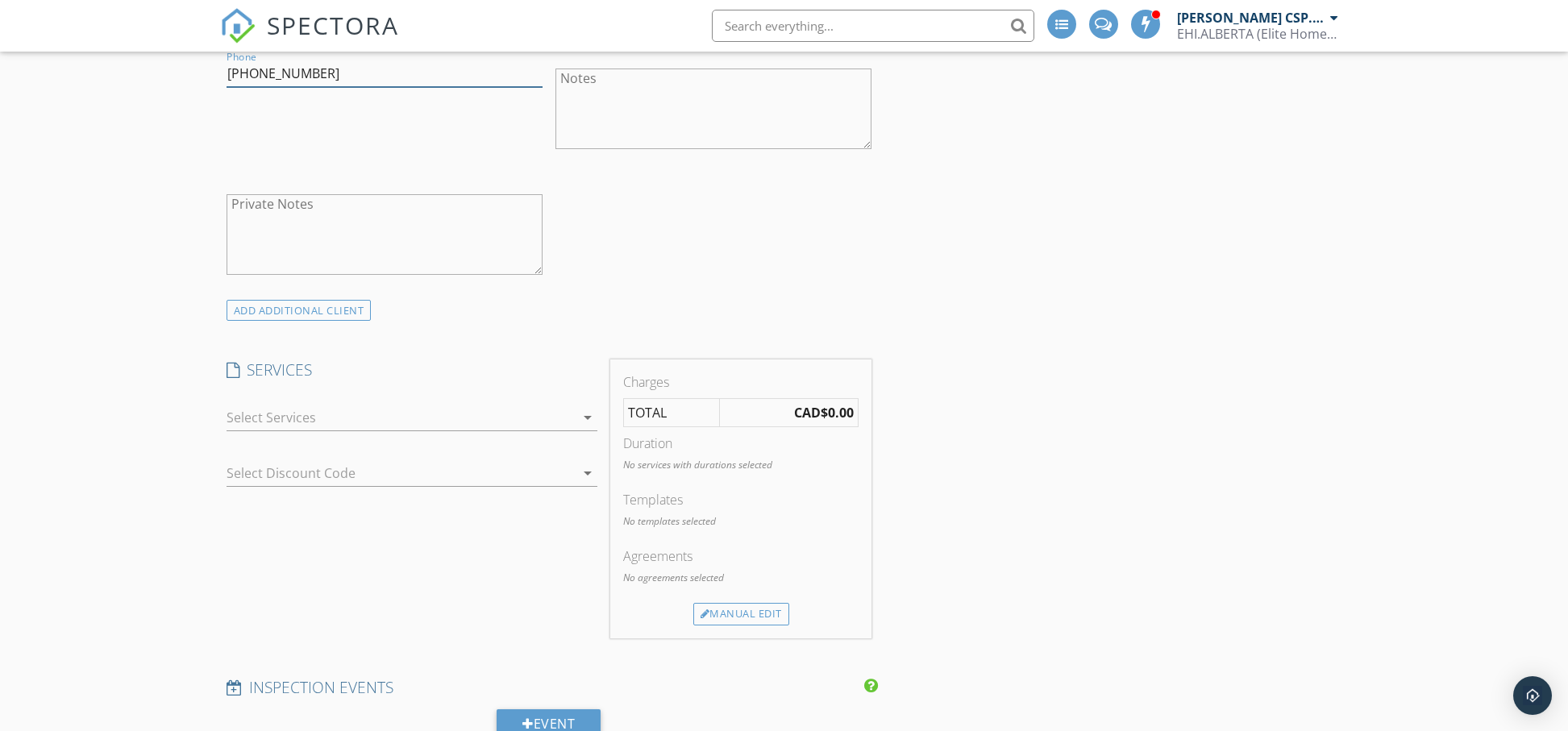
type input "[PHONE_NUMBER]"
click at [590, 422] on icon "arrow_drop_down" at bounding box center [587, 417] width 19 height 20
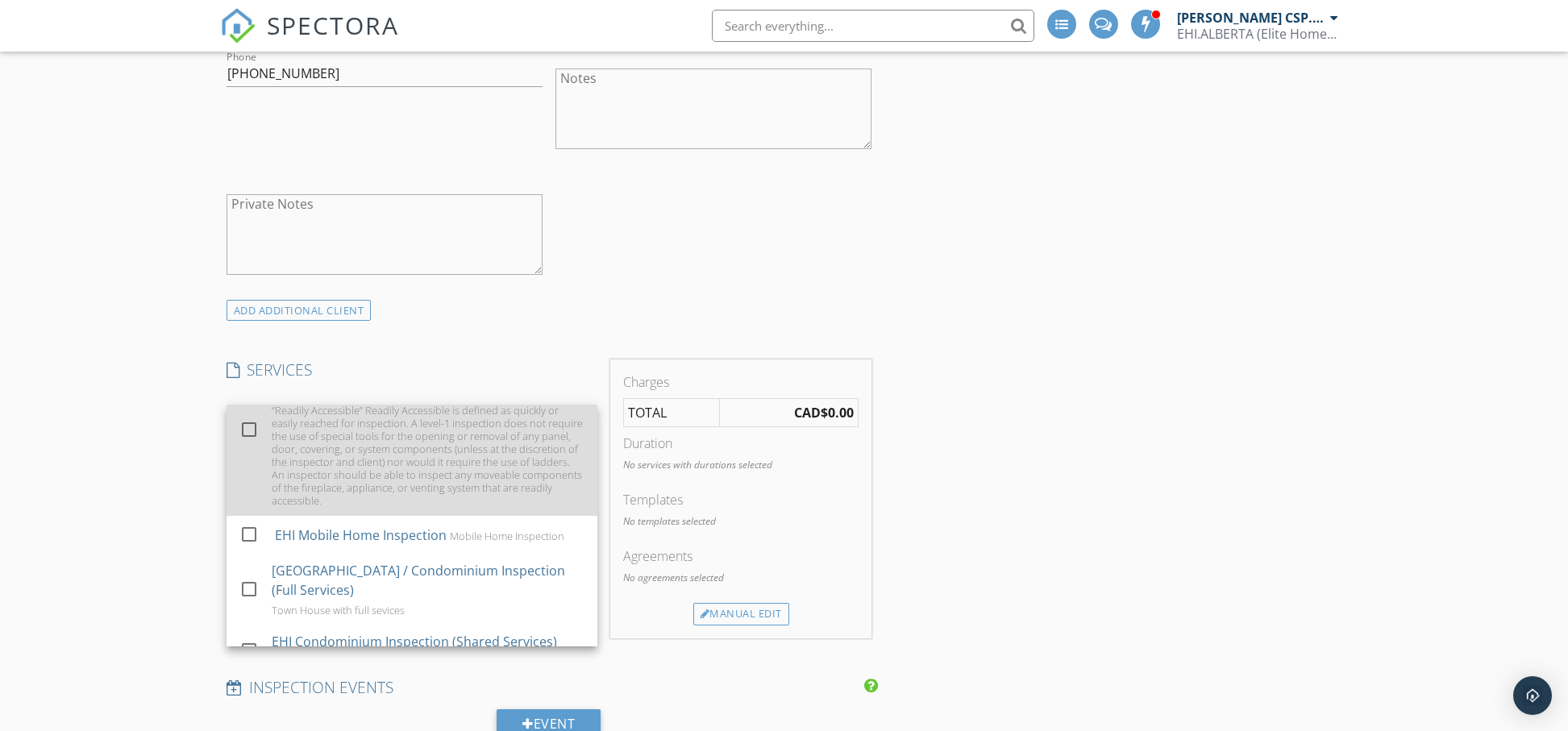
scroll to position [1219, 0]
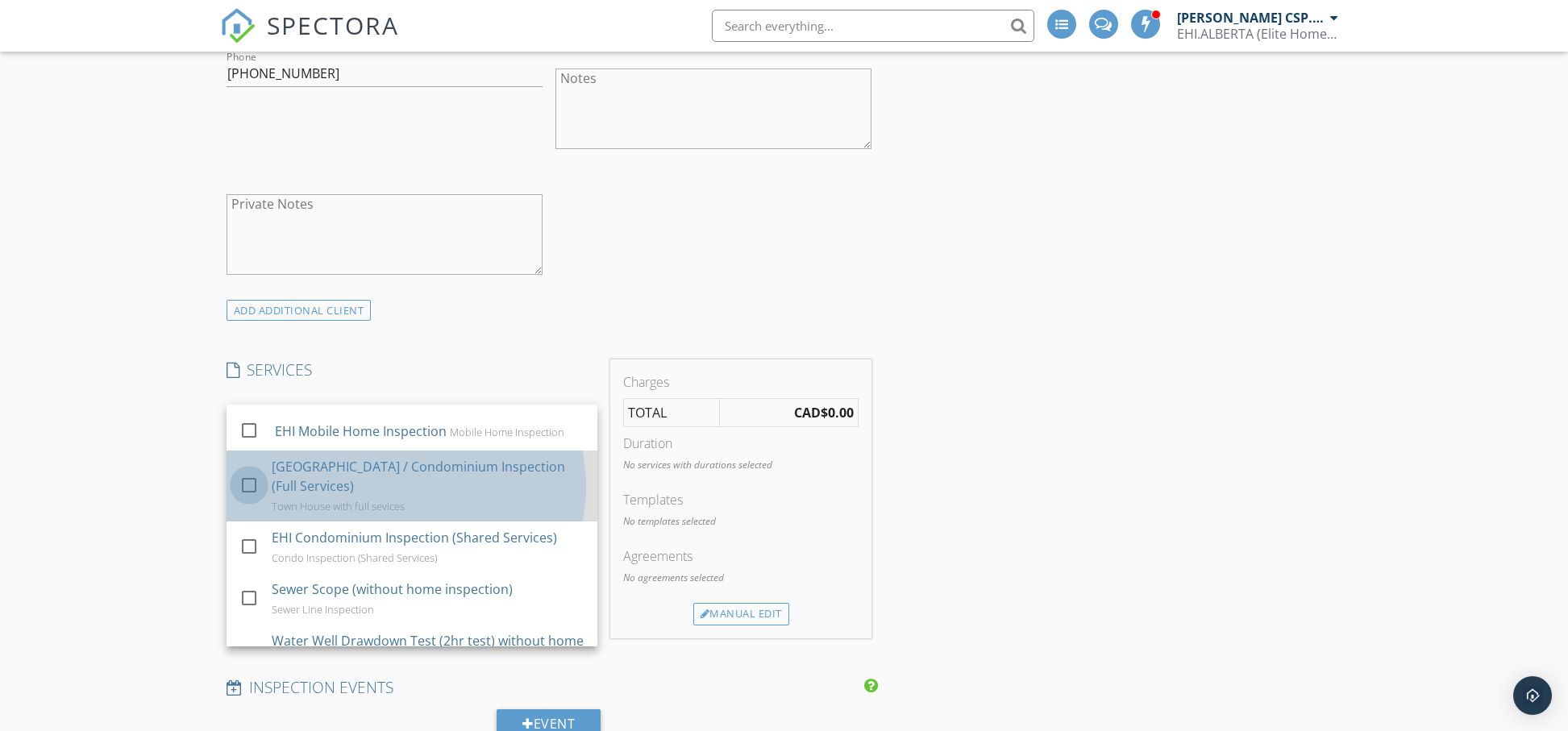
click at [252, 486] on div at bounding box center [250, 486] width 28 height 28
checkbox input "false"
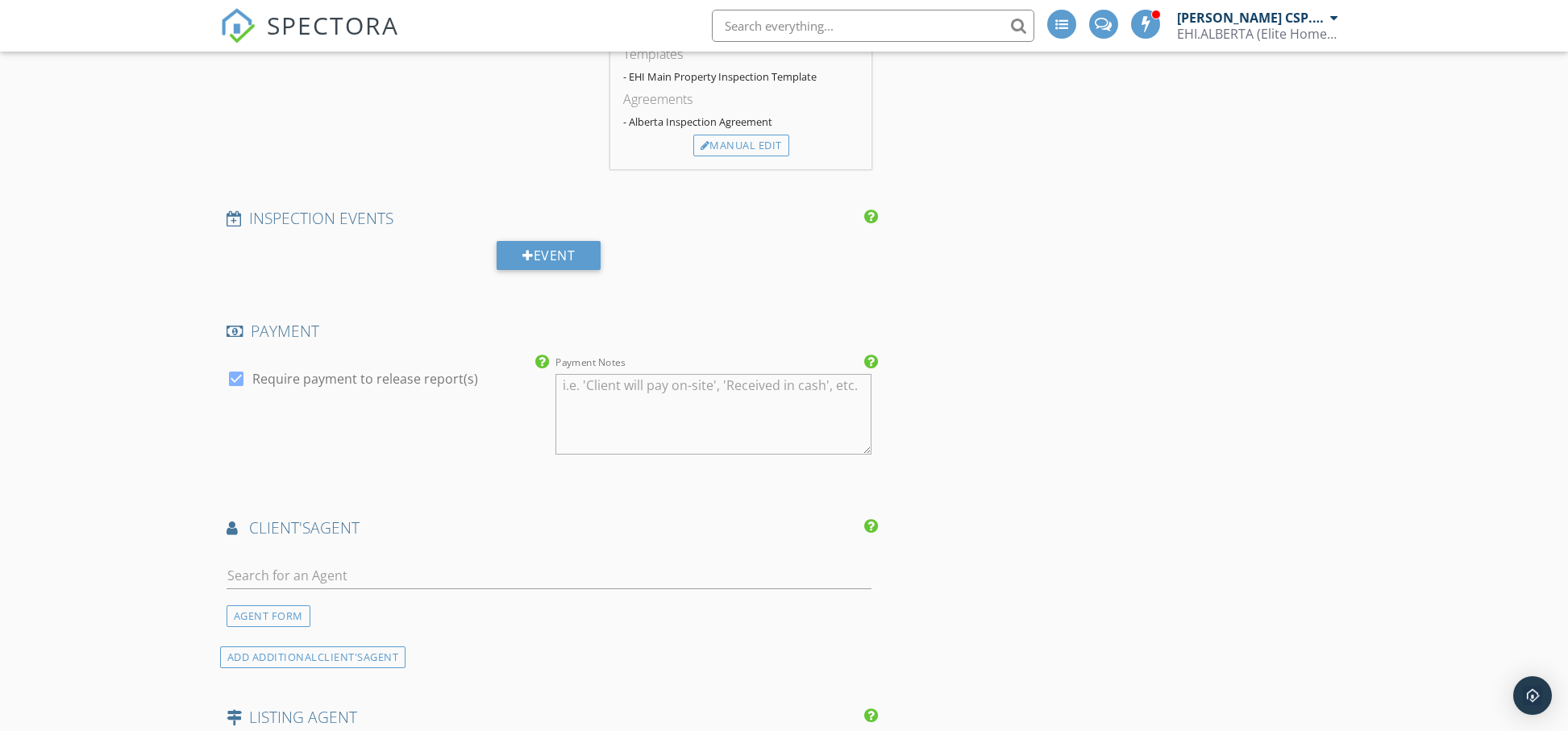
scroll to position [1613, 0]
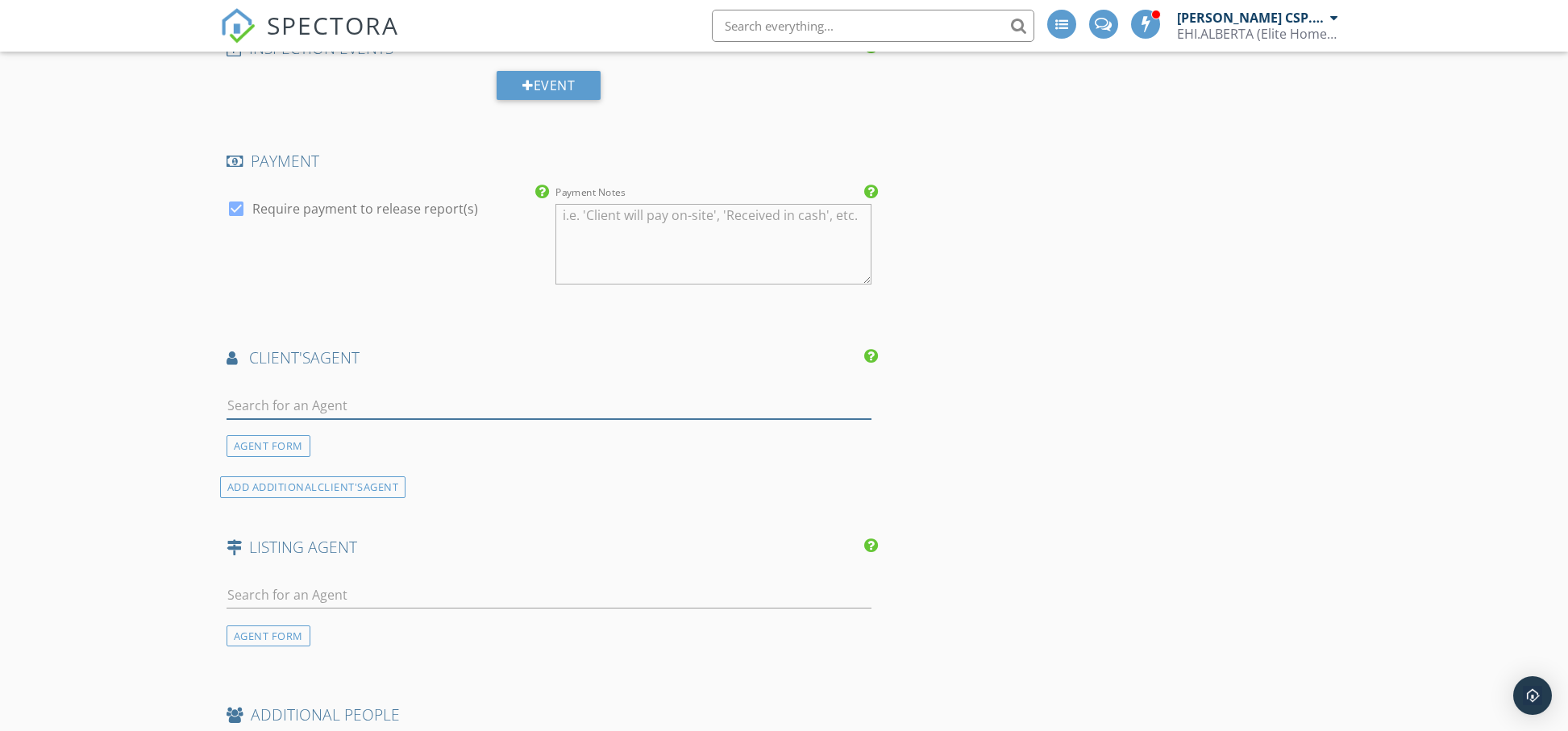
click at [317, 400] on input "text" at bounding box center [549, 406] width 645 height 27
type input "r"
click at [292, 451] on div "AGENT FORM" at bounding box center [268, 446] width 84 height 21
click at [292, 451] on div "INSPECTOR(S) check_box [PERSON_NAME] CSP. CMI PRIMARY check_box_outline_blank […" at bounding box center [549, 50] width 658 height 2920
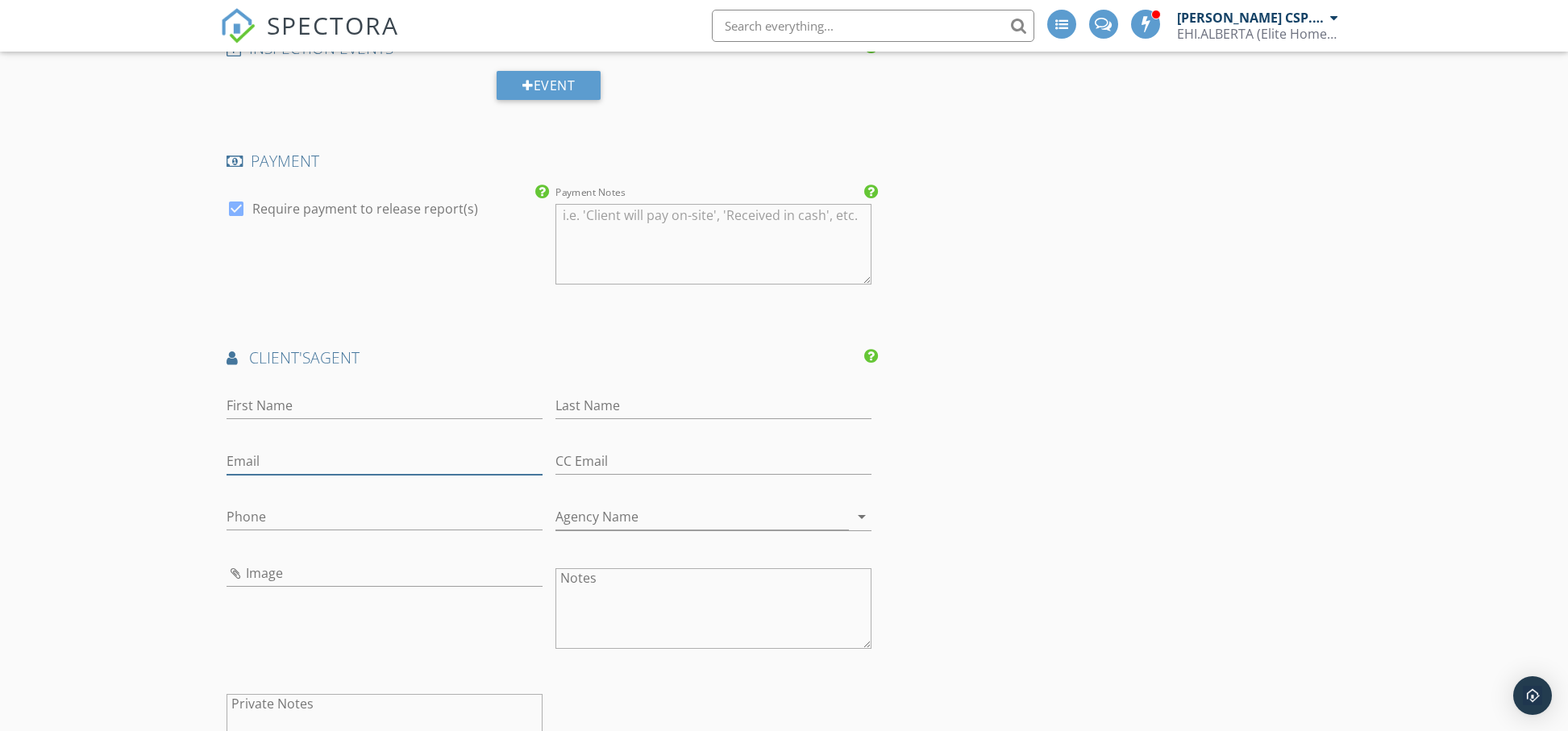
click at [272, 462] on input "Email" at bounding box center [384, 462] width 316 height 27
paste input "[PERSON_NAME][EMAIL_ADDRESS][PERSON_NAME][DOMAIN_NAME]"
type input "[PERSON_NAME][EMAIL_ADDRESS][PERSON_NAME][DOMAIN_NAME]"
click at [227, 403] on input "First Name" at bounding box center [384, 406] width 316 height 27
type input "[PERSON_NAME]"
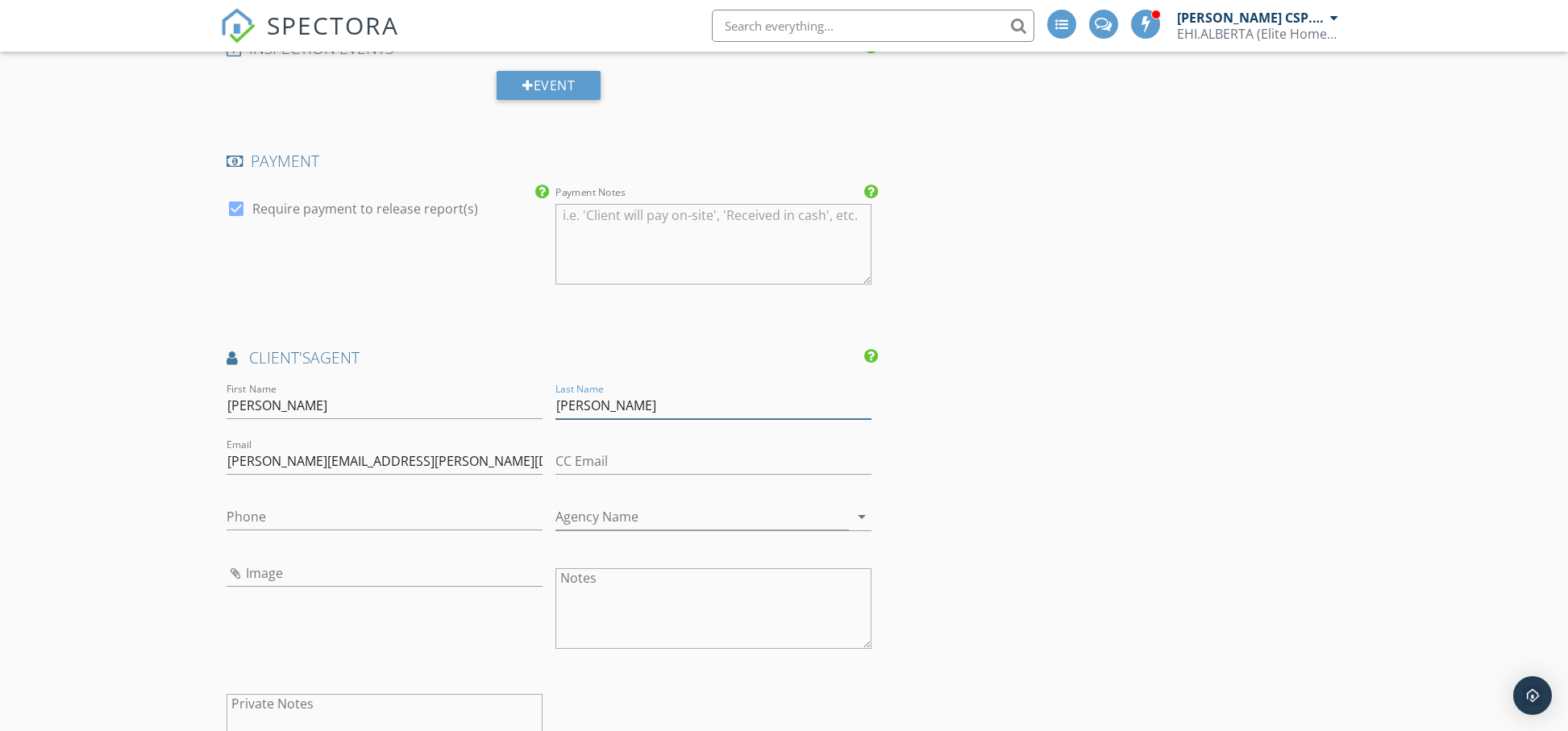
scroll to position [1614, 0]
type input "[PERSON_NAME]"
click at [397, 514] on input "Phone" at bounding box center [384, 516] width 316 height 27
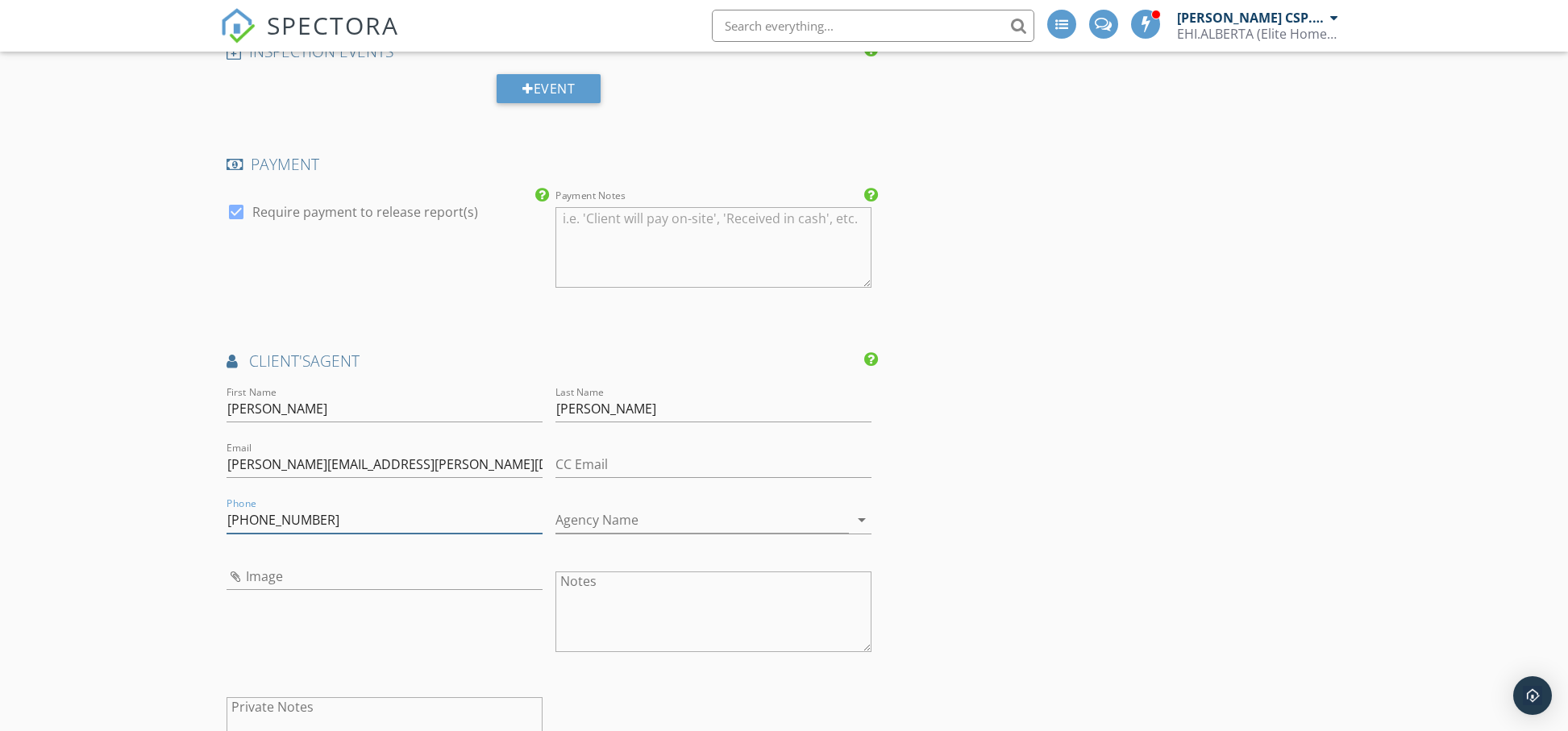
scroll to position [1618, 0]
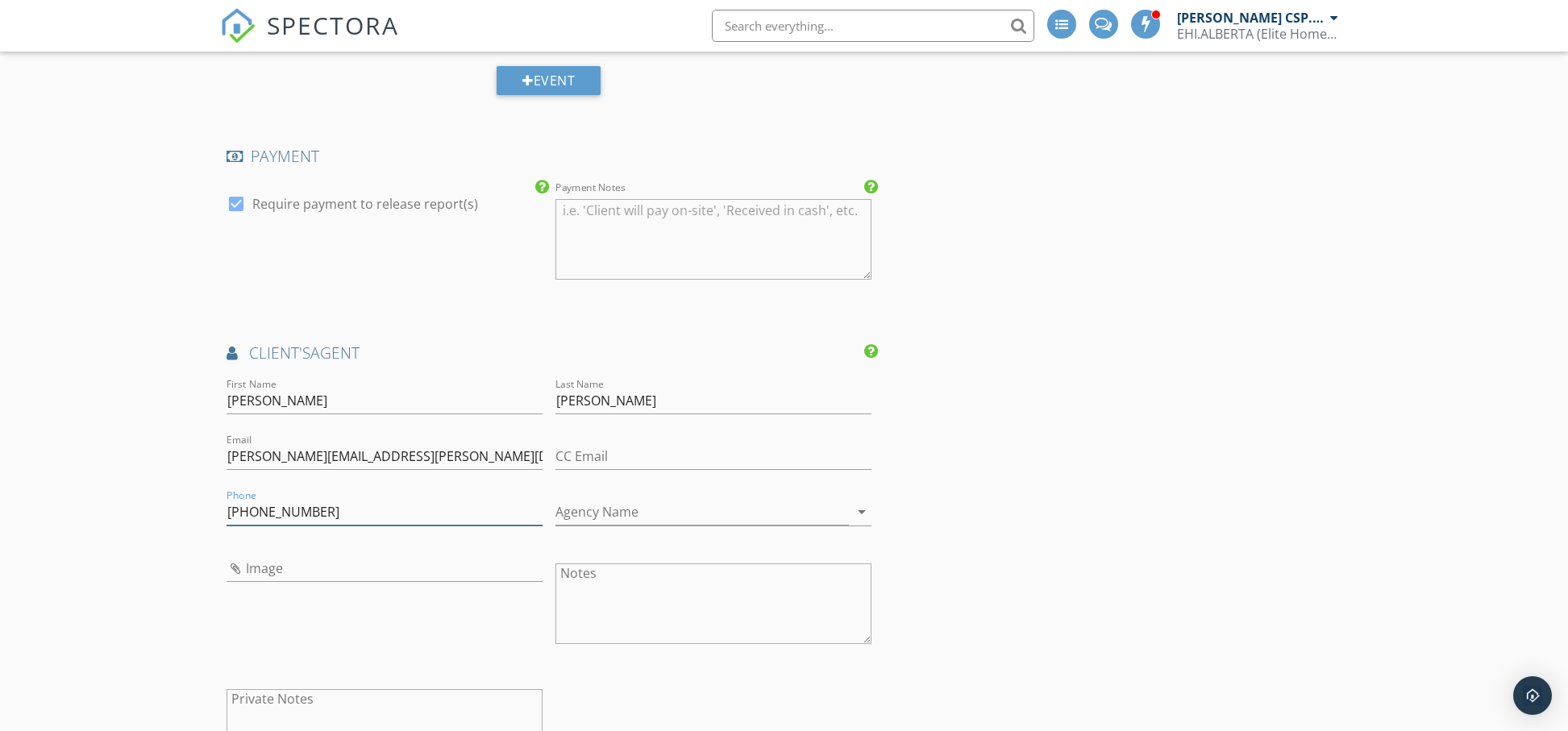
type input "[PHONE_NUMBER]"
click at [677, 515] on input "Agency Name" at bounding box center [702, 512] width 293 height 27
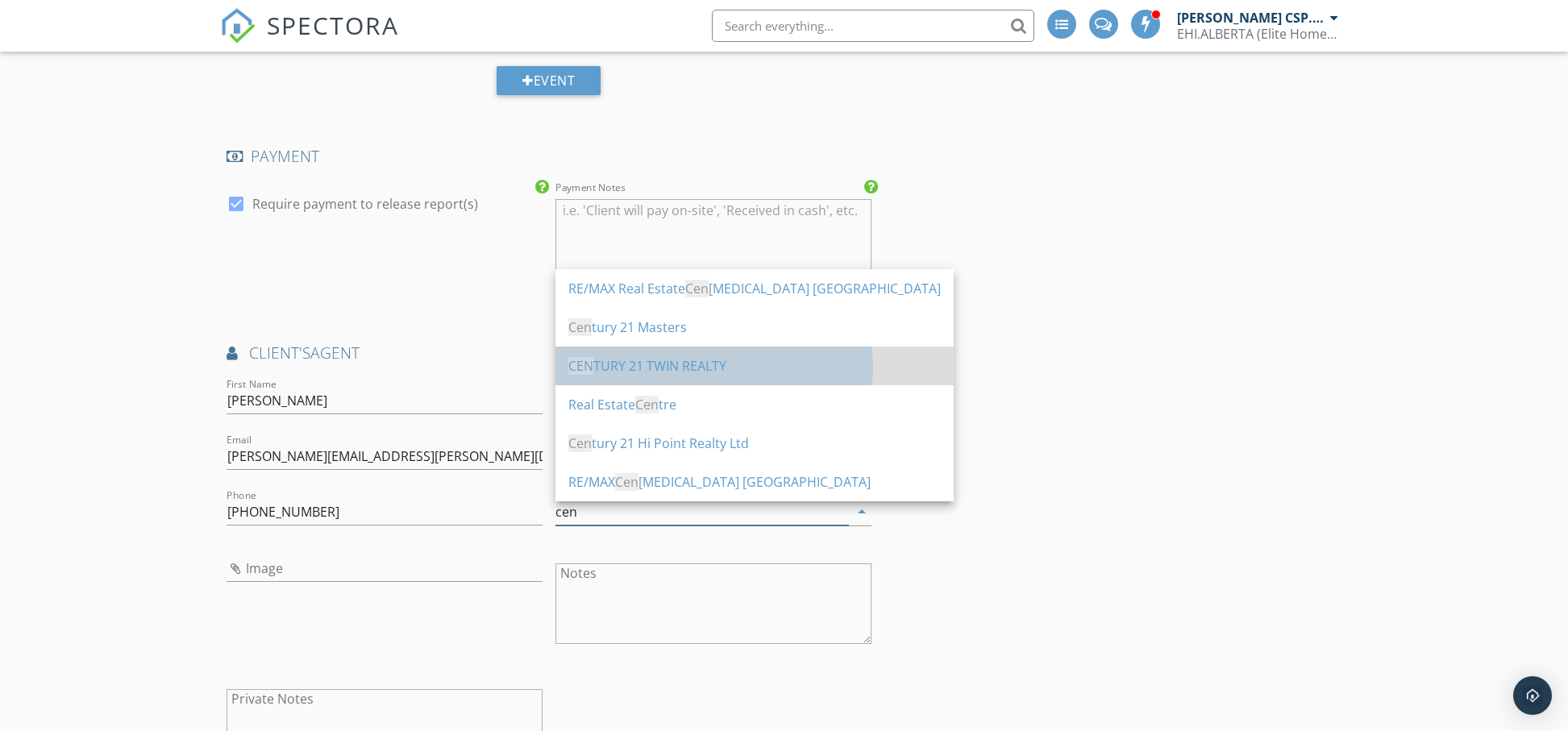
click at [655, 368] on div "CEN TURY 21 TWIN REALTY" at bounding box center [754, 366] width 372 height 20
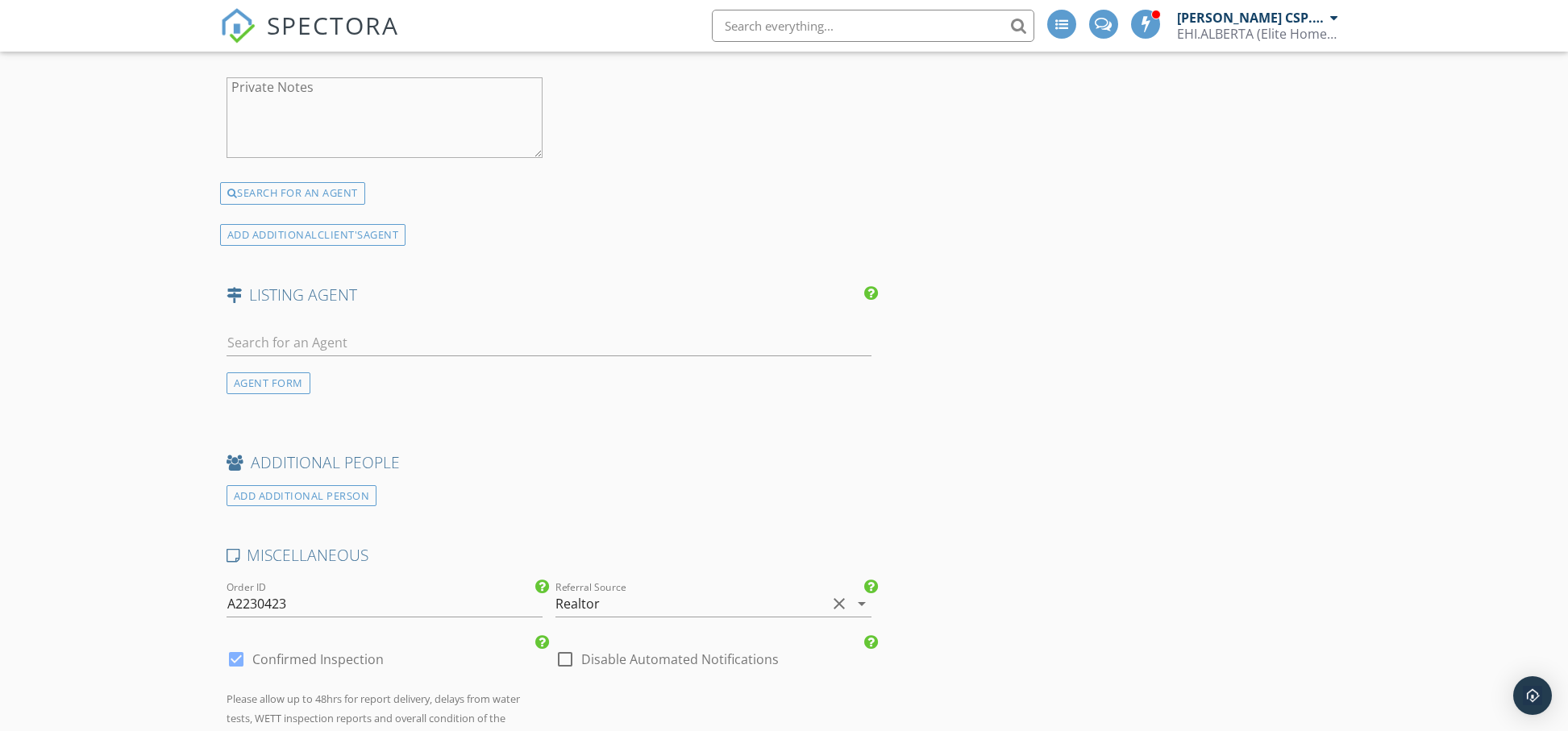
scroll to position [2217, 0]
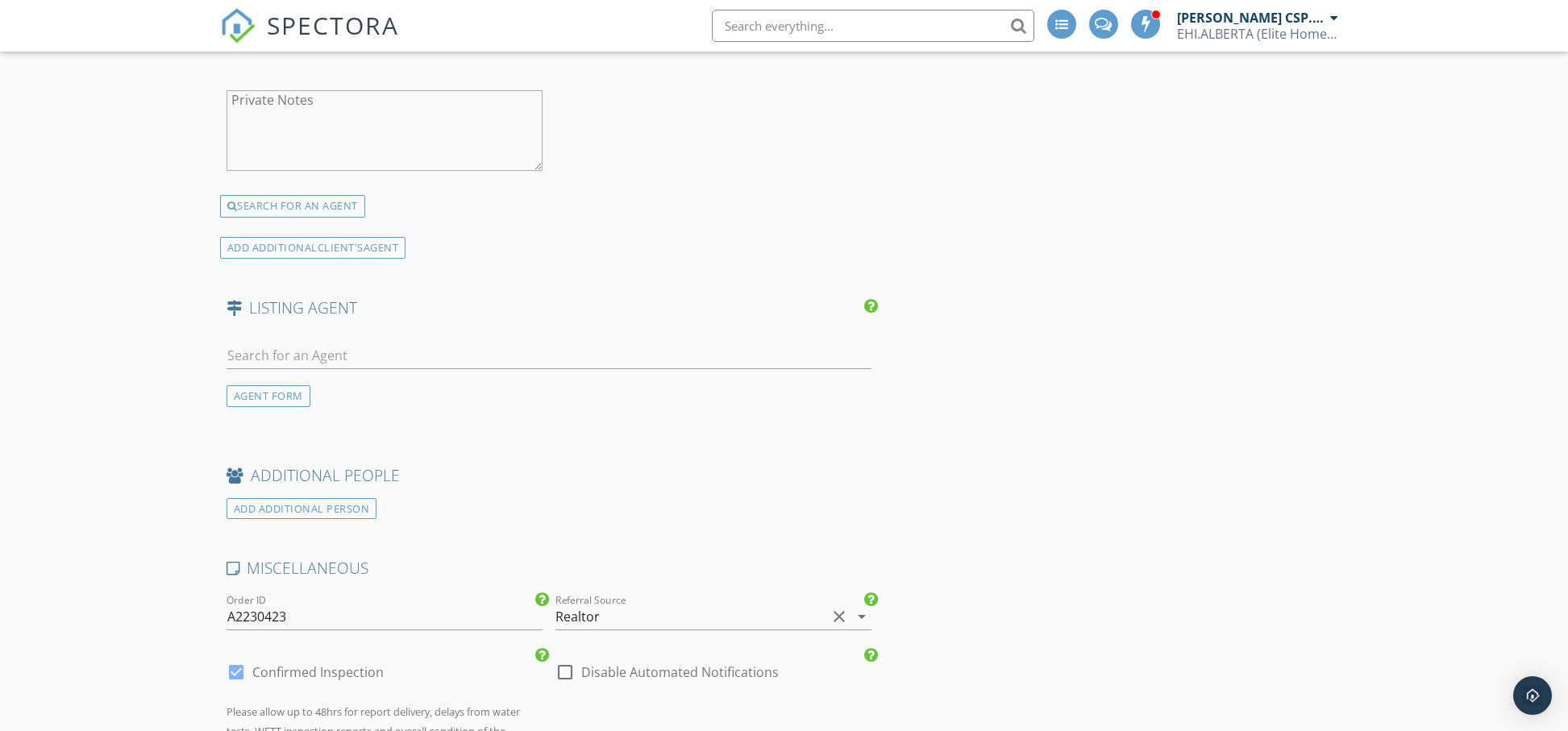
type input "CENTURY 21 TWIN REALTY"
click at [344, 364] on input "text" at bounding box center [549, 356] width 645 height 27
type input "h"
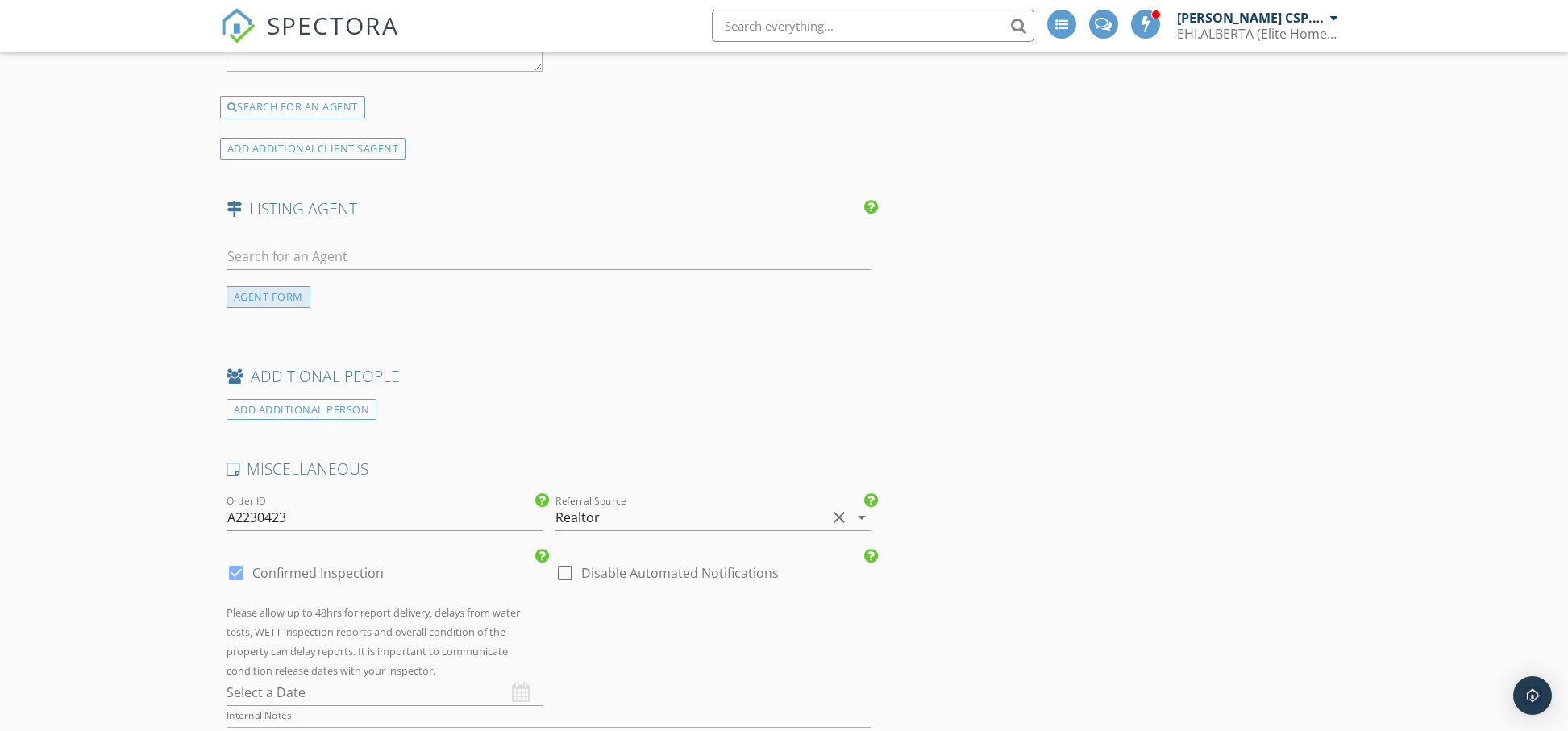
scroll to position [2316, 0]
click at [269, 299] on div "AGENT FORM" at bounding box center [268, 297] width 84 height 21
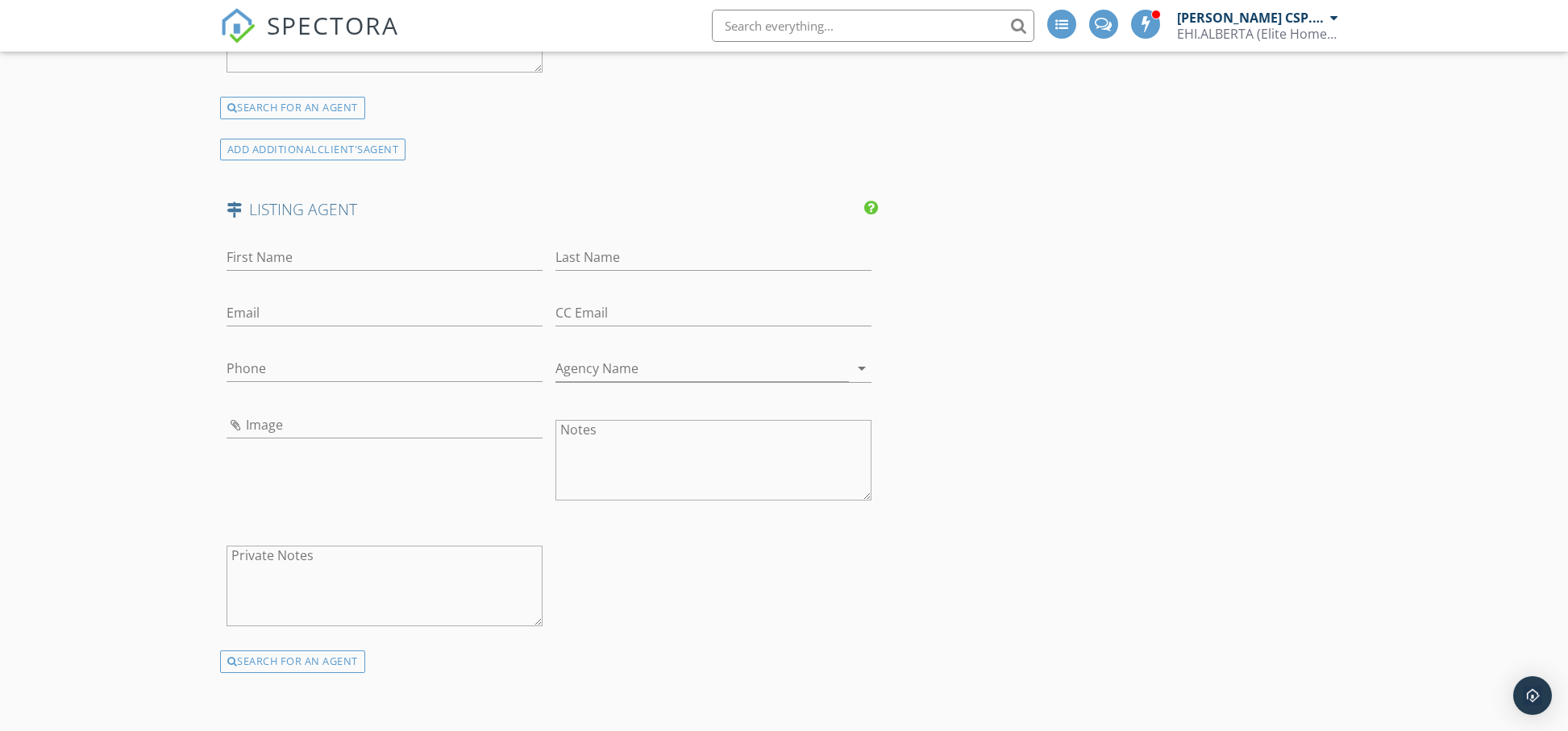
click at [279, 241] on div "First Name" at bounding box center [384, 261] width 316 height 52
click at [279, 253] on input "First Name" at bounding box center [384, 257] width 316 height 27
type input "[PERSON_NAME]"
type input "N"
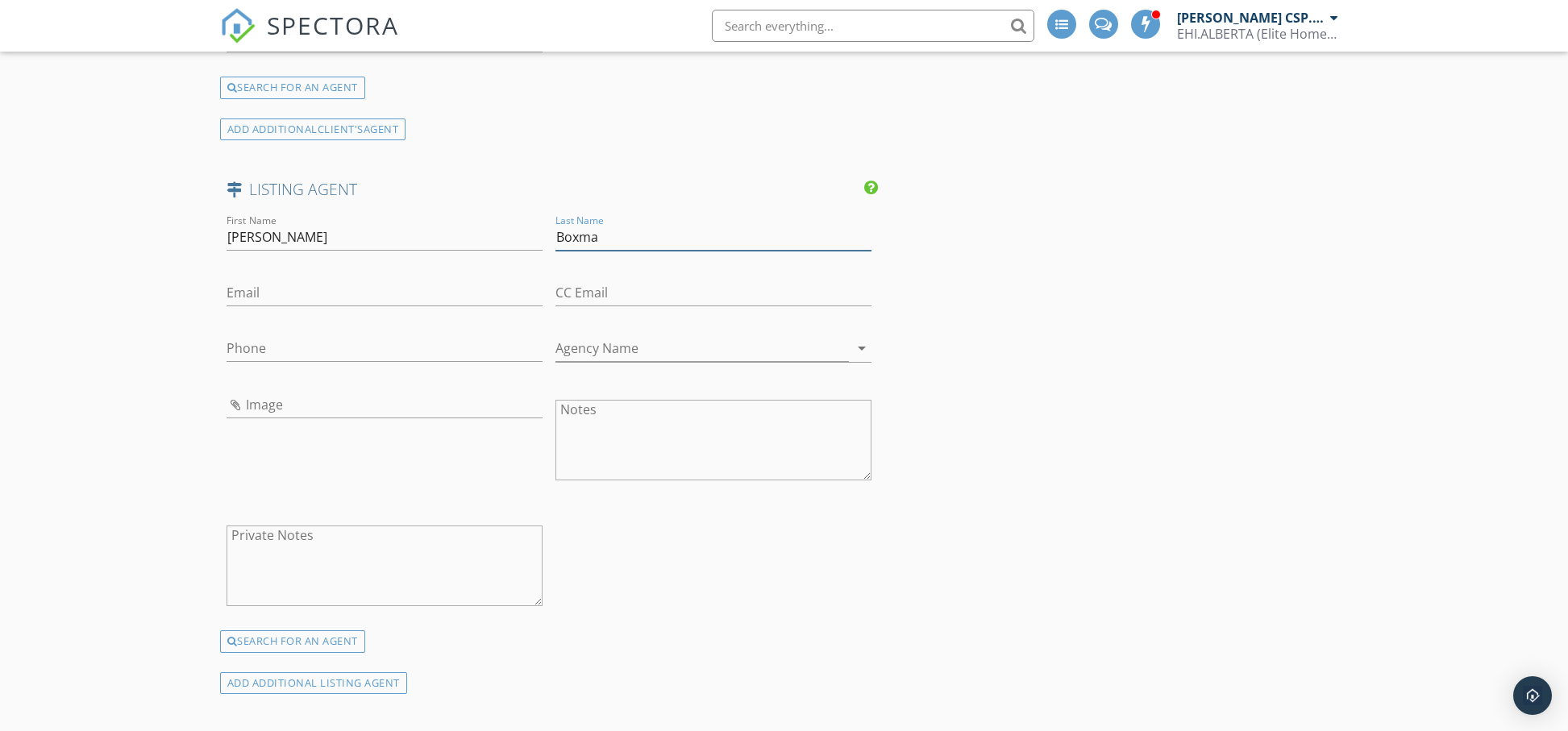
type input "Boxma"
click at [275, 352] on input "Phone" at bounding box center [384, 348] width 316 height 27
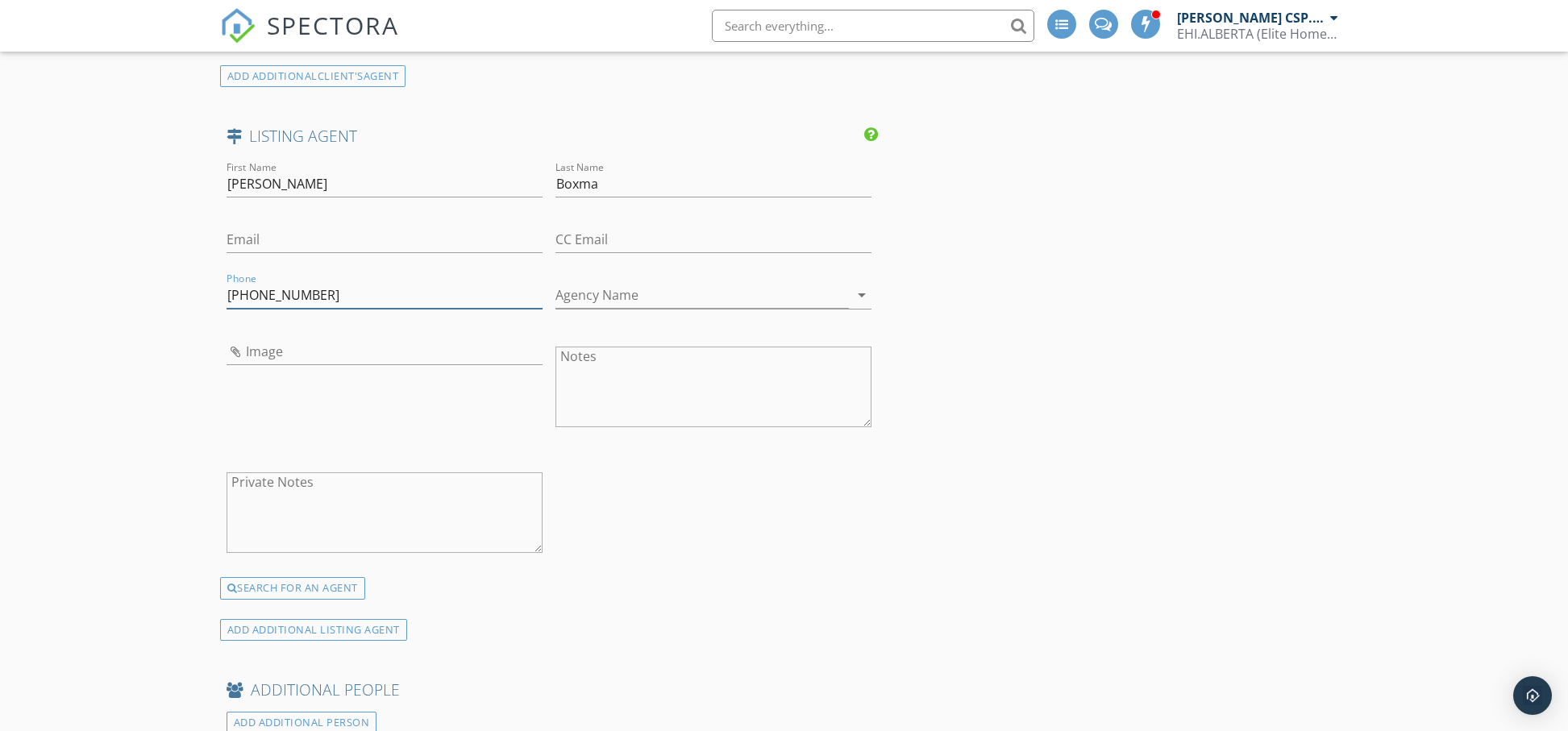
scroll to position [2392, 0]
type input "[PHONE_NUMBER]"
click at [256, 232] on input "Email" at bounding box center [384, 237] width 316 height 27
paste input "[EMAIL_ADDRESS][DOMAIN_NAME]"
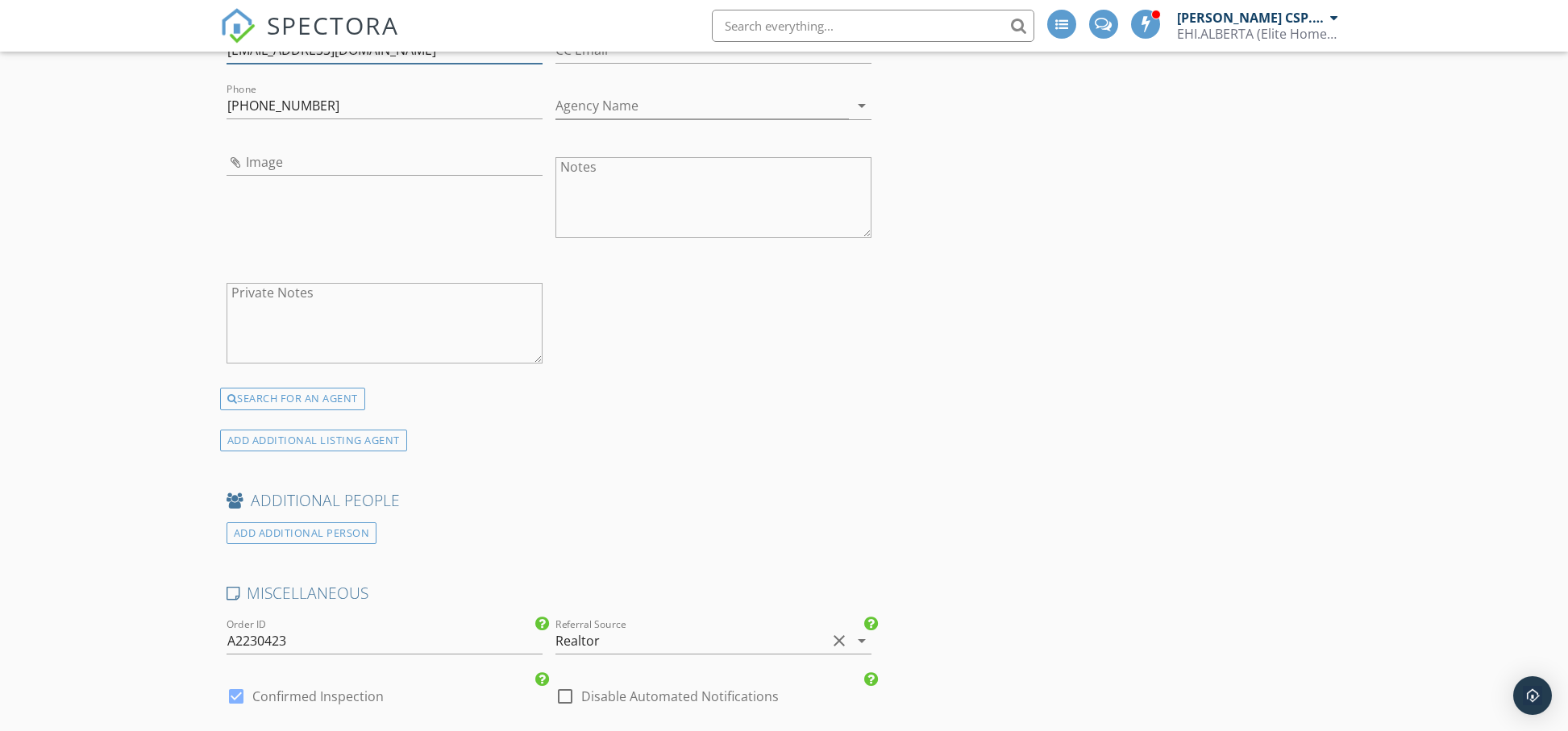
scroll to position [2480, 0]
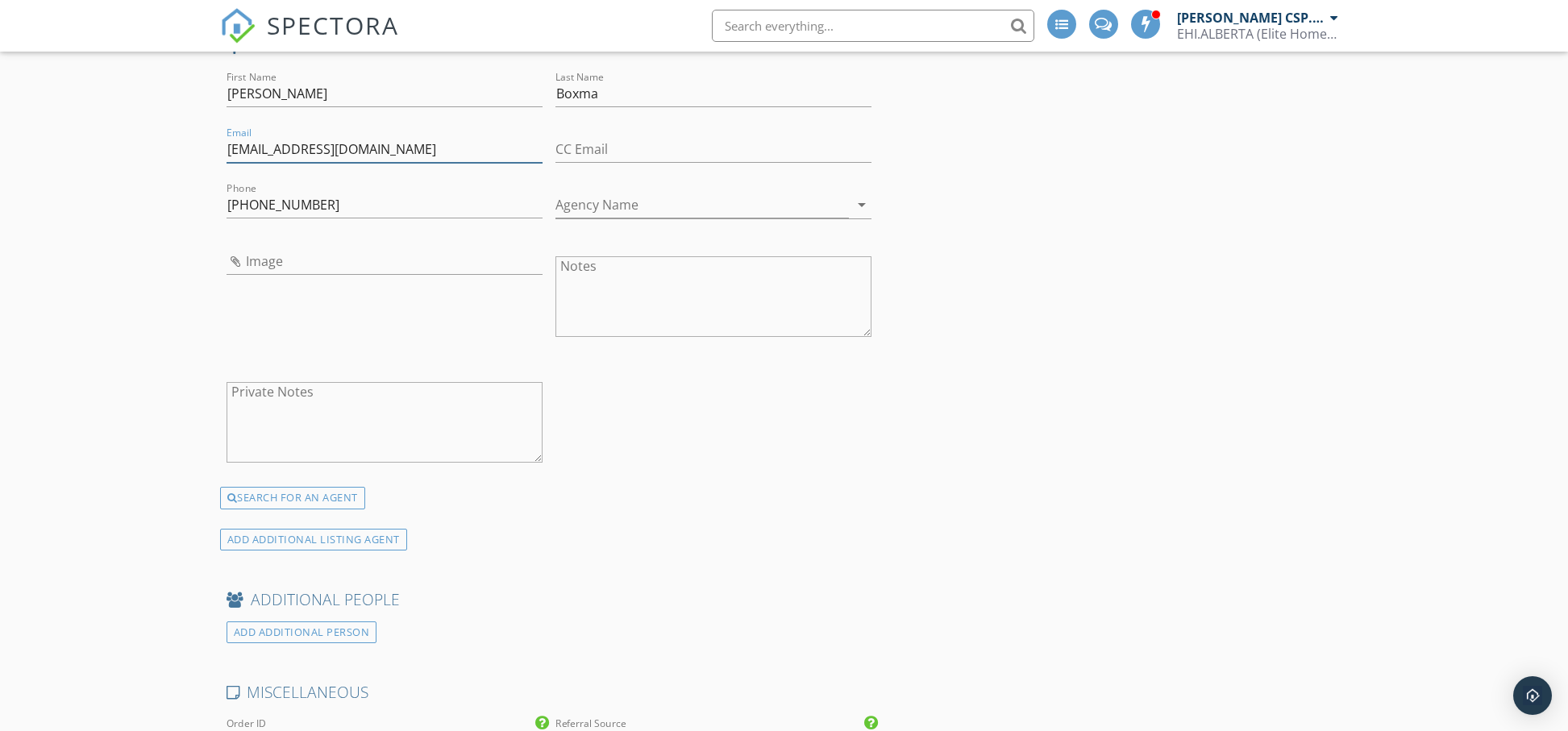
type input "[EMAIL_ADDRESS][DOMAIN_NAME]"
click at [252, 261] on input "Image" at bounding box center [384, 261] width 316 height 27
type input "Henry Boxma.jpg"
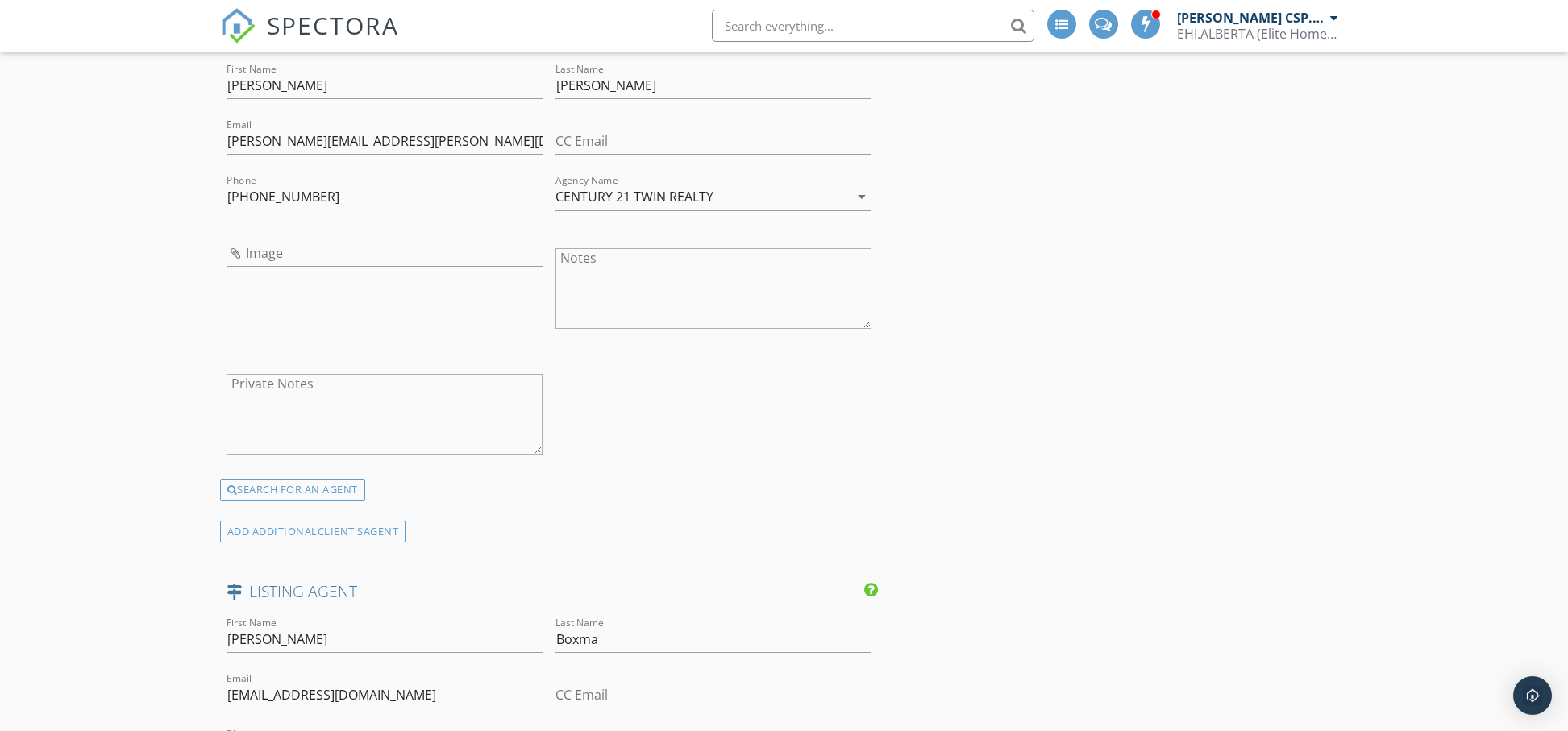
scroll to position [1851, 0]
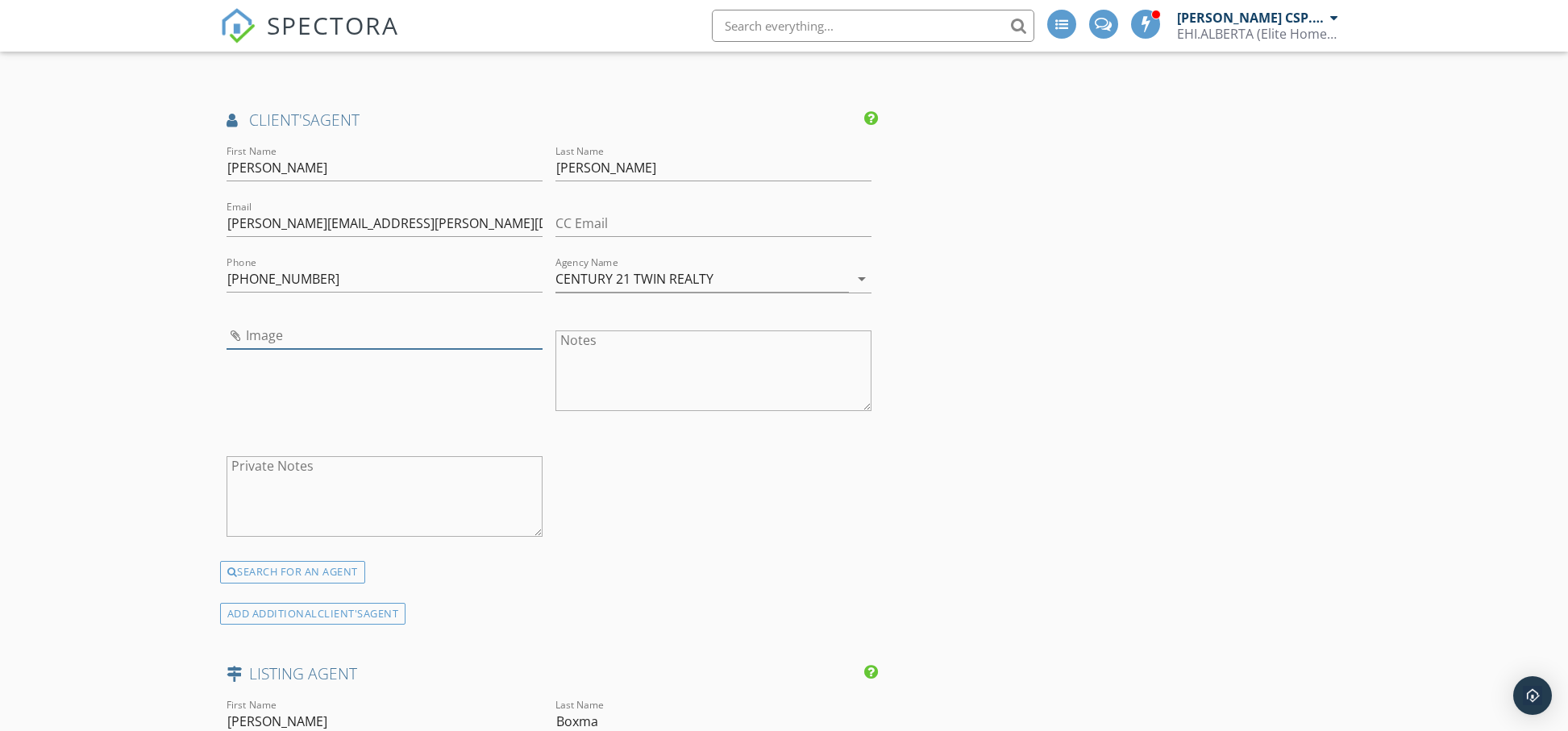
click at [239, 339] on input "Image" at bounding box center [384, 335] width 316 height 27
type input "RhodaHauk.jpg"
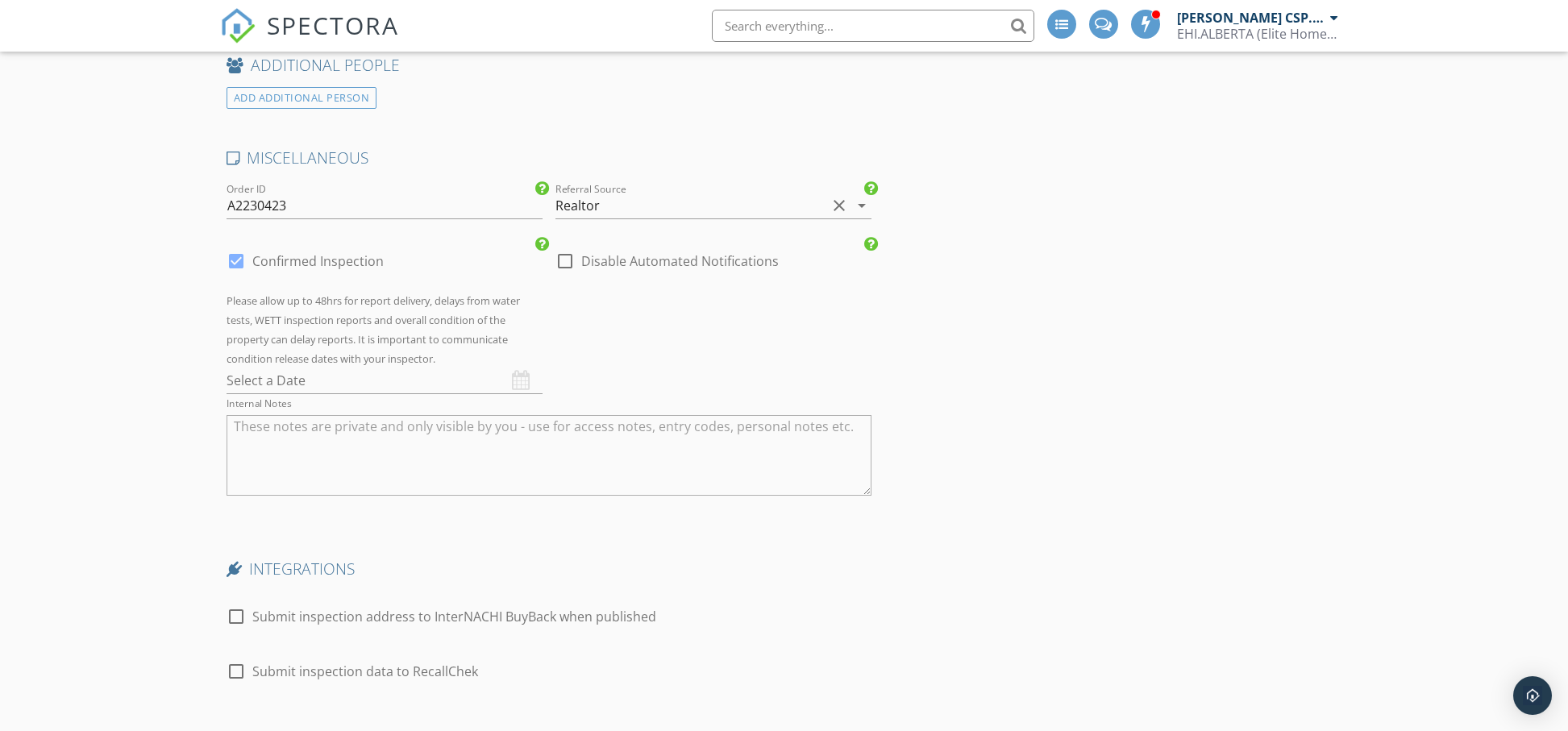
scroll to position [3276, 0]
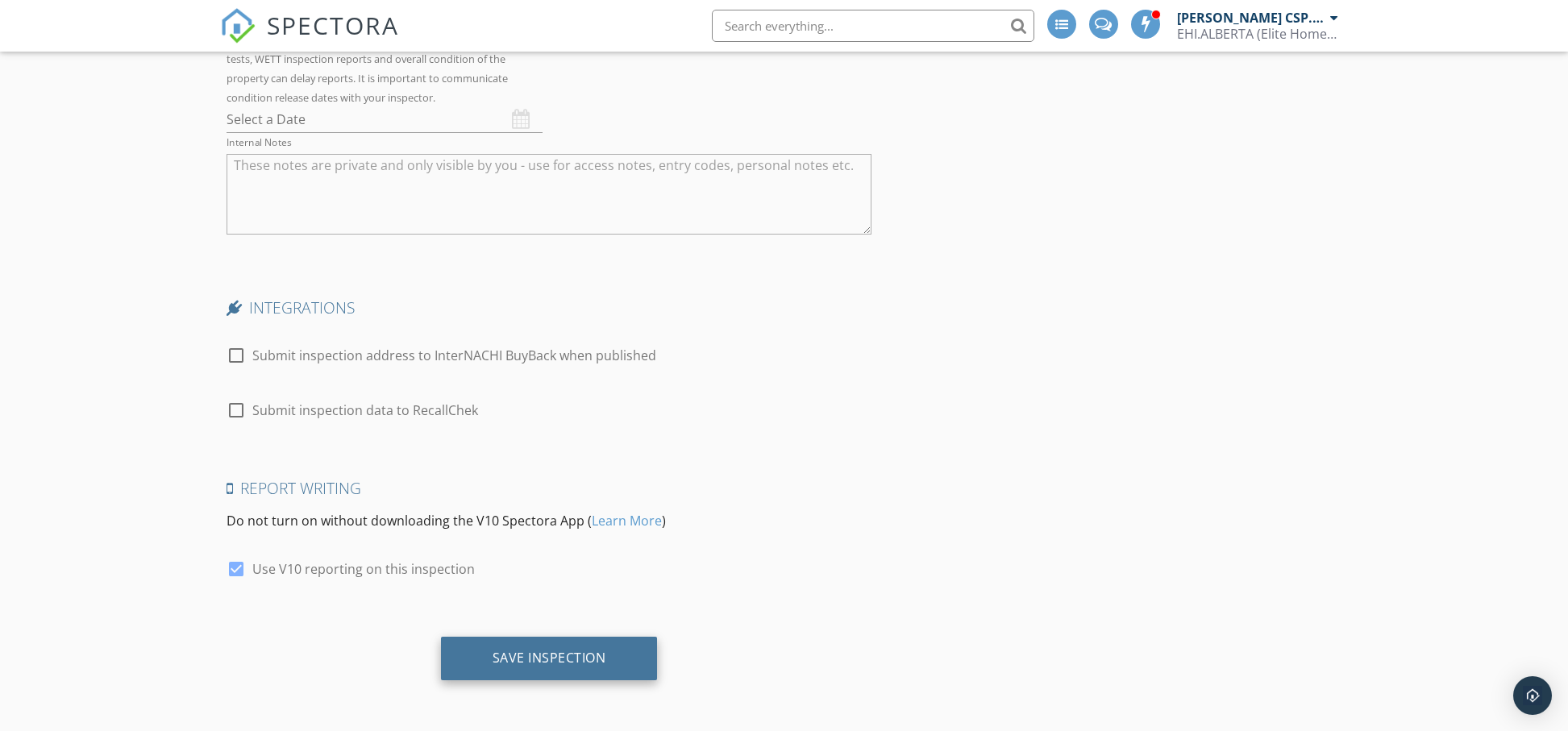
click at [574, 658] on div "Save Inspection" at bounding box center [549, 658] width 113 height 16
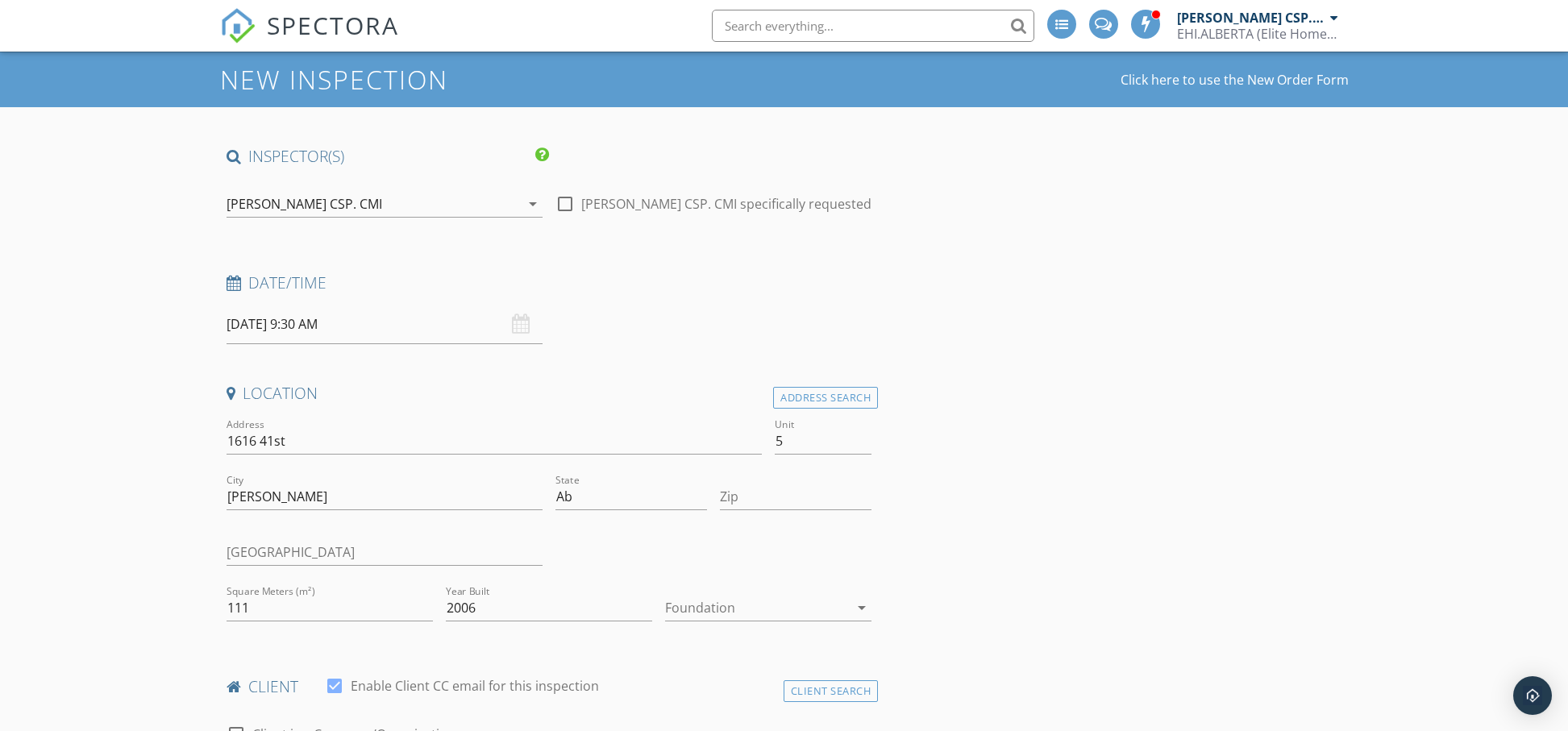
scroll to position [147, 0]
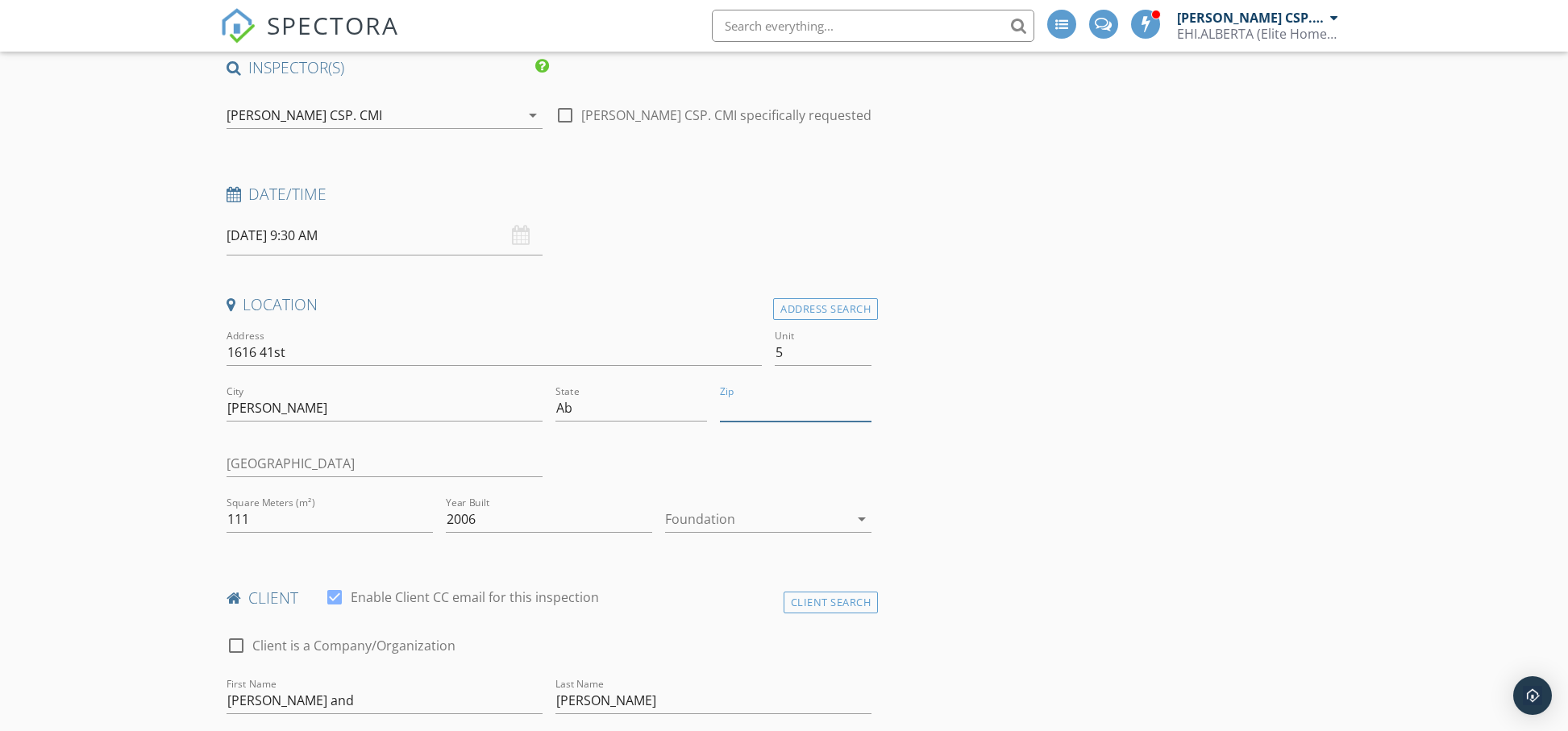
click at [742, 415] on input "Zip" at bounding box center [795, 408] width 151 height 27
click at [751, 407] on input "Zip" at bounding box center [795, 408] width 151 height 27
paste input "T7E0A5"
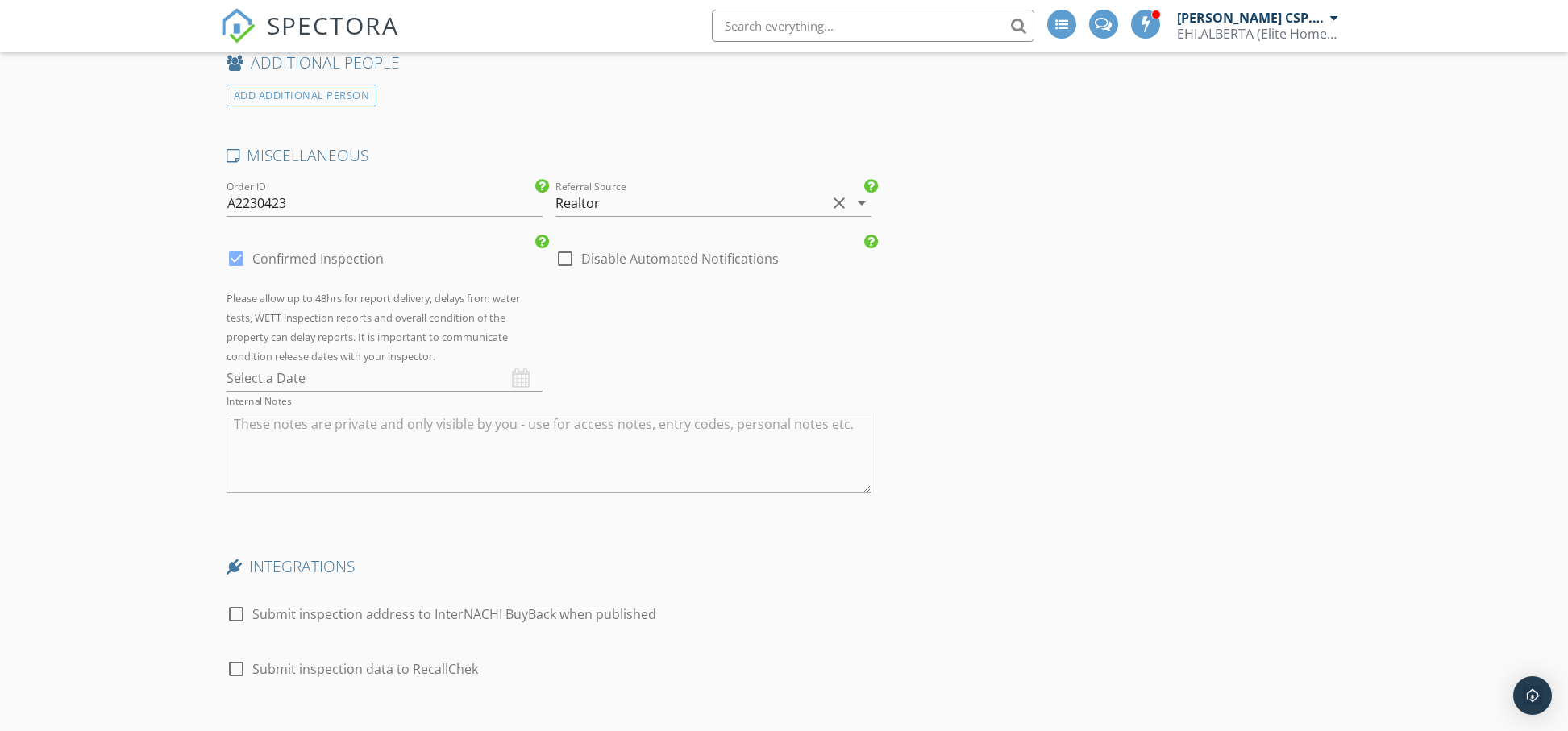
scroll to position [3276, 0]
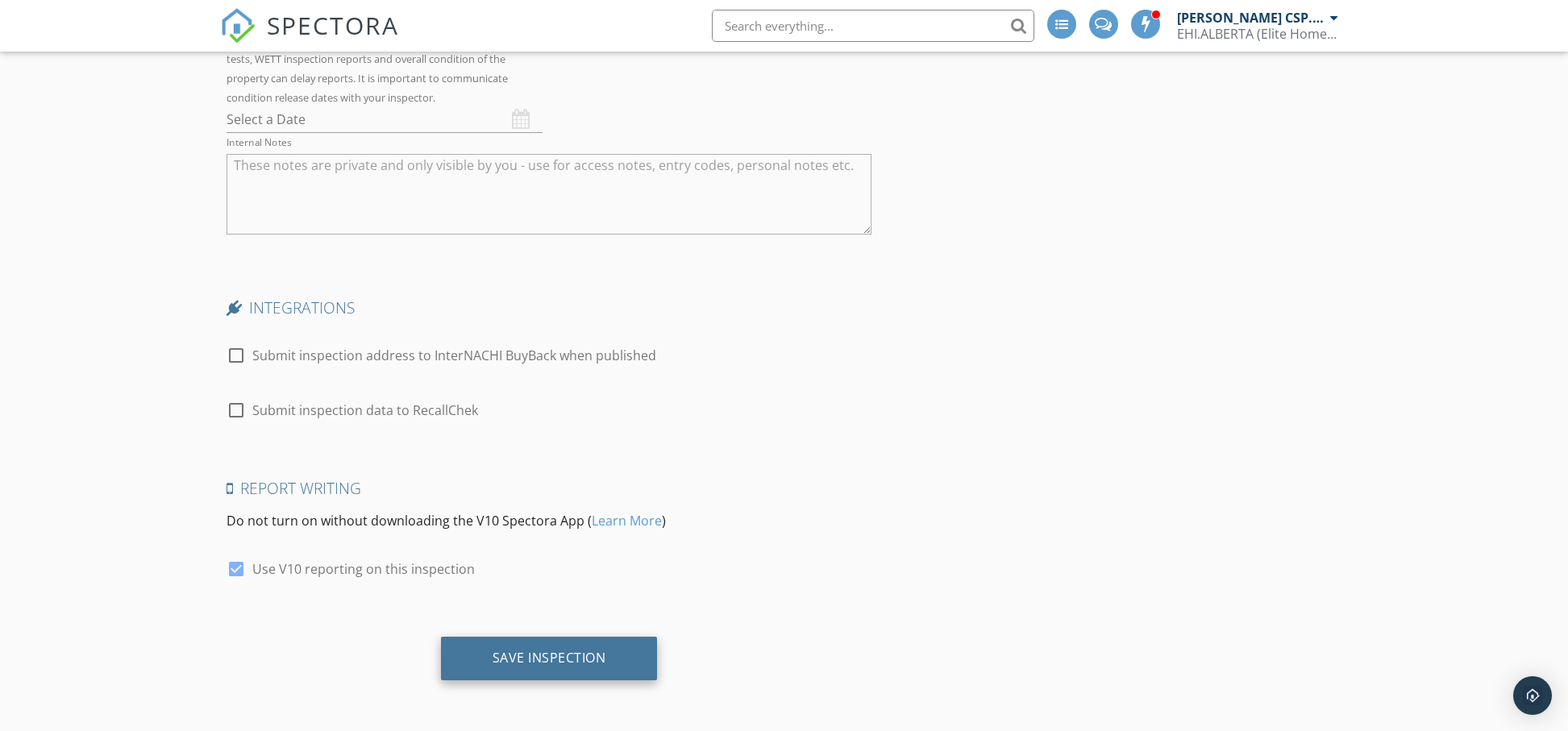
click at [557, 651] on div "Save Inspection" at bounding box center [549, 658] width 113 height 16
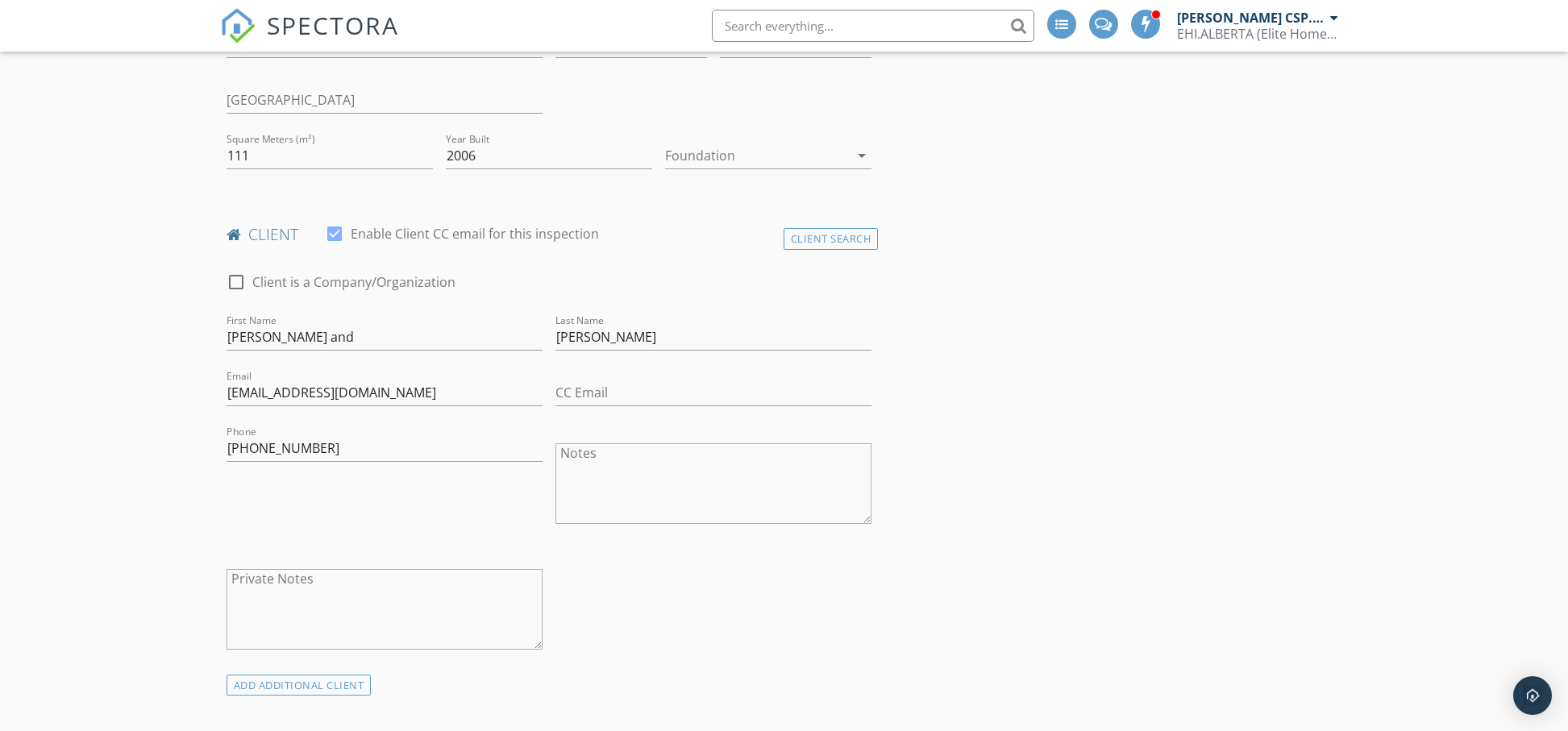
scroll to position [71, 0]
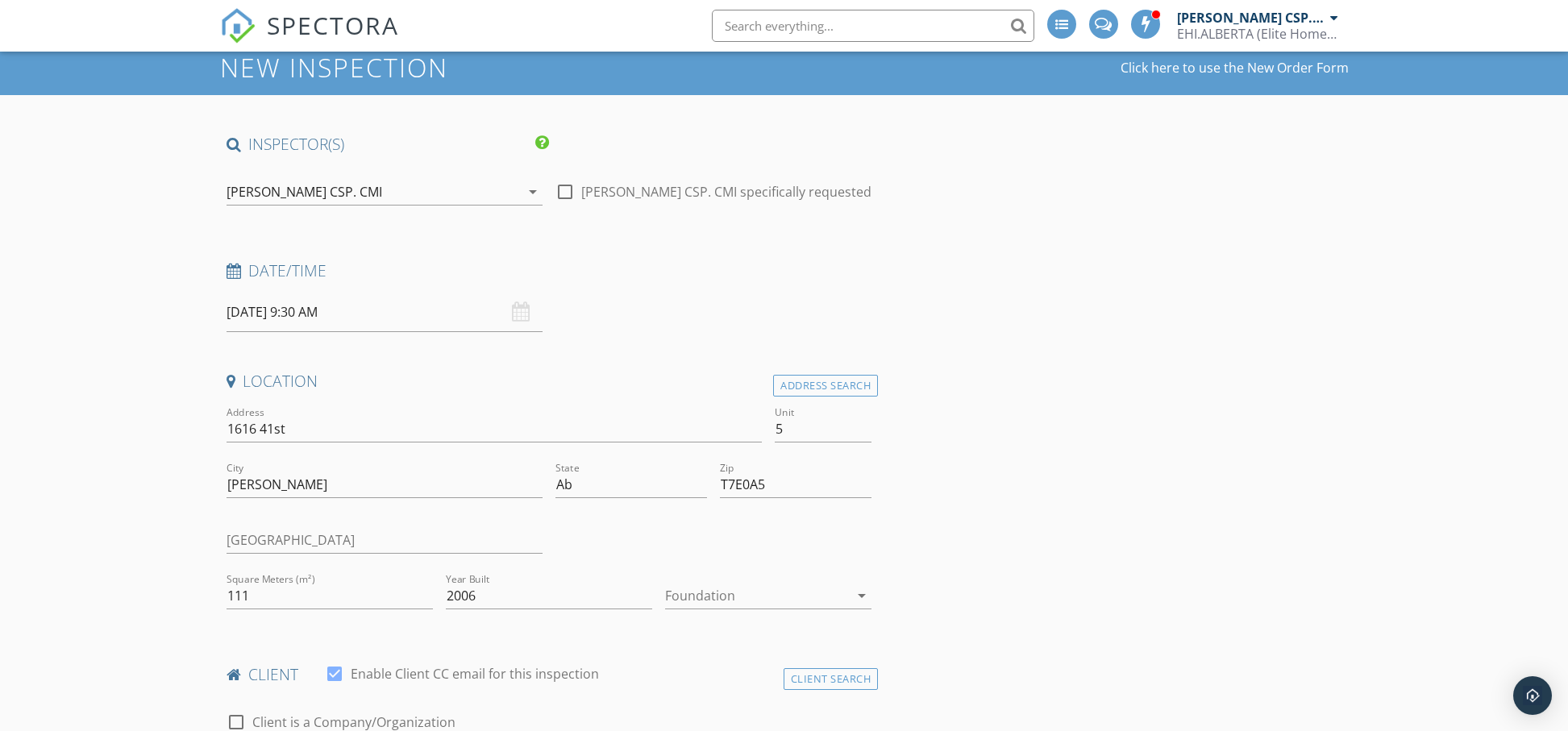
click at [869, 542] on div at bounding box center [713, 542] width 329 height 56
click at [829, 498] on input "T7E0A5" at bounding box center [795, 485] width 151 height 27
type input "T"
type input "T7E"
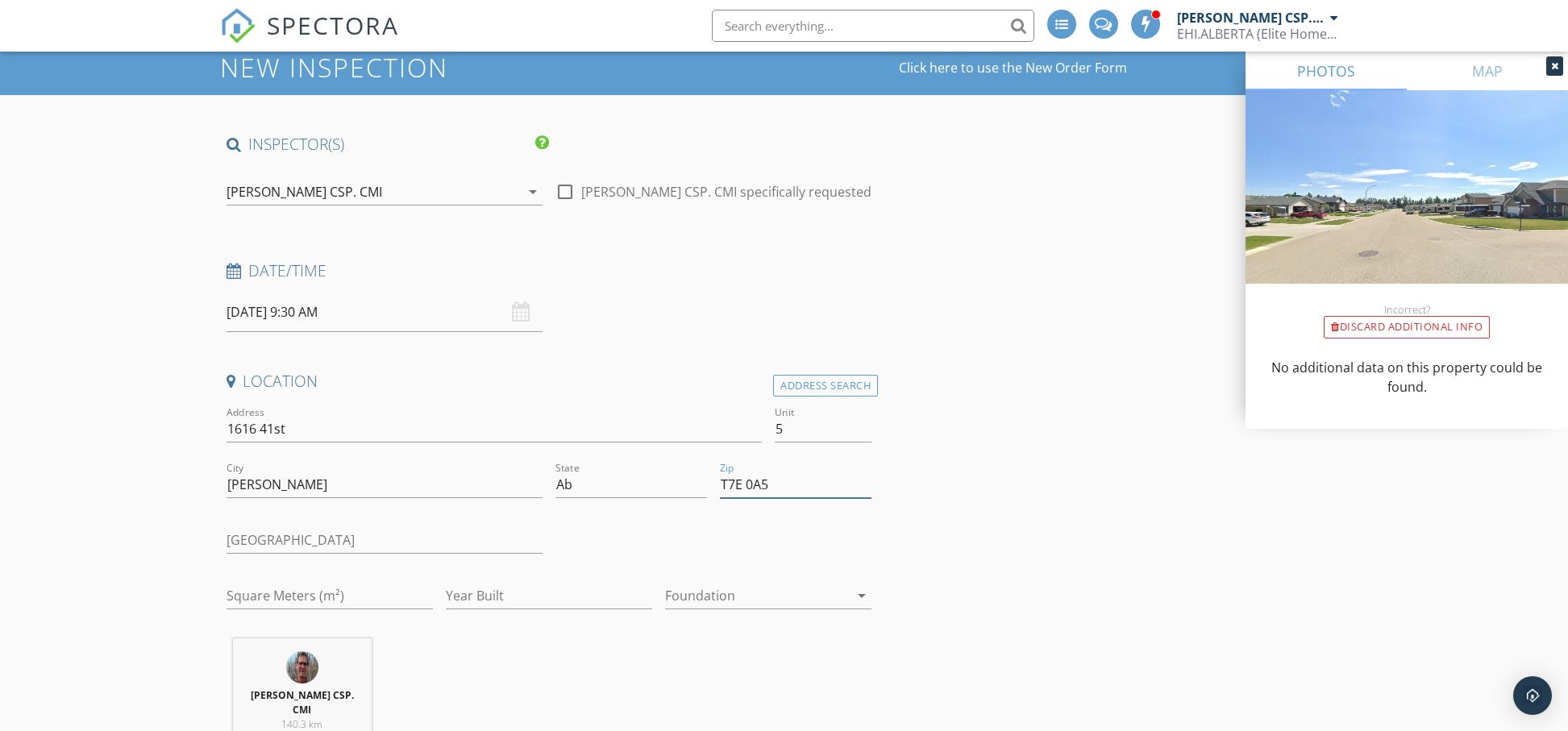
type input "T7E 0A5"
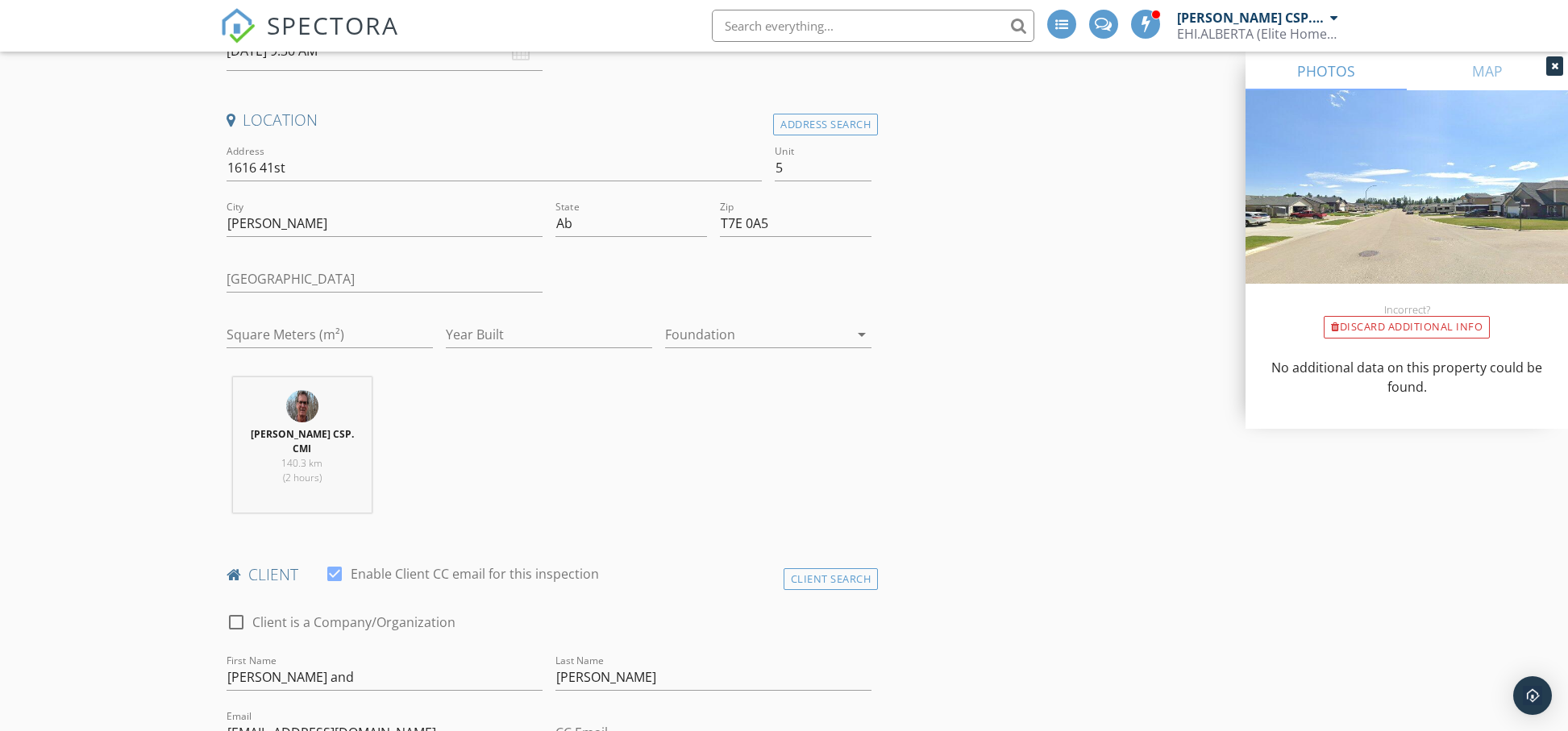
scroll to position [395, 0]
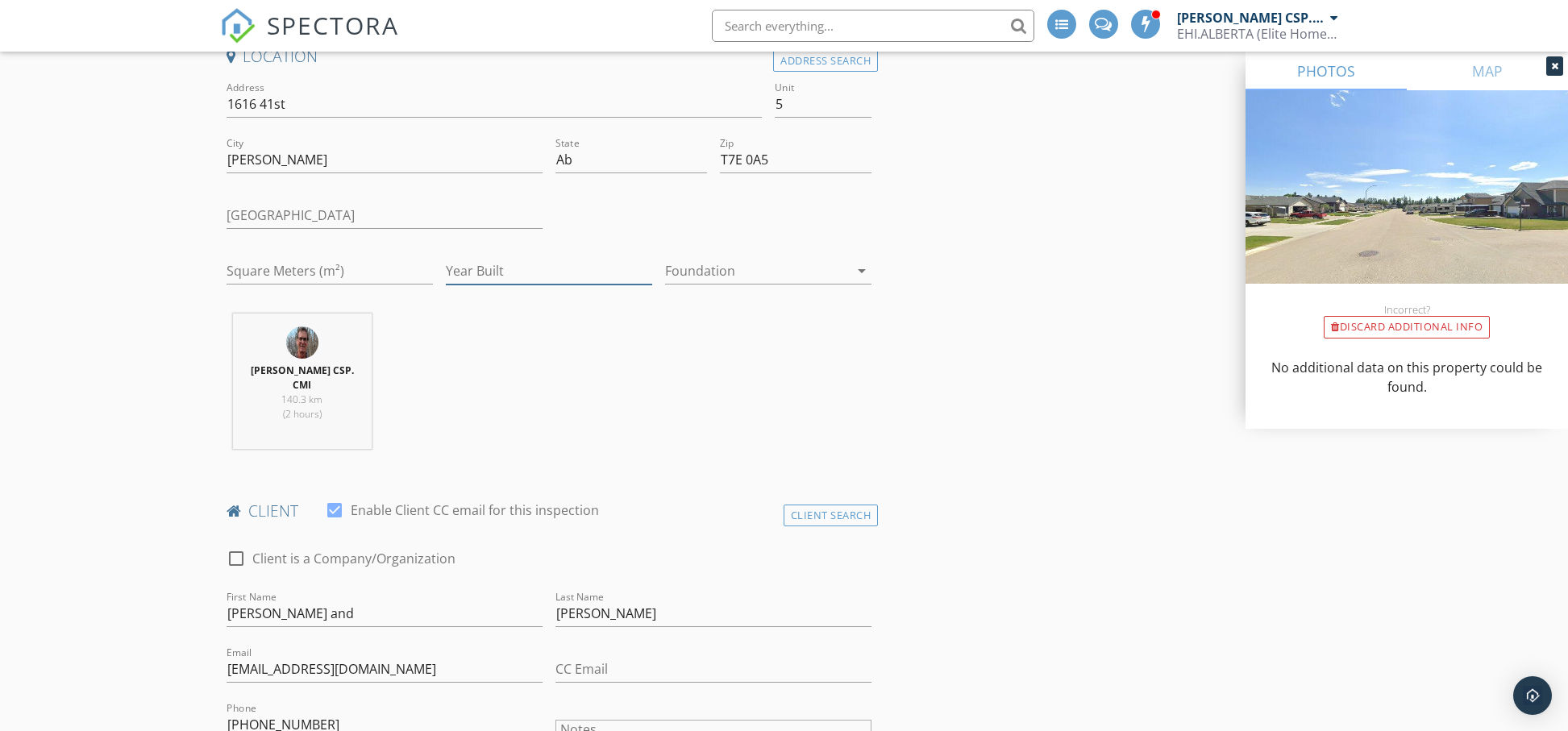
click at [590, 276] on input "Year Built" at bounding box center [549, 271] width 206 height 27
type input "2006"
click at [270, 274] on input "Square Meters (m²)" at bounding box center [330, 268] width 206 height 27
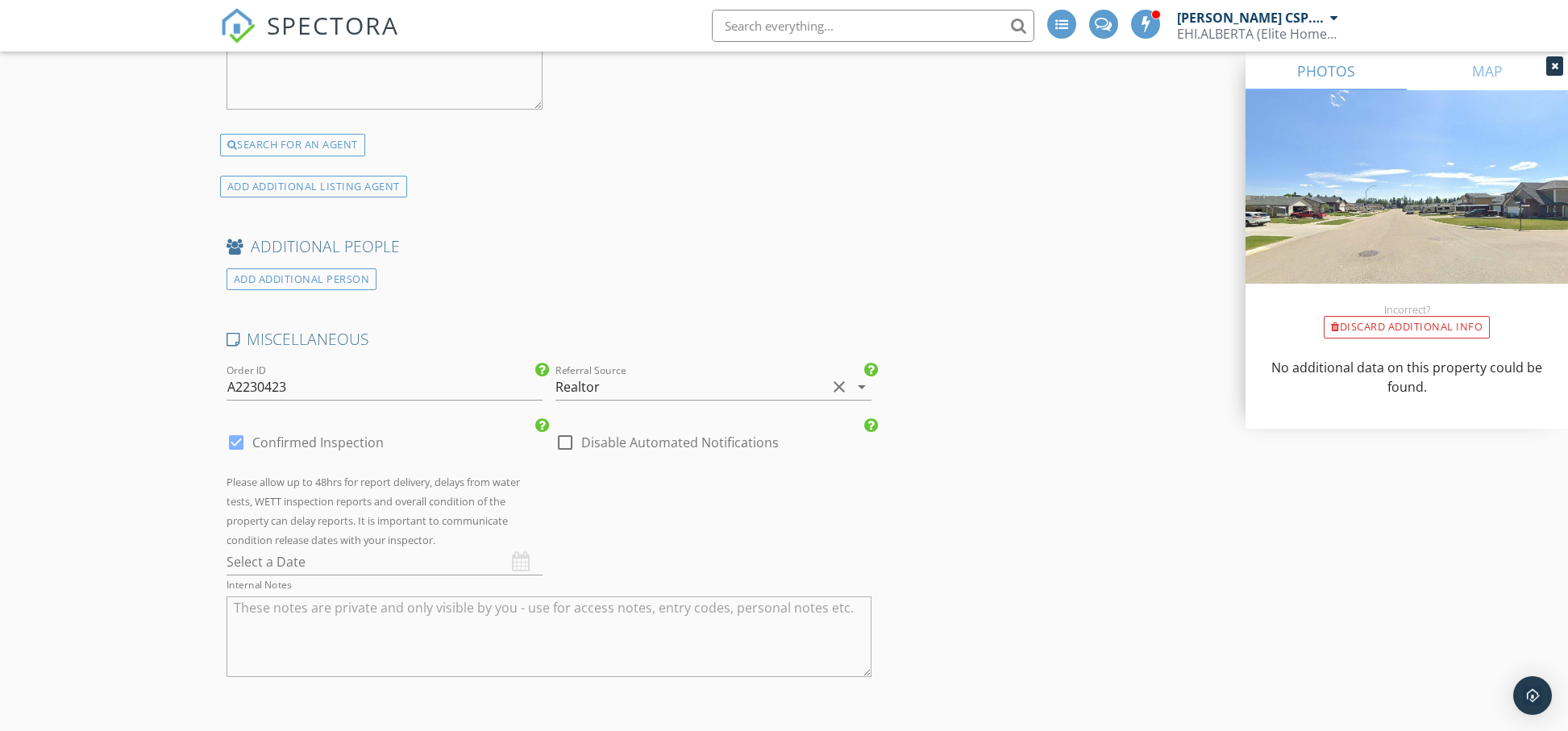
scroll to position [3424, 0]
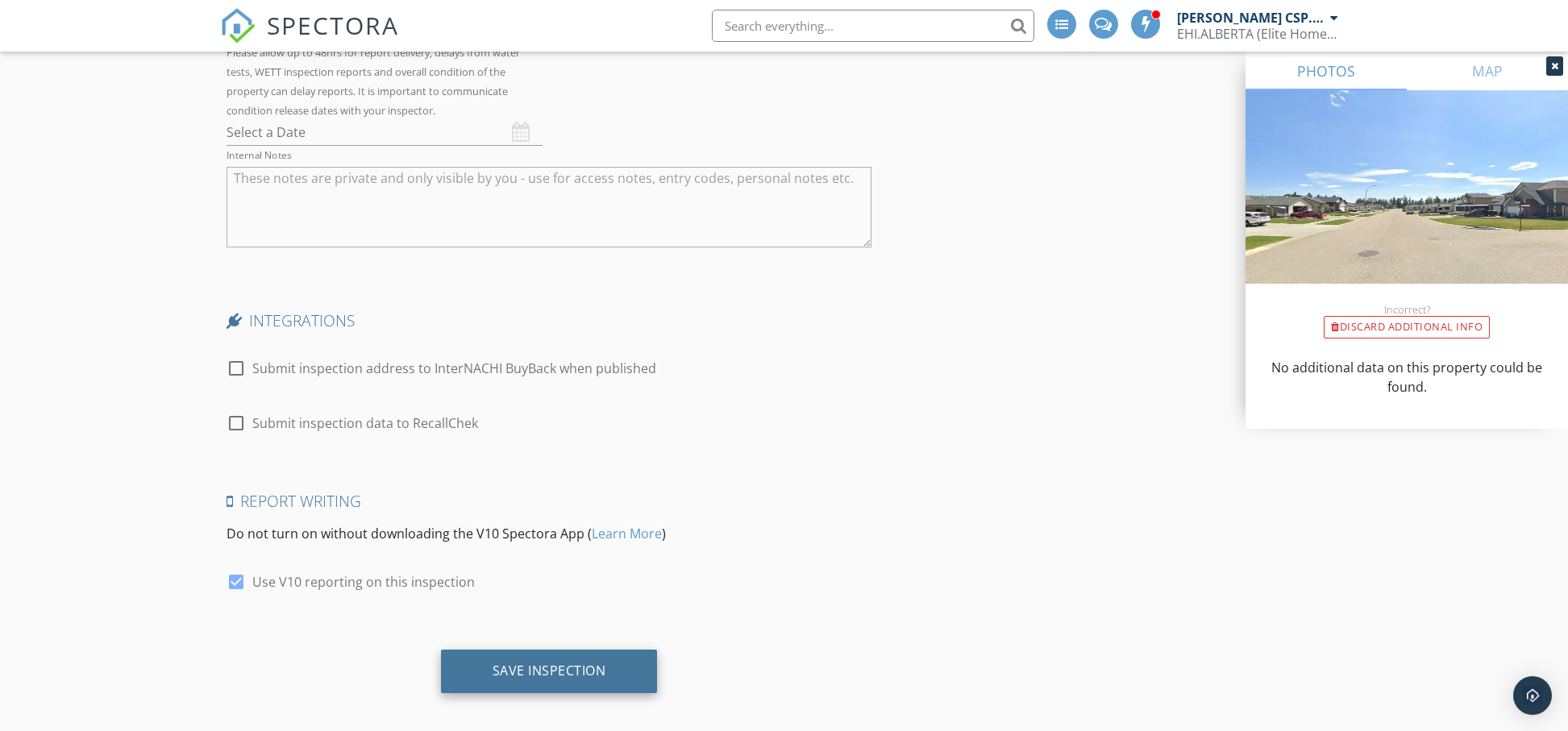
type input "113"
click at [585, 663] on div "Save Inspection" at bounding box center [549, 671] width 113 height 16
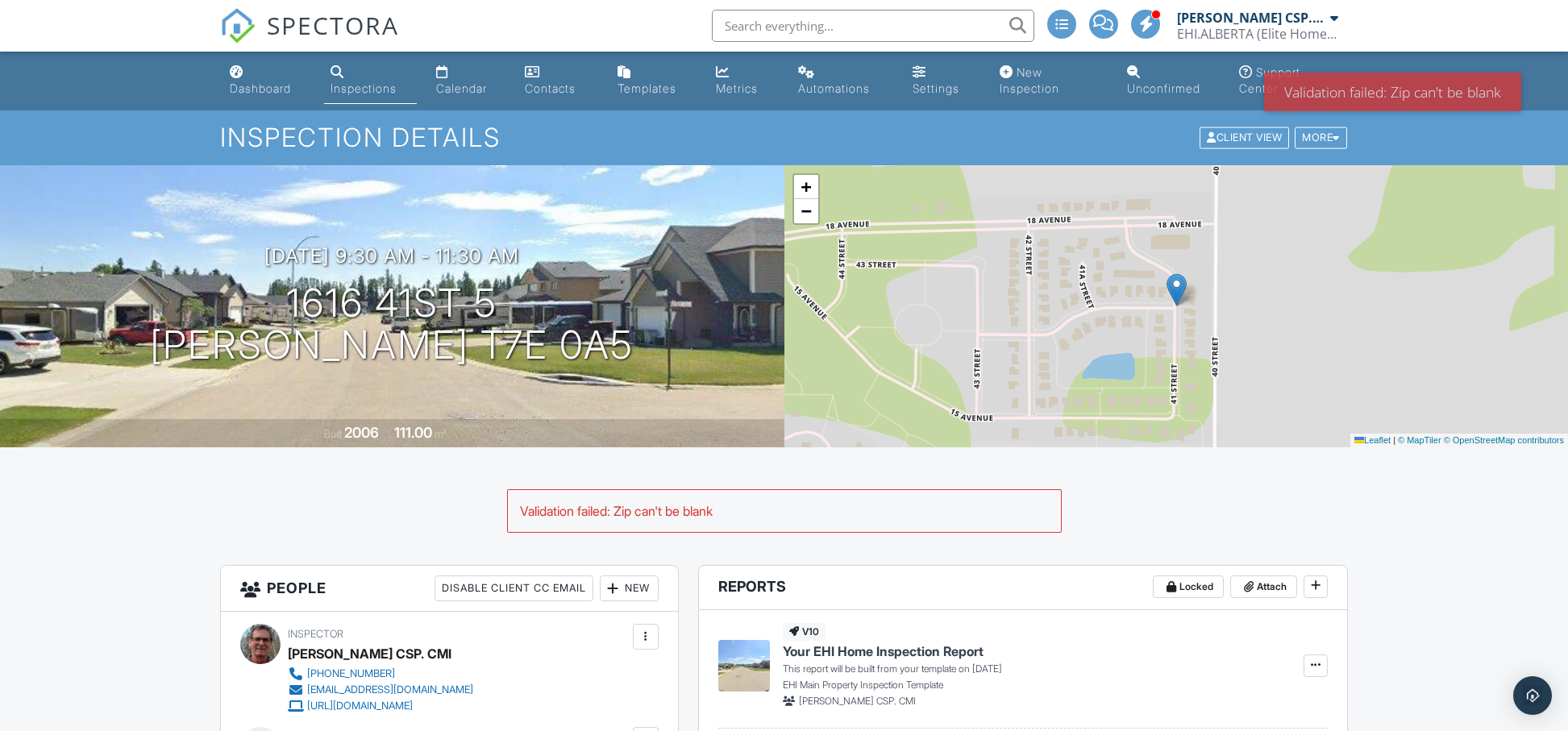
click at [757, 23] on input "text" at bounding box center [873, 25] width 322 height 33
click at [1014, 31] on input "[PERSON_NAME]" at bounding box center [873, 25] width 322 height 33
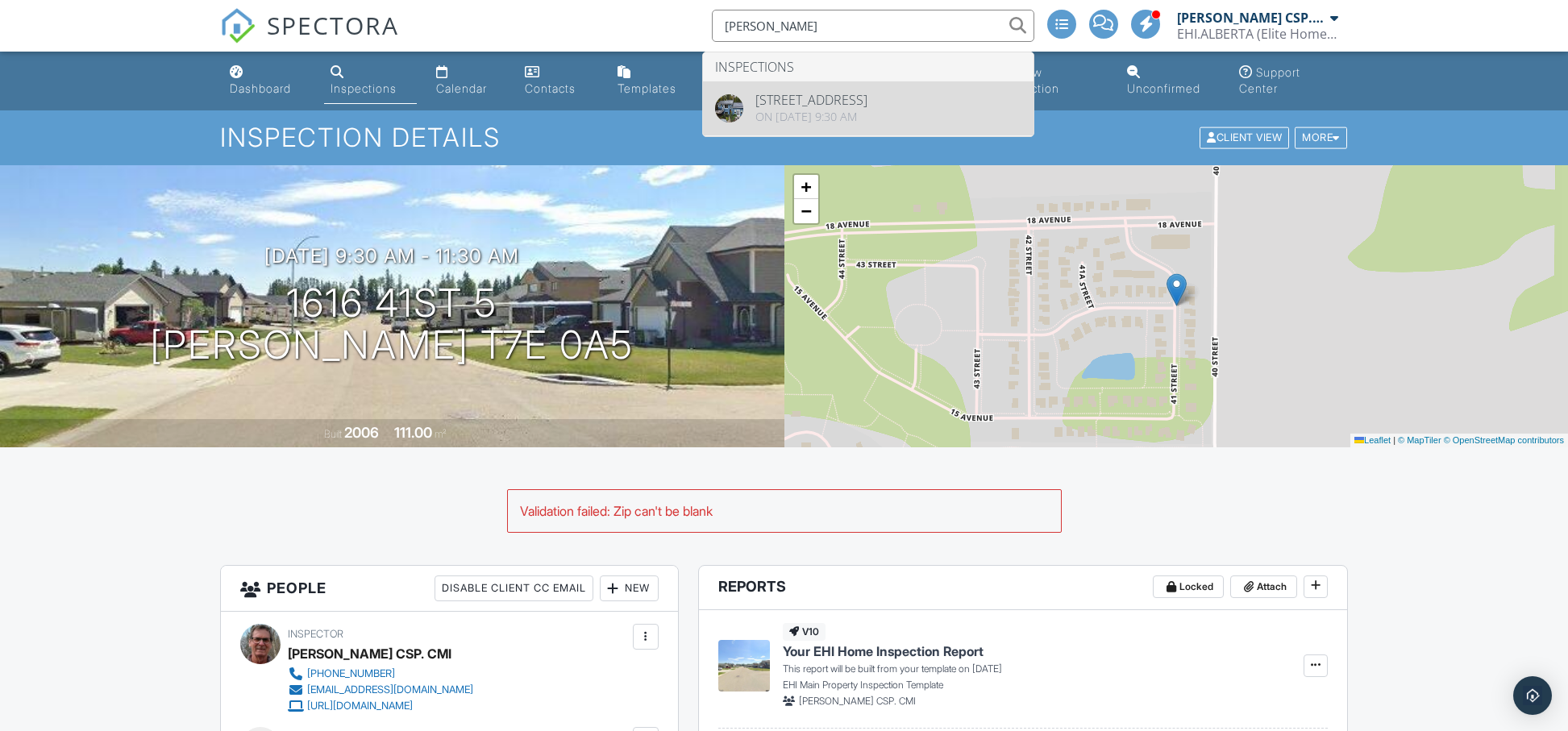
type input "[PERSON_NAME]"
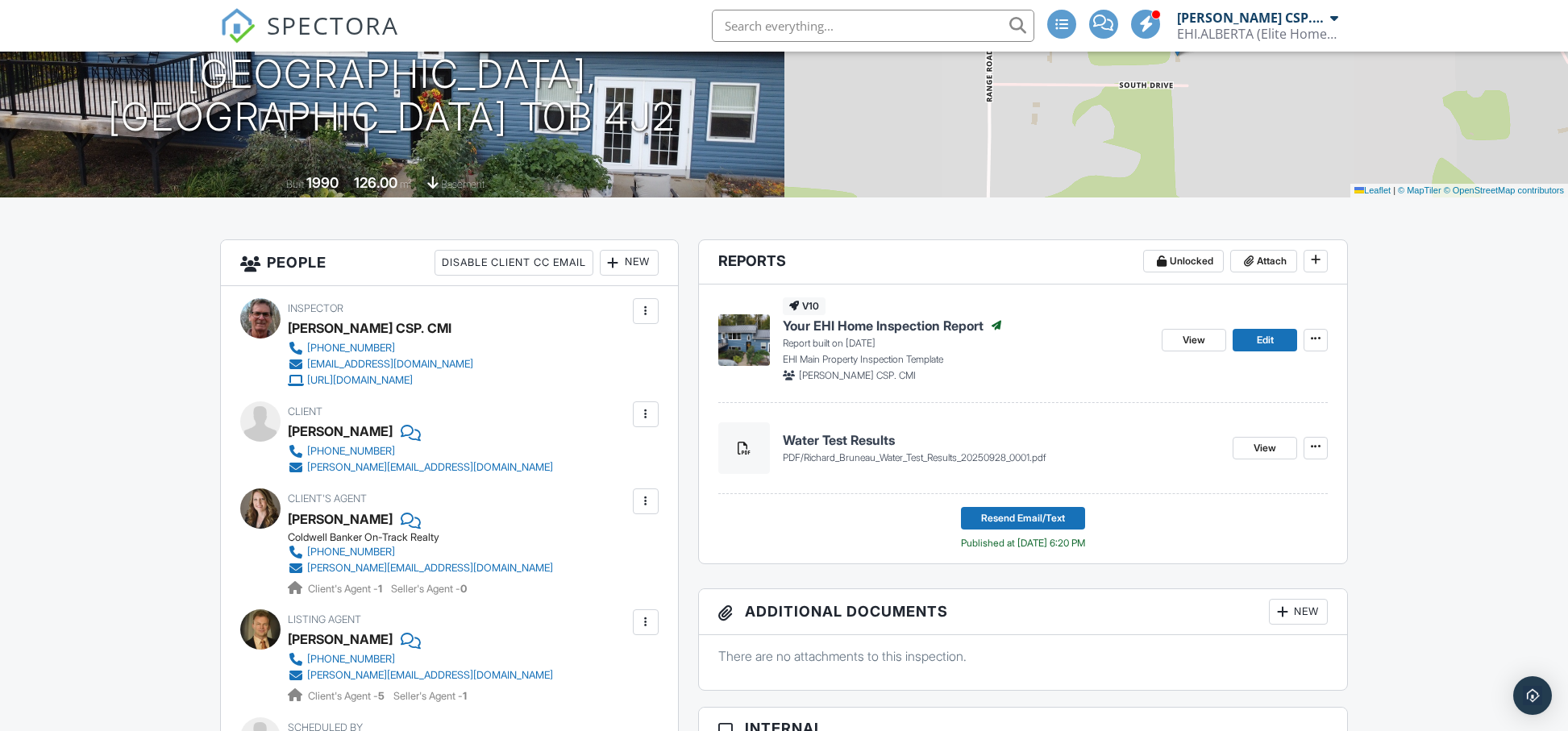
scroll to position [242, 0]
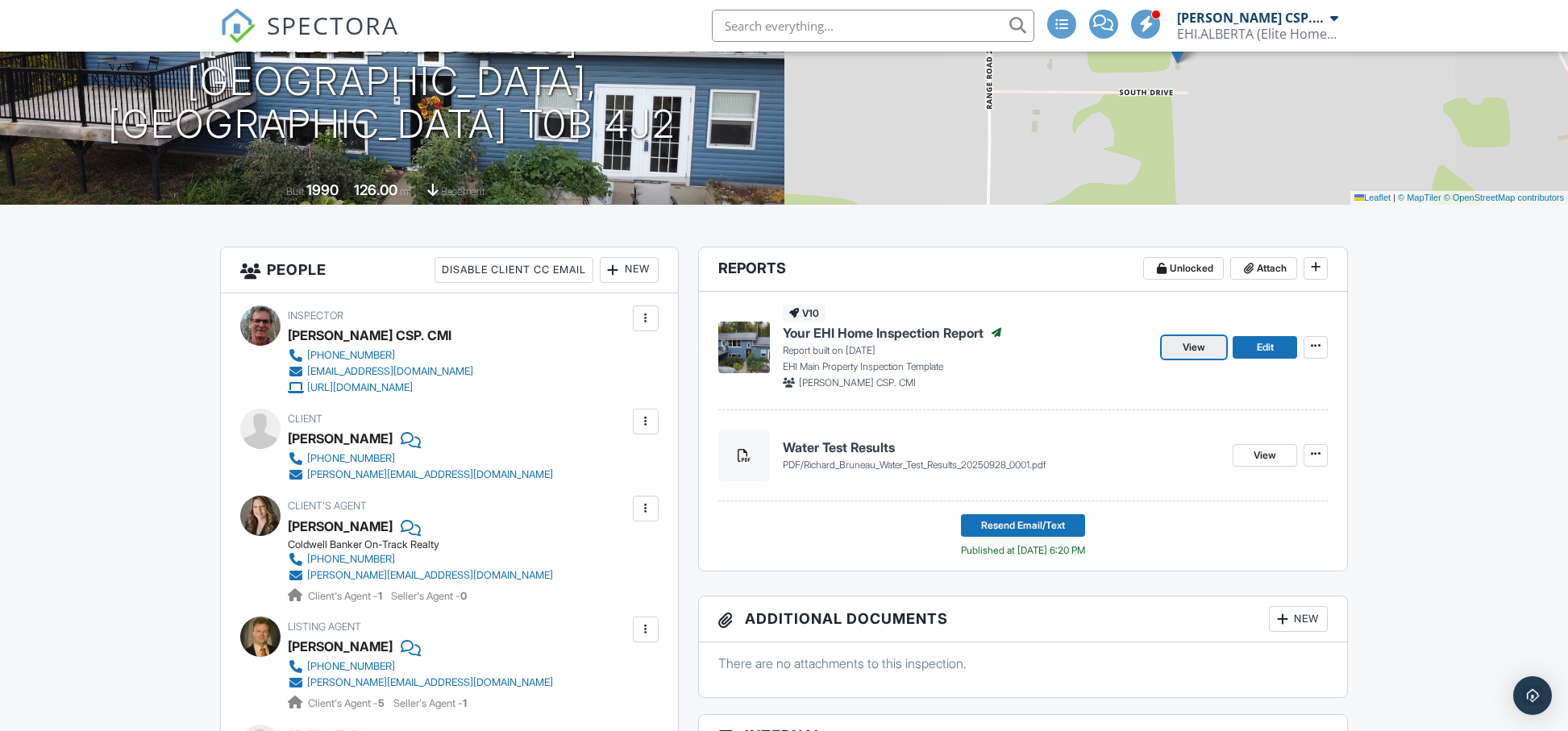
click at [1192, 344] on span "View" at bounding box center [1194, 346] width 22 height 16
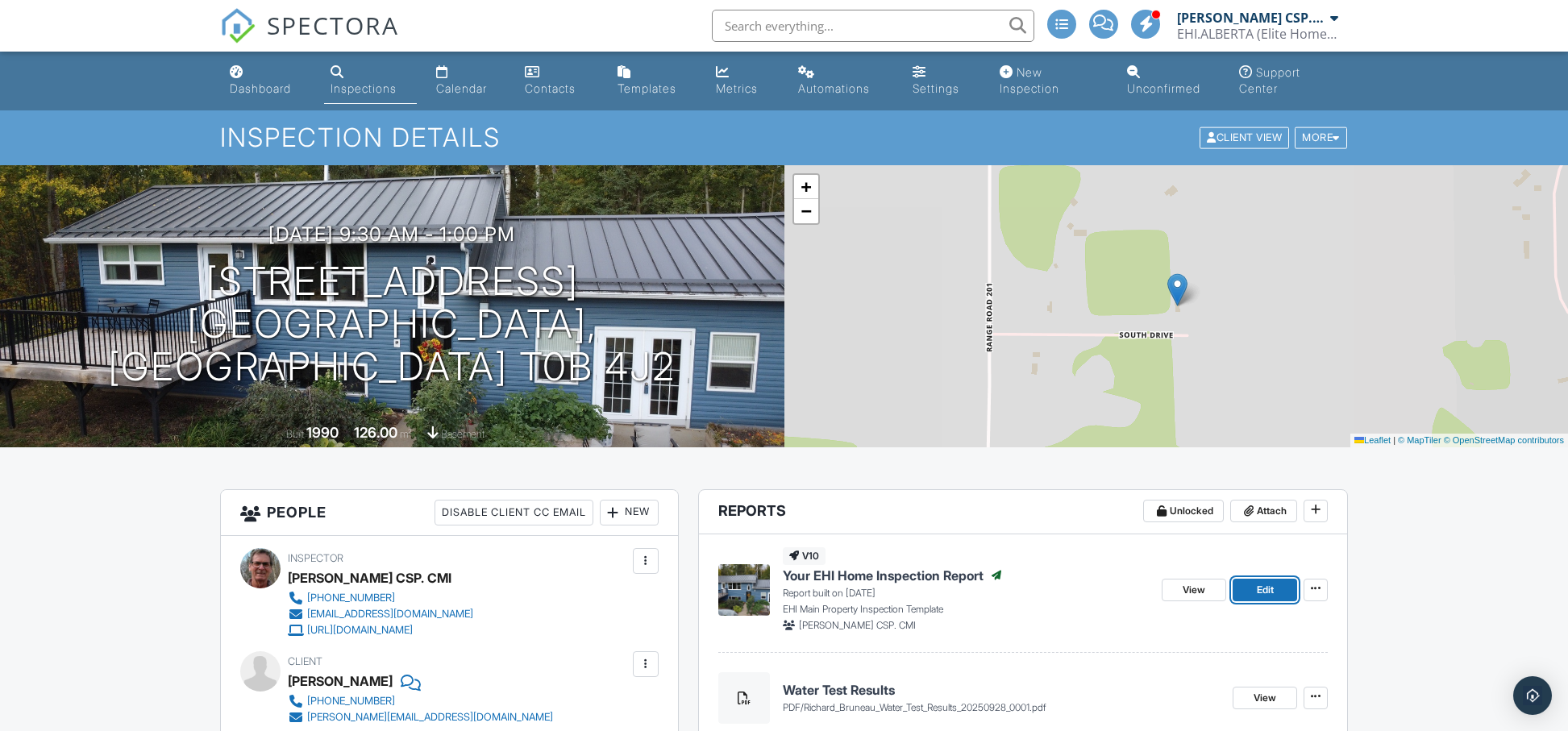
click at [1263, 591] on span "Edit" at bounding box center [1264, 590] width 17 height 16
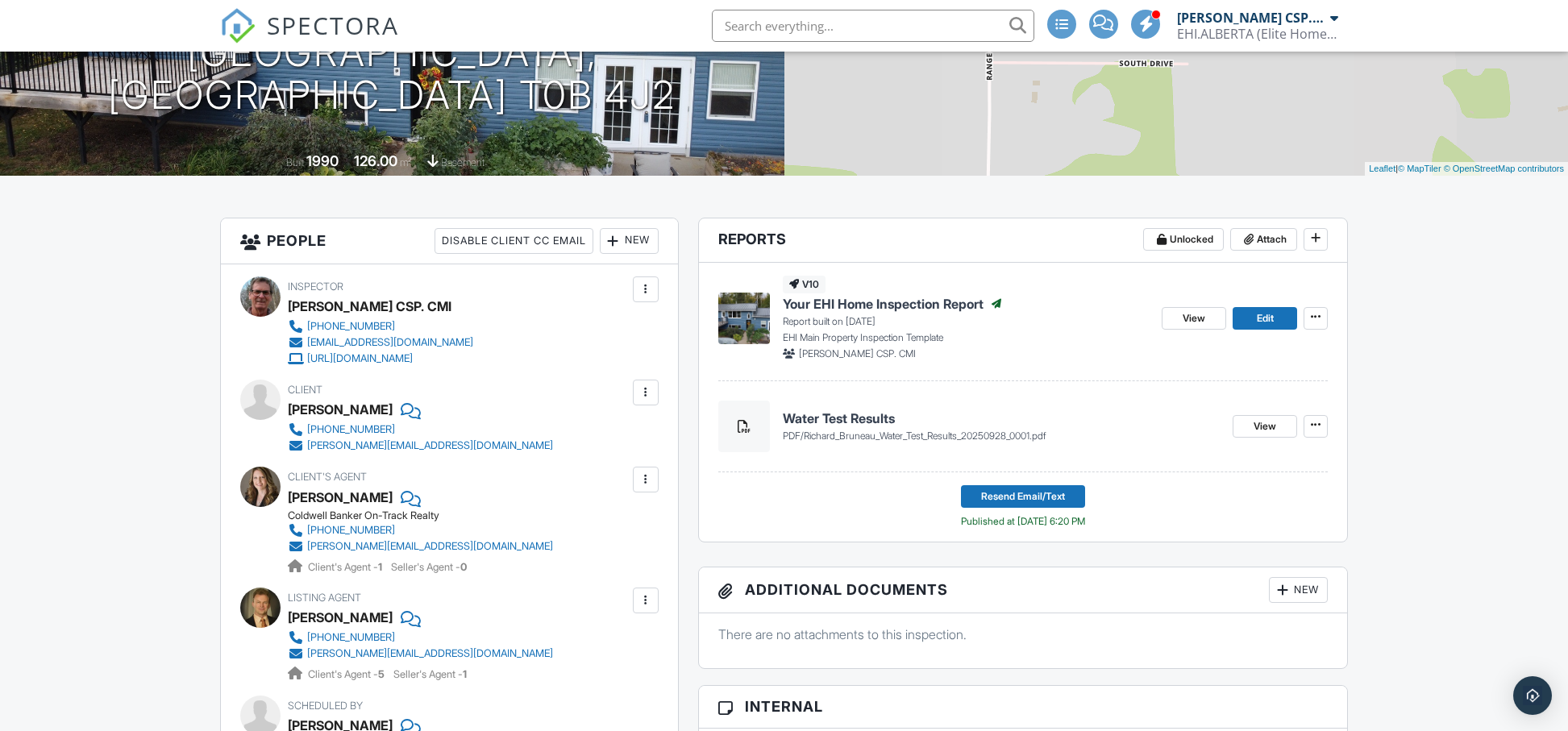
scroll to position [270, 0]
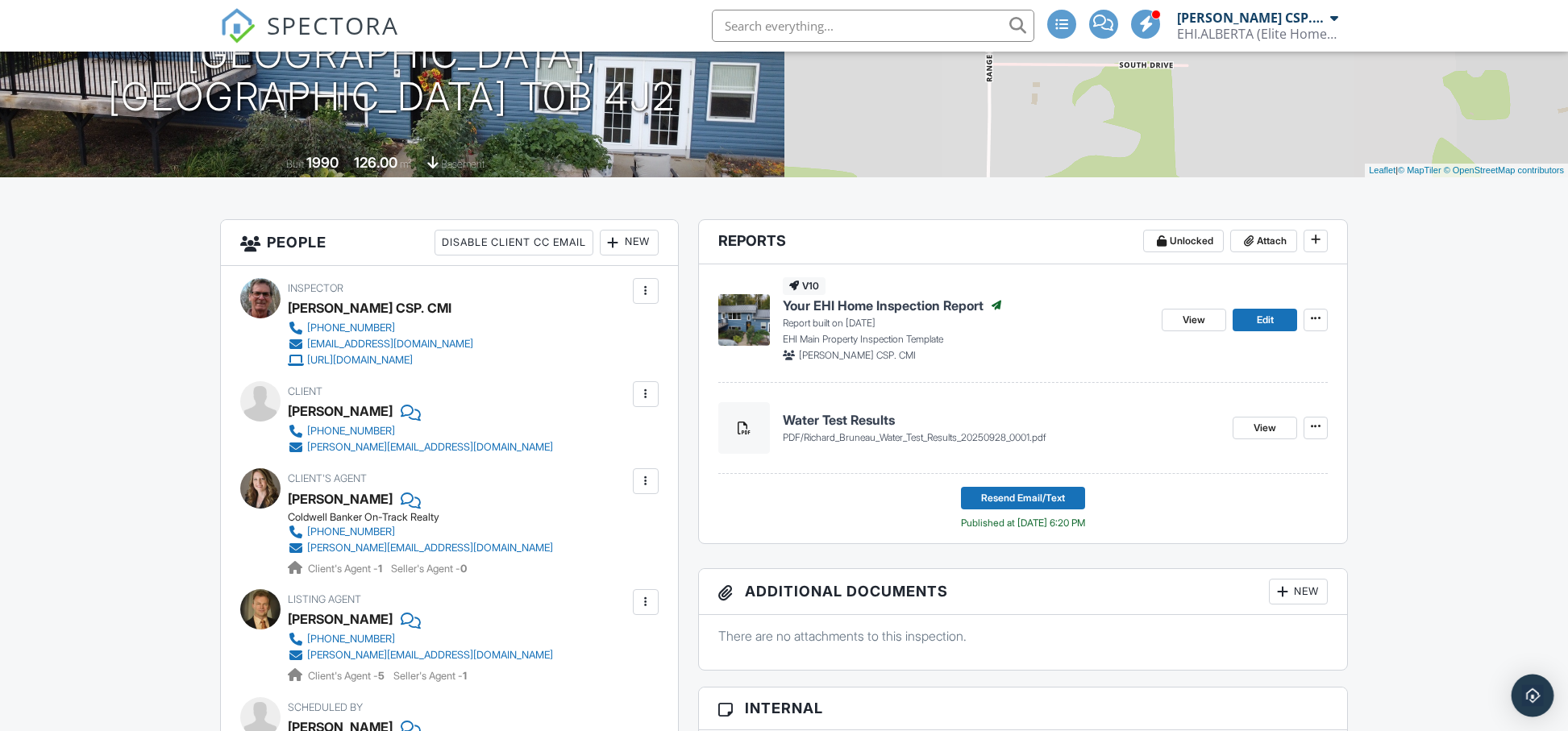
click at [1536, 694] on img "Open Intercom Messenger" at bounding box center [1532, 696] width 21 height 21
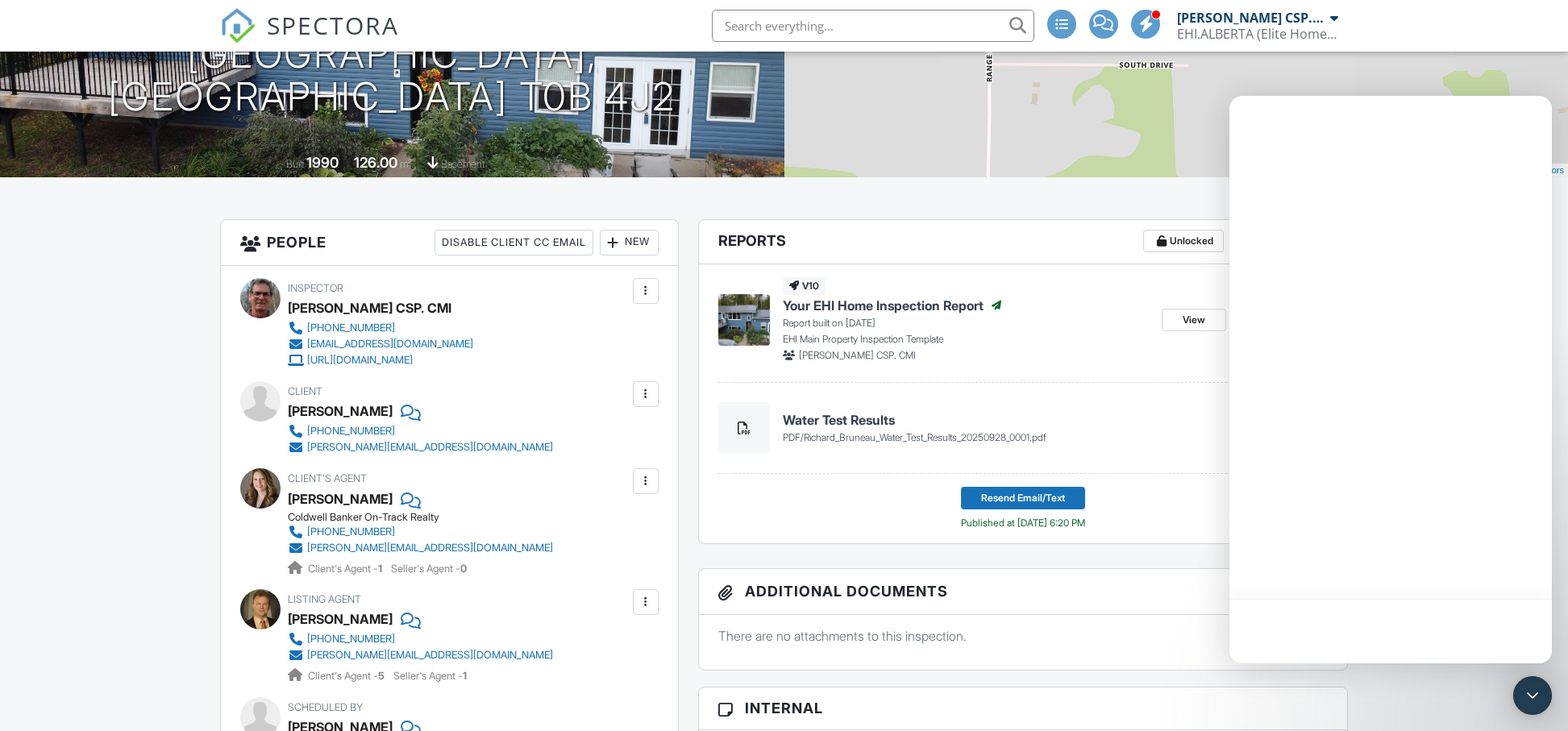
scroll to position [0, 0]
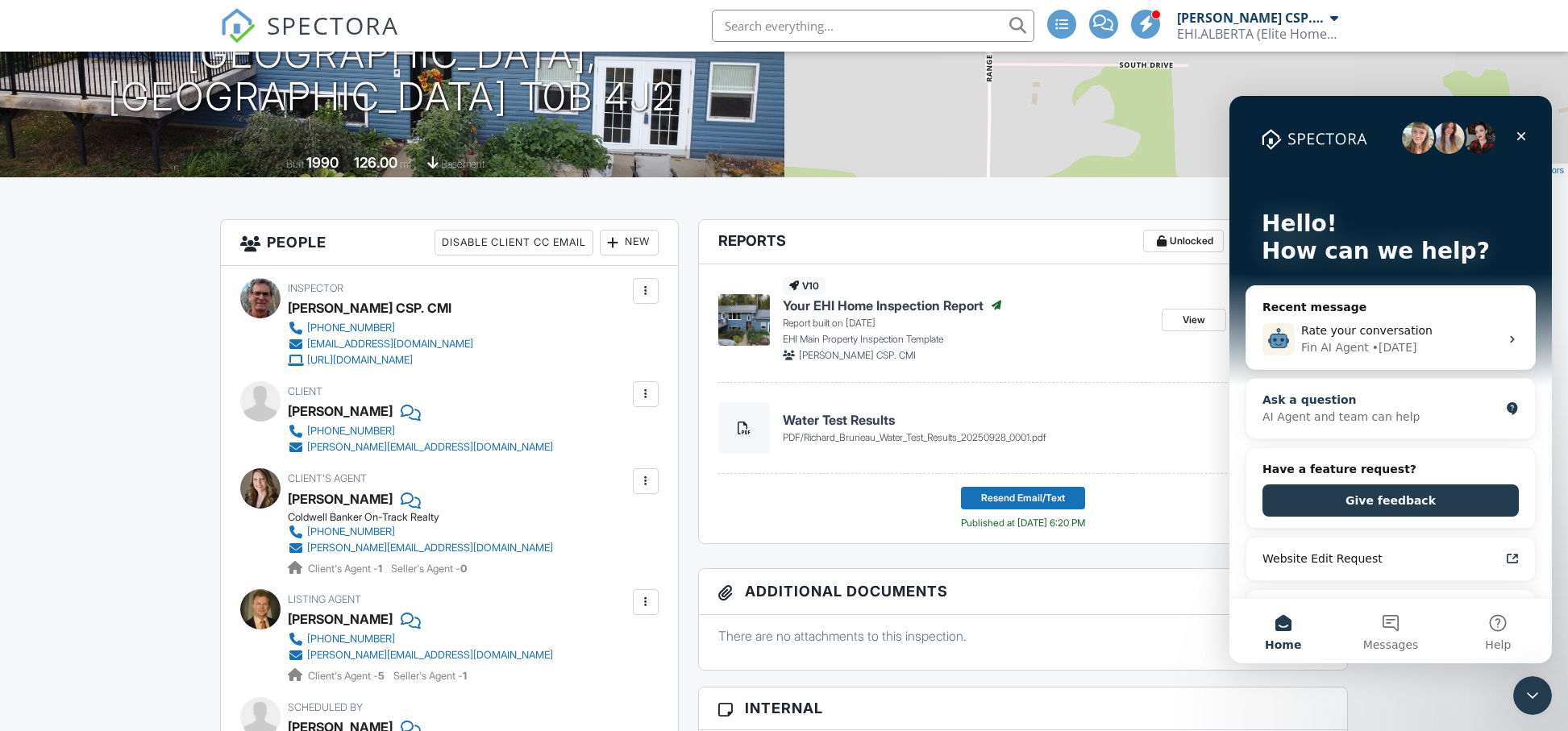
click at [1302, 424] on div "AI Agent and team can help" at bounding box center [1380, 417] width 237 height 17
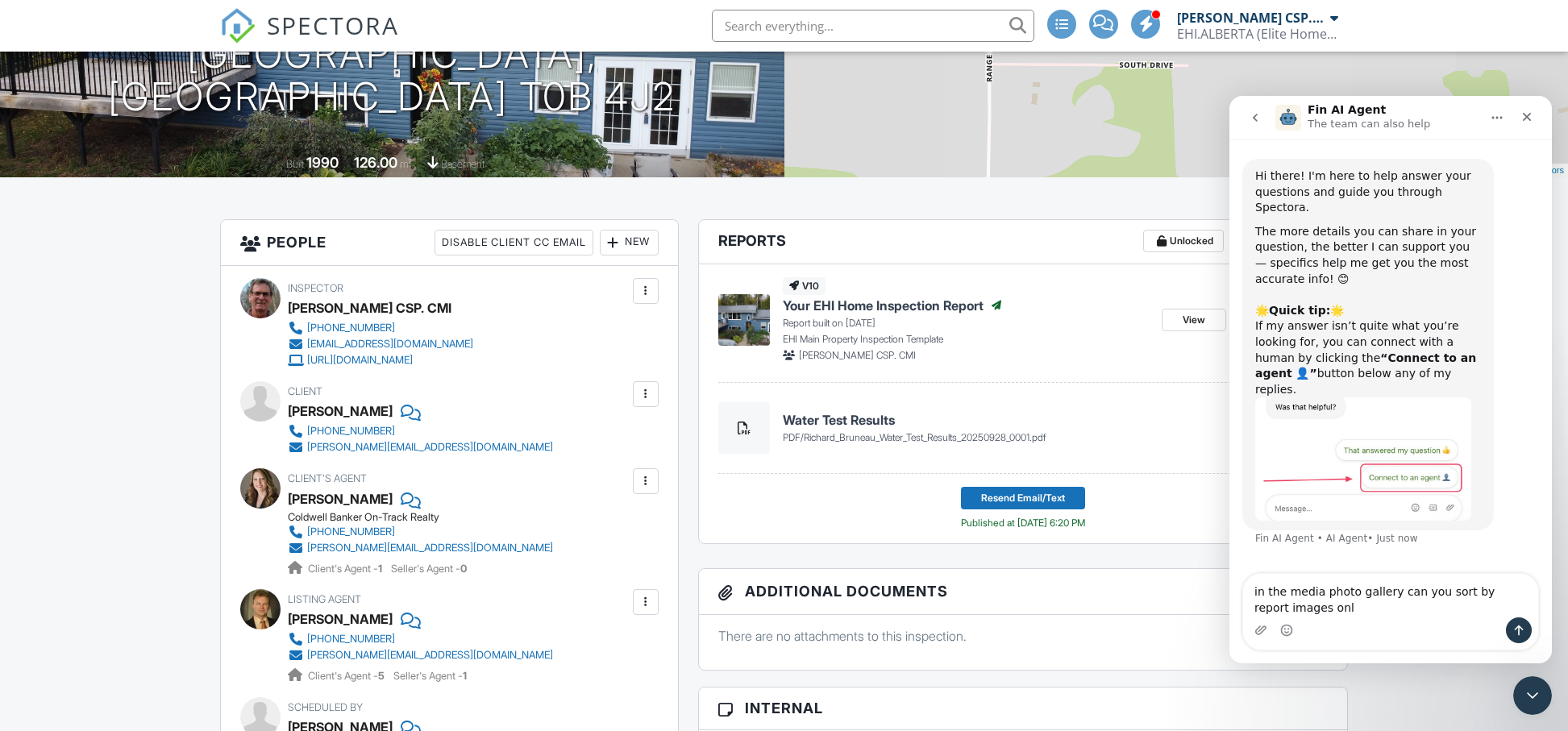
type textarea "in the media photo gallery can you sort by report images only"
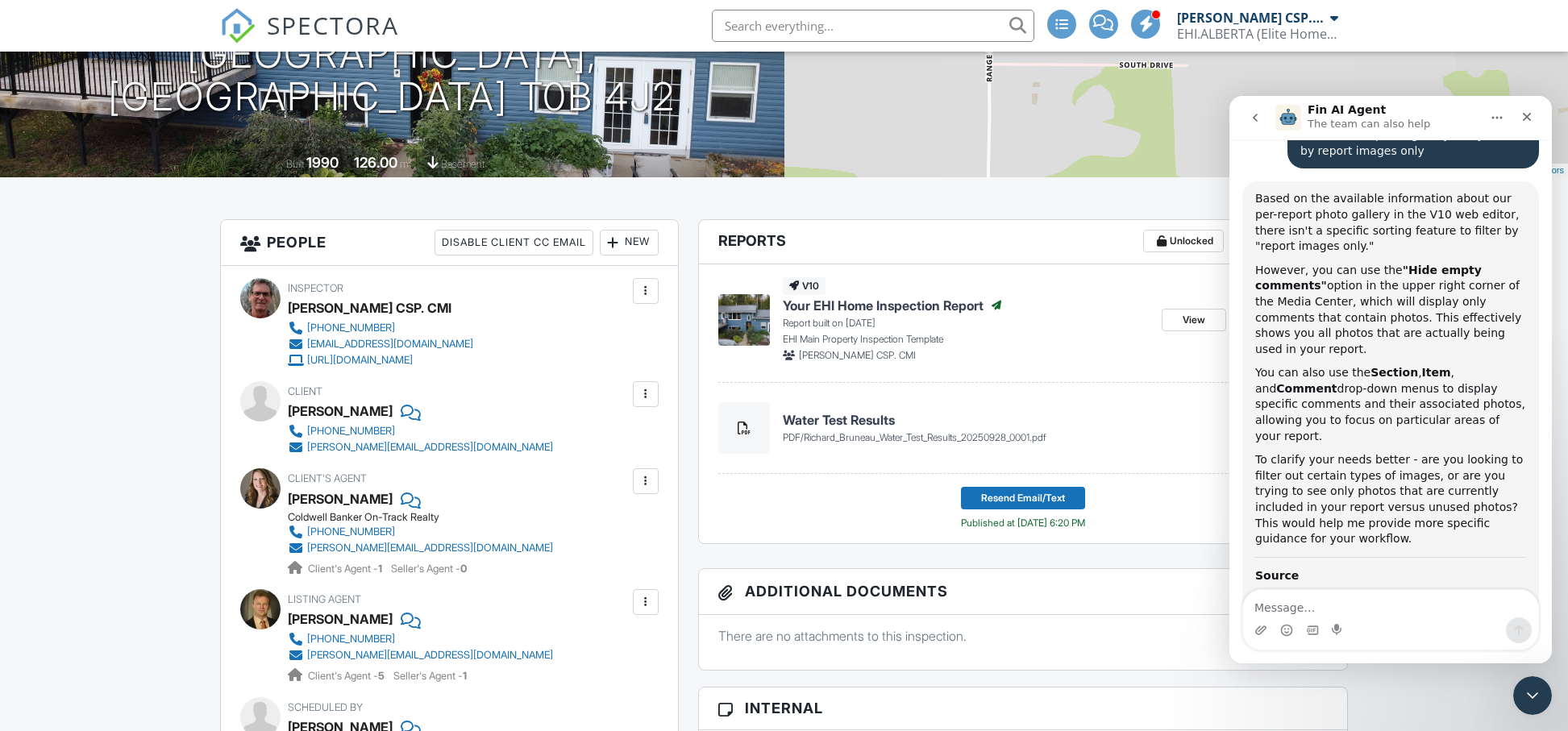
scroll to position [428, 0]
drag, startPoint x: 1452, startPoint y: 114, endPoint x: 1173, endPoint y: 95, distance: 279.6
click at [1229, 96] on html "Fin AI Agent The team can also help Hi there! I'm here to help answer your ques…" at bounding box center [1390, 379] width 322 height 568
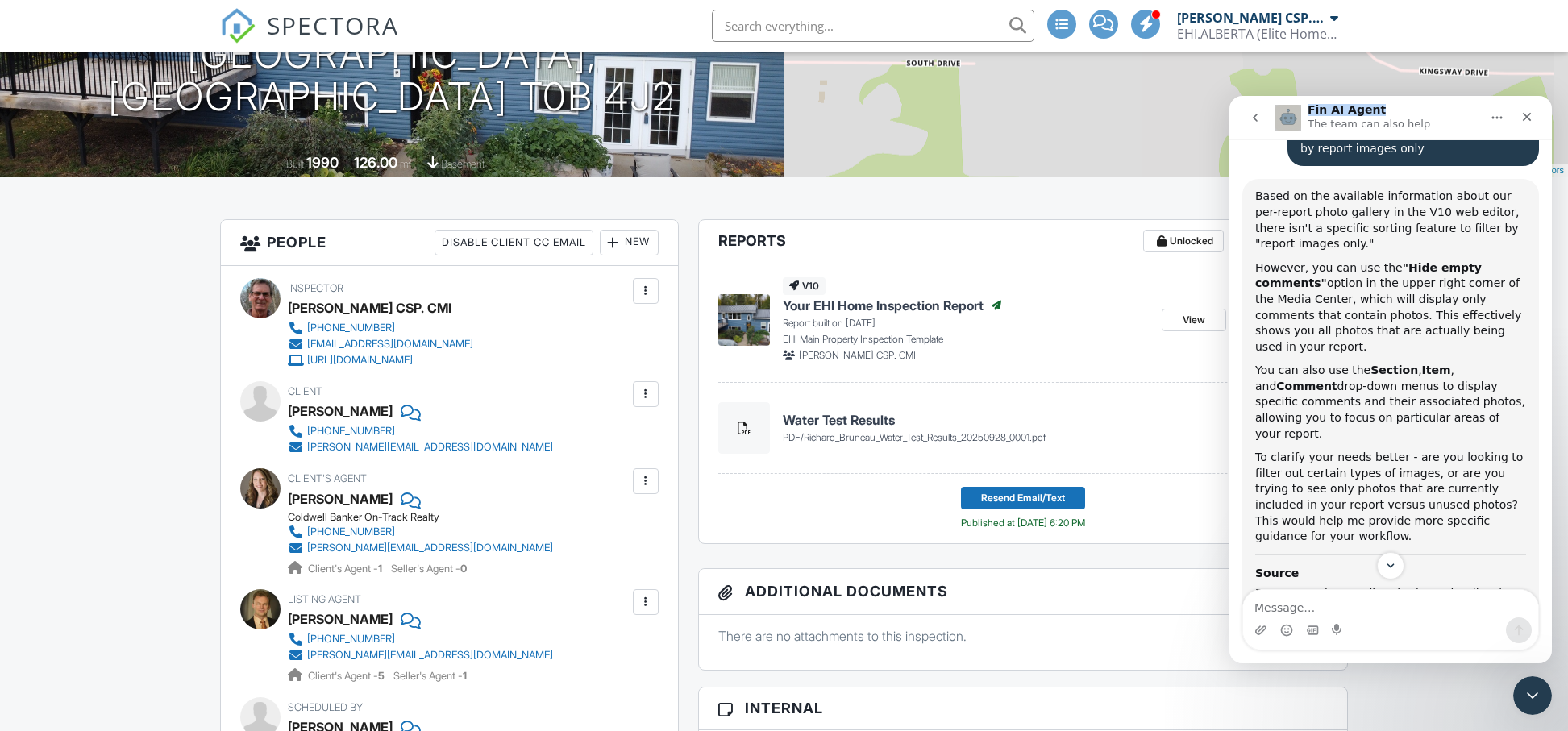
drag, startPoint x: 1444, startPoint y: 88, endPoint x: 1242, endPoint y: 93, distance: 202.1
click at [1239, 91] on div "+ − Leaflet | © MapTiler © OpenStreetMap contributors" at bounding box center [1176, 36] width 784 height 282
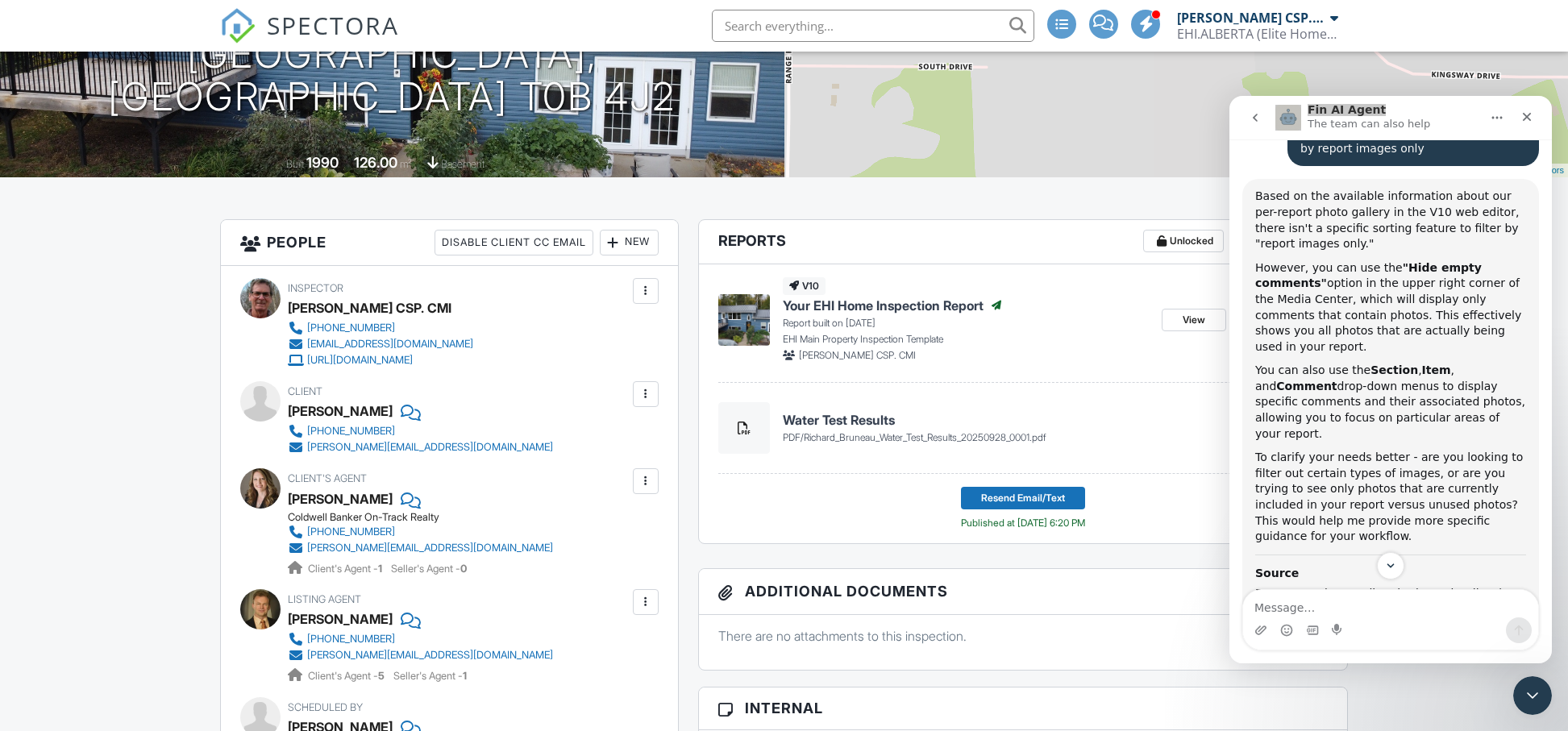
click at [1121, 136] on div "+ − Leaflet | © MapTiler © OpenStreetMap contributors" at bounding box center [1176, 36] width 784 height 282
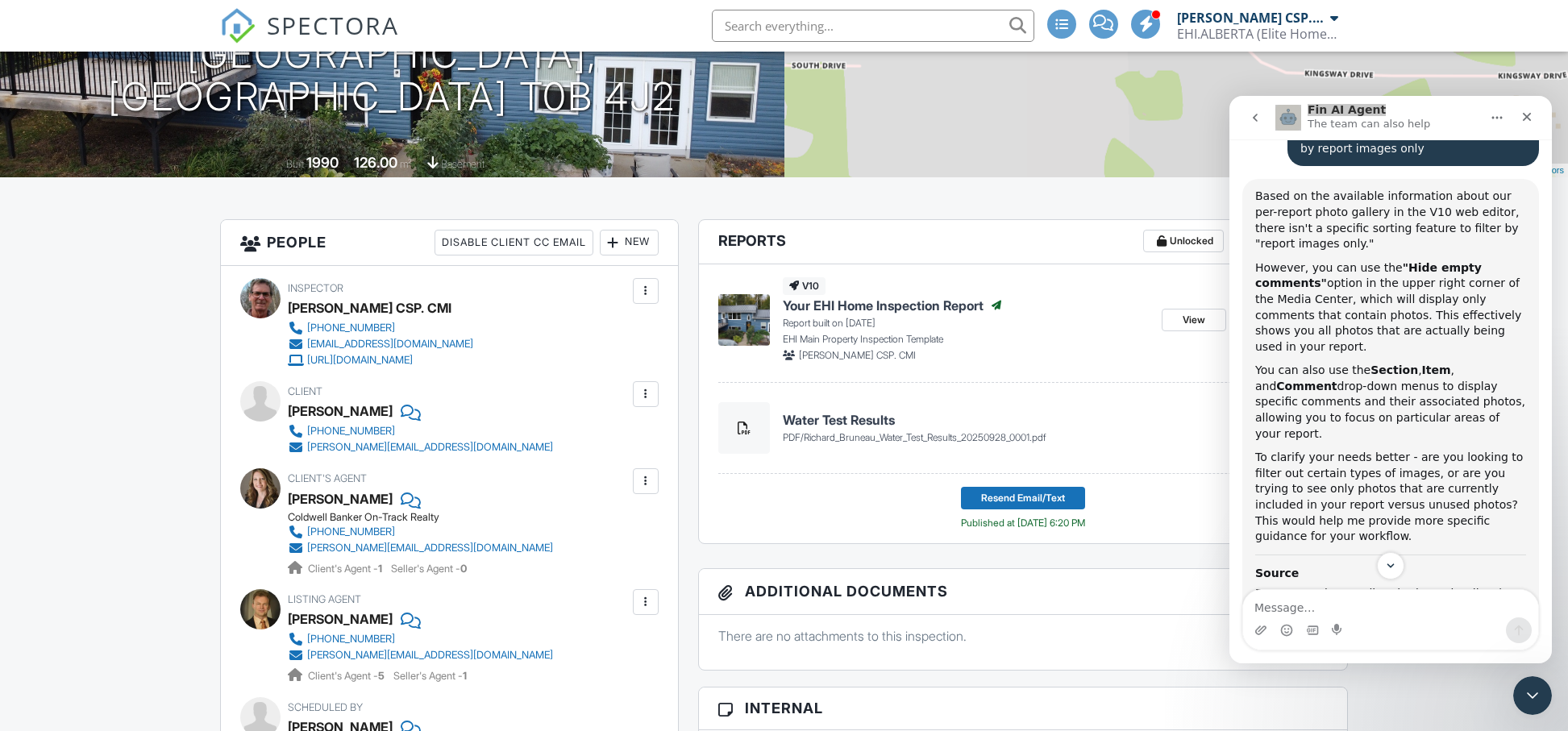
drag, startPoint x: 2666, startPoint y: 188, endPoint x: 1354, endPoint y: 106, distance: 1314.6
click at [1525, 693] on icon "Close Intercom Messenger" at bounding box center [1529, 693] width 19 height 20
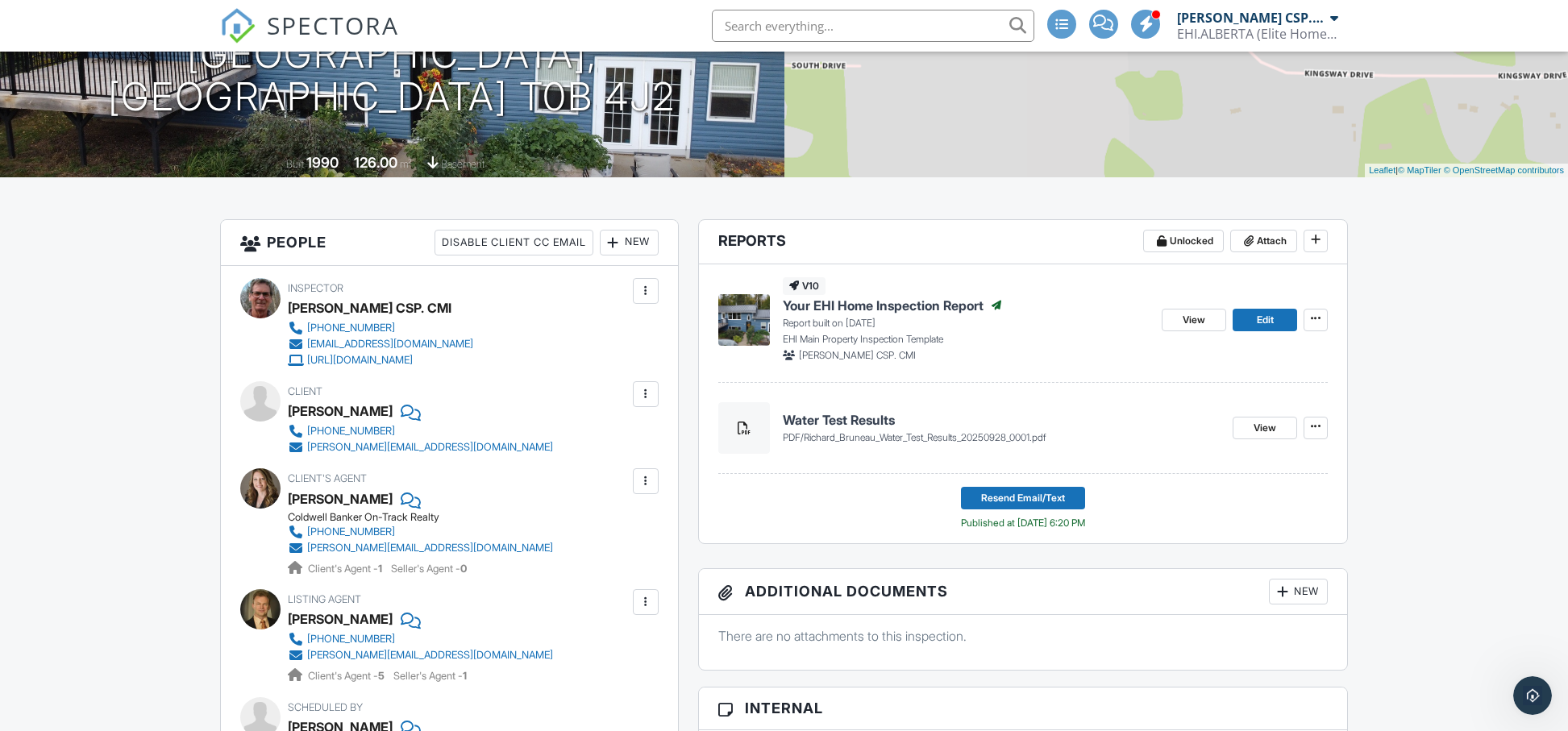
scroll to position [61, 0]
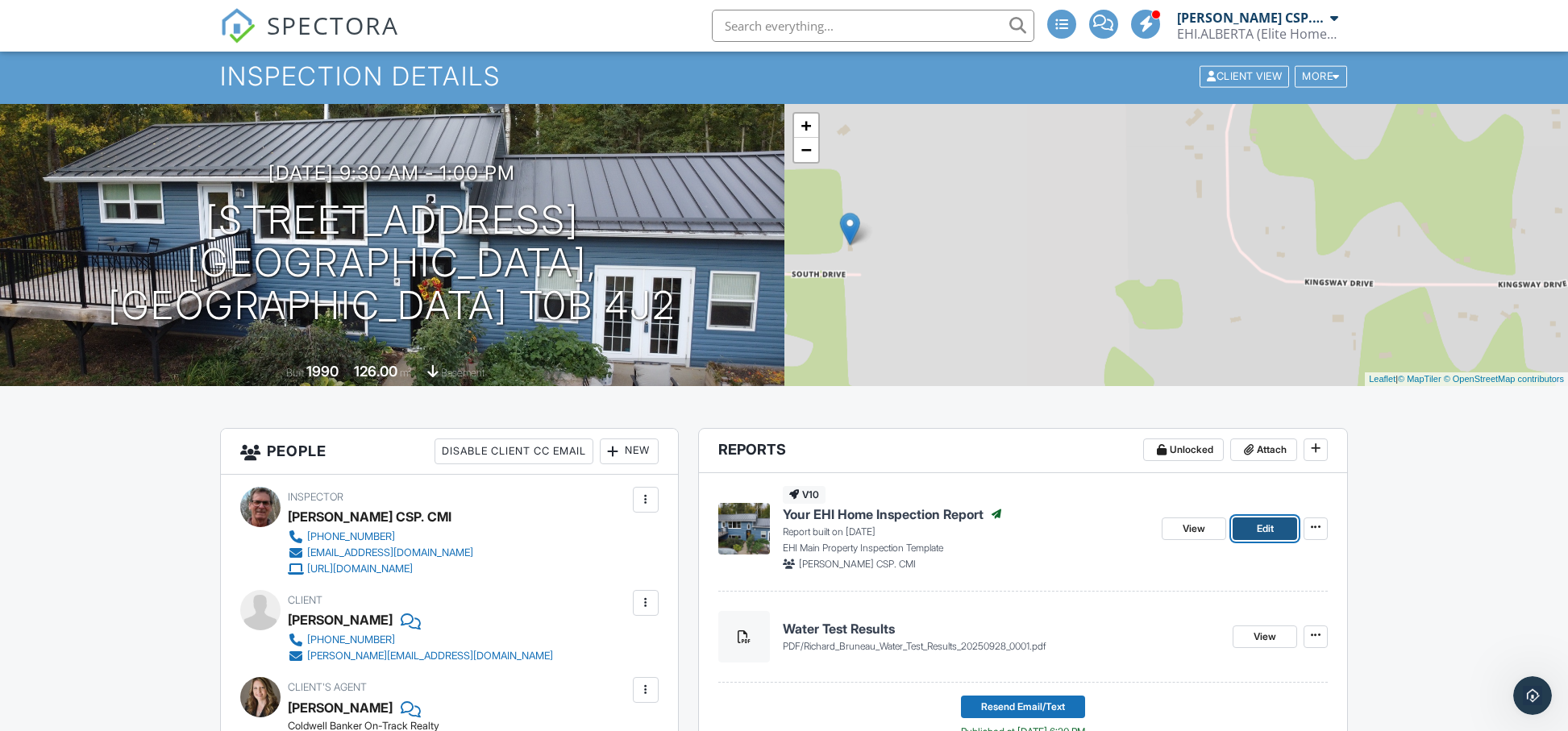
click at [1264, 523] on span "Edit" at bounding box center [1264, 529] width 17 height 16
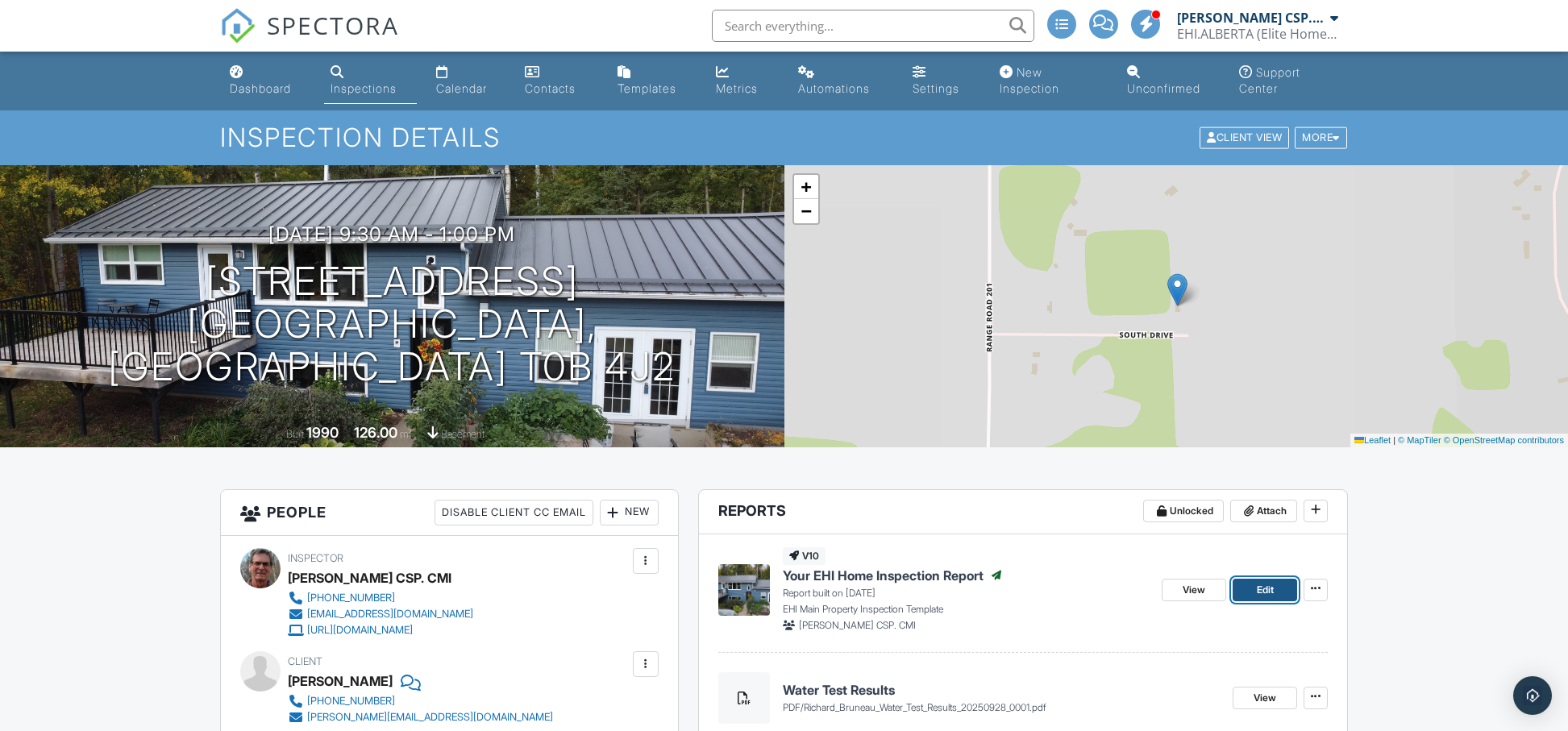
click at [1271, 590] on span "Edit" at bounding box center [1264, 590] width 17 height 16
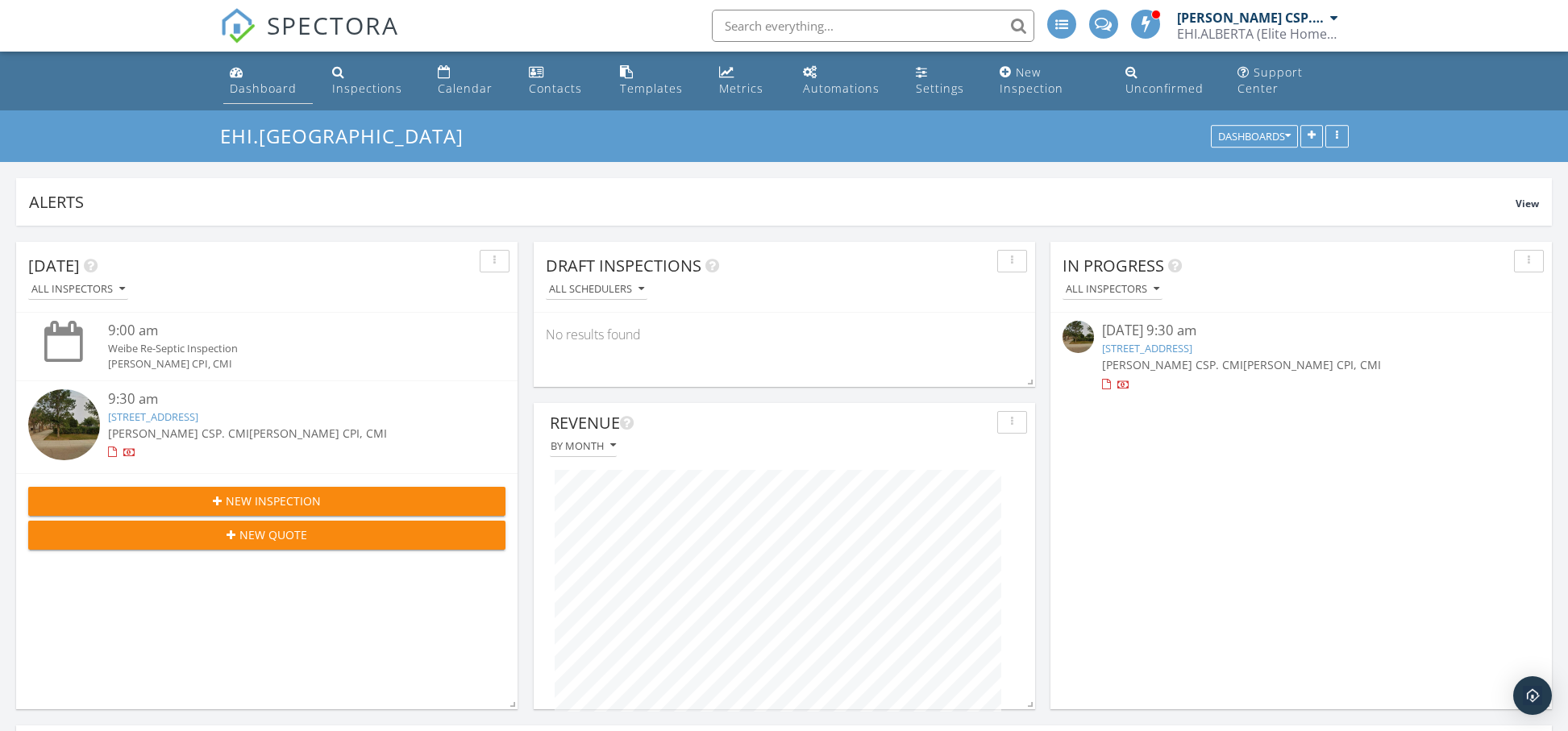
scroll to position [346, 760]
click at [362, 95] on div "Inspections" at bounding box center [368, 88] width 71 height 15
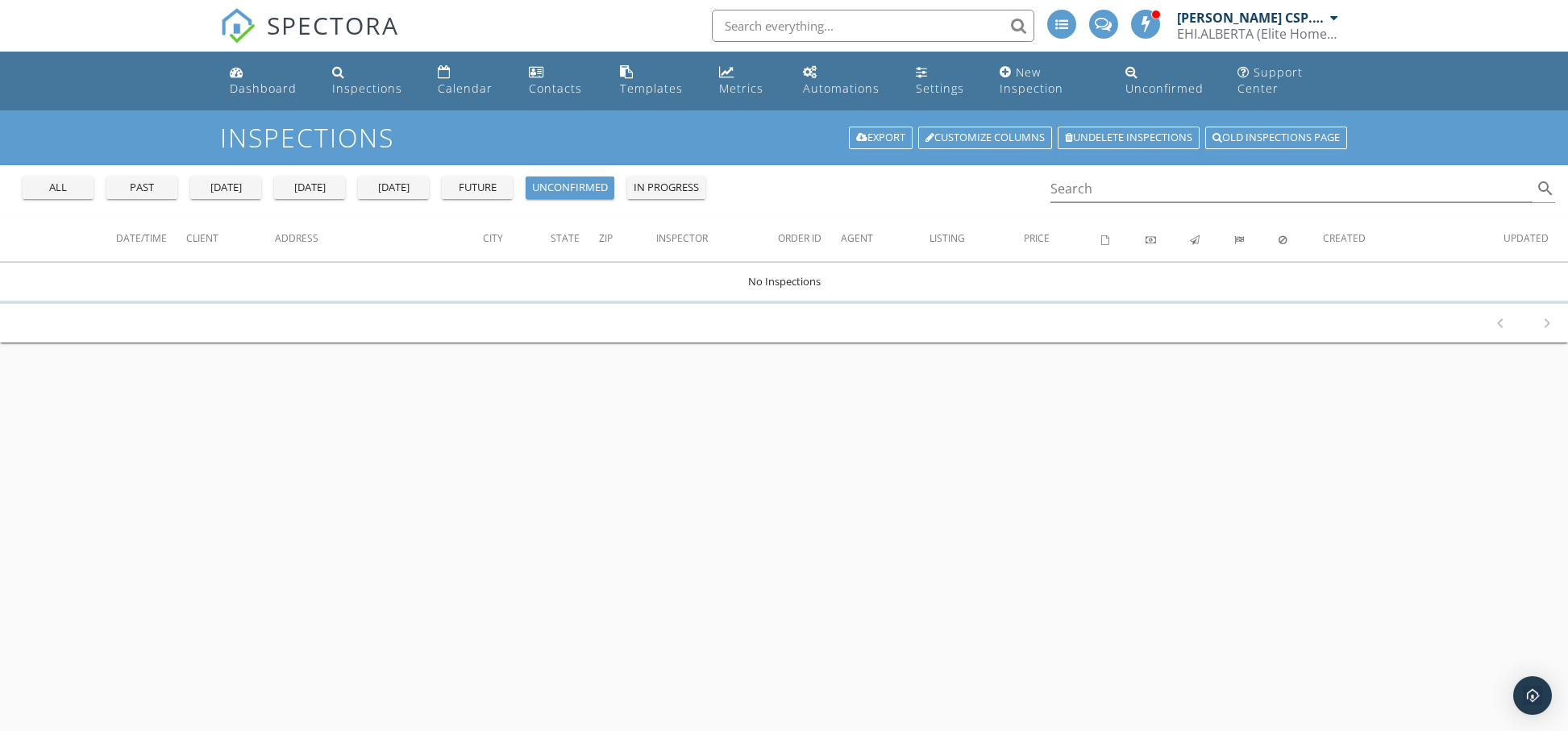
click at [153, 192] on div "past" at bounding box center [142, 188] width 58 height 16
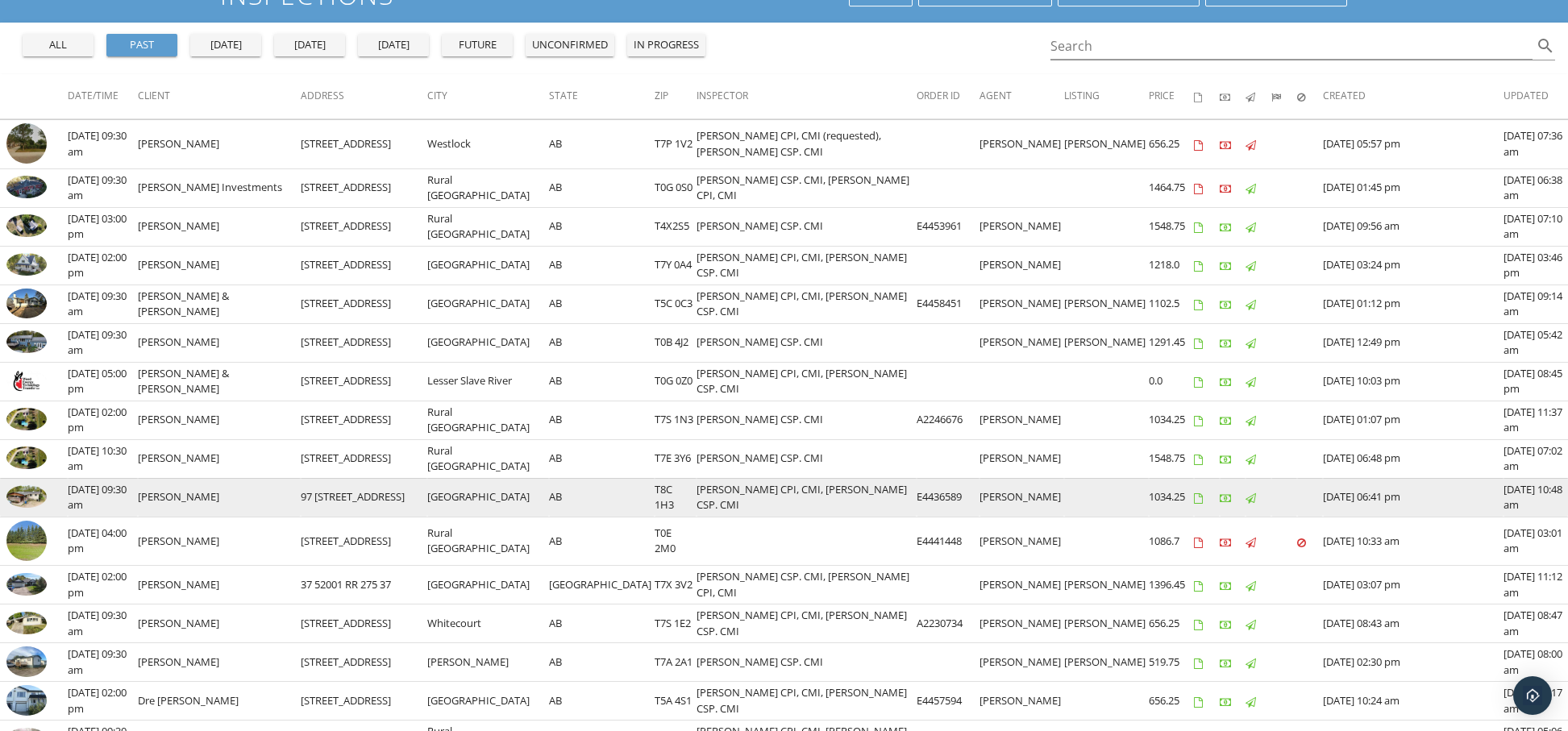
scroll to position [159, 0]
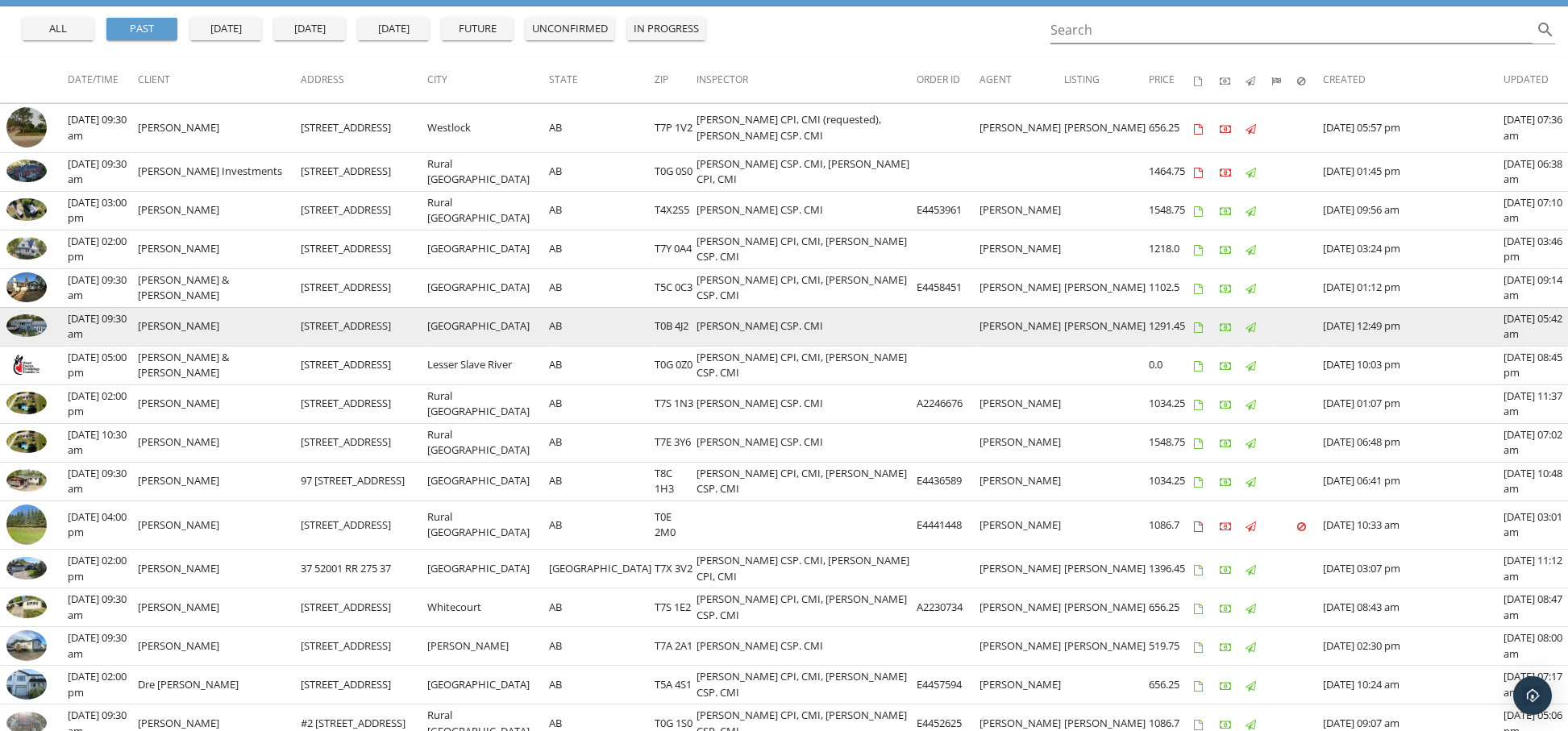
click at [28, 327] on img at bounding box center [26, 326] width 40 height 22
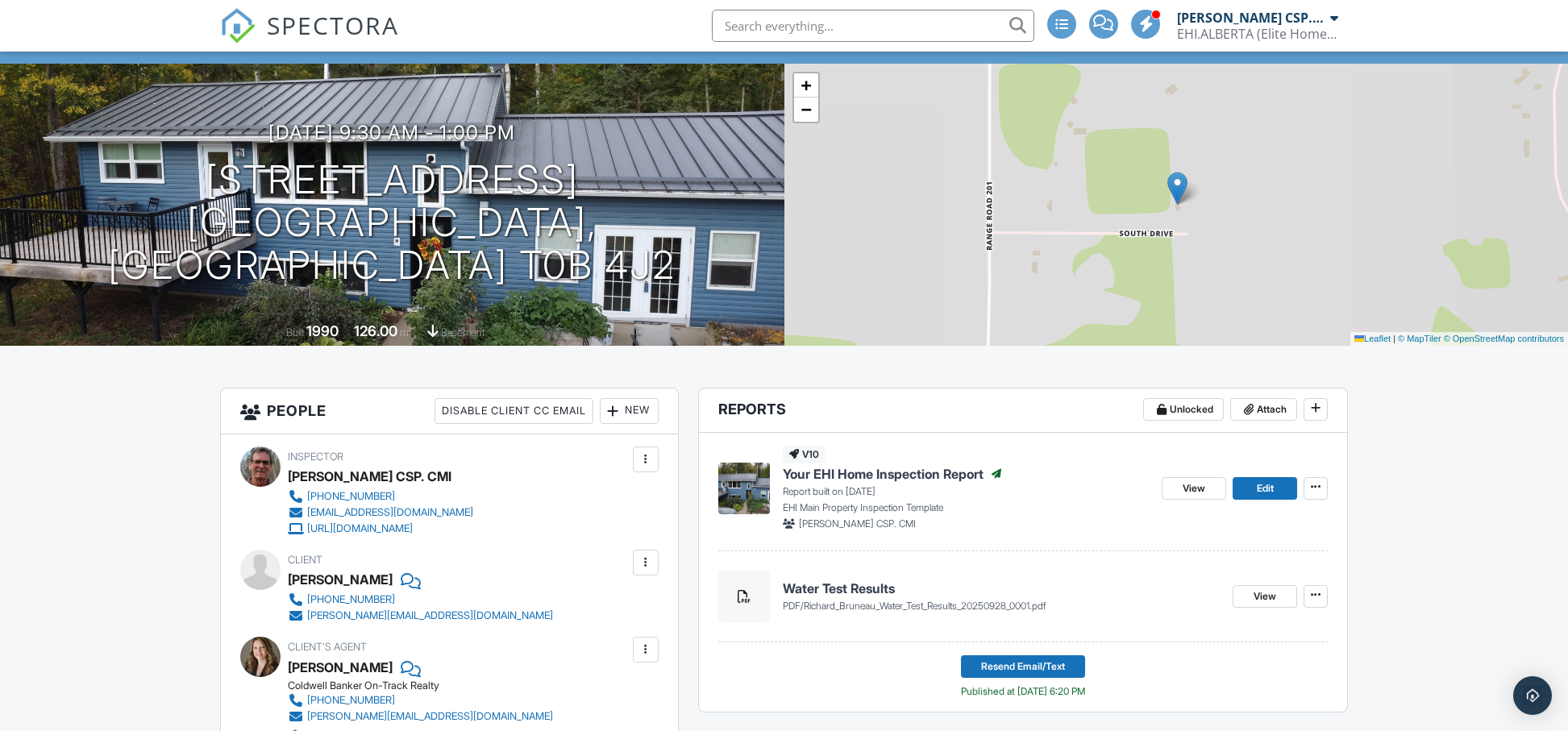
scroll to position [109, 0]
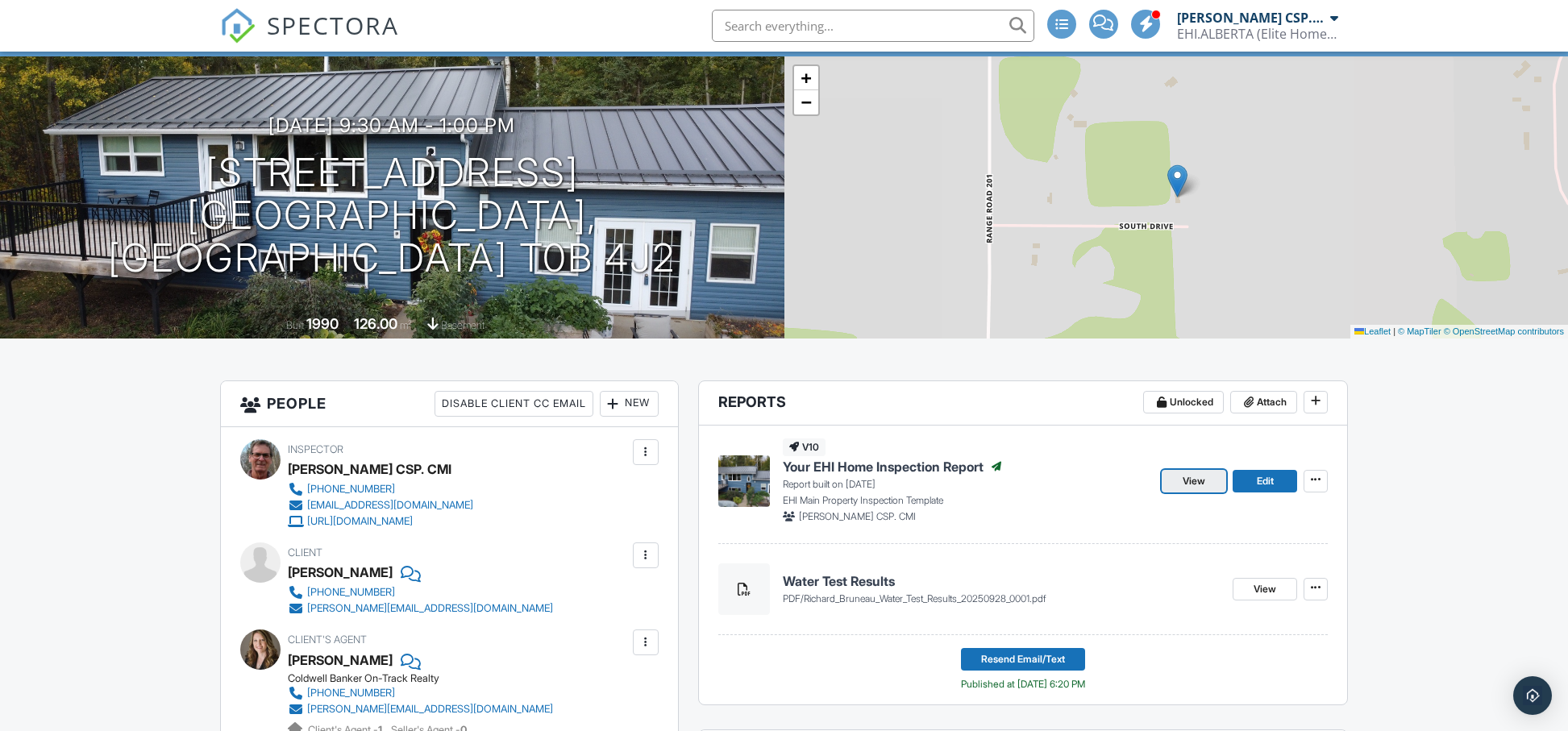
click at [1184, 484] on span "View" at bounding box center [1194, 481] width 22 height 16
